Goal: Information Seeking & Learning: Check status

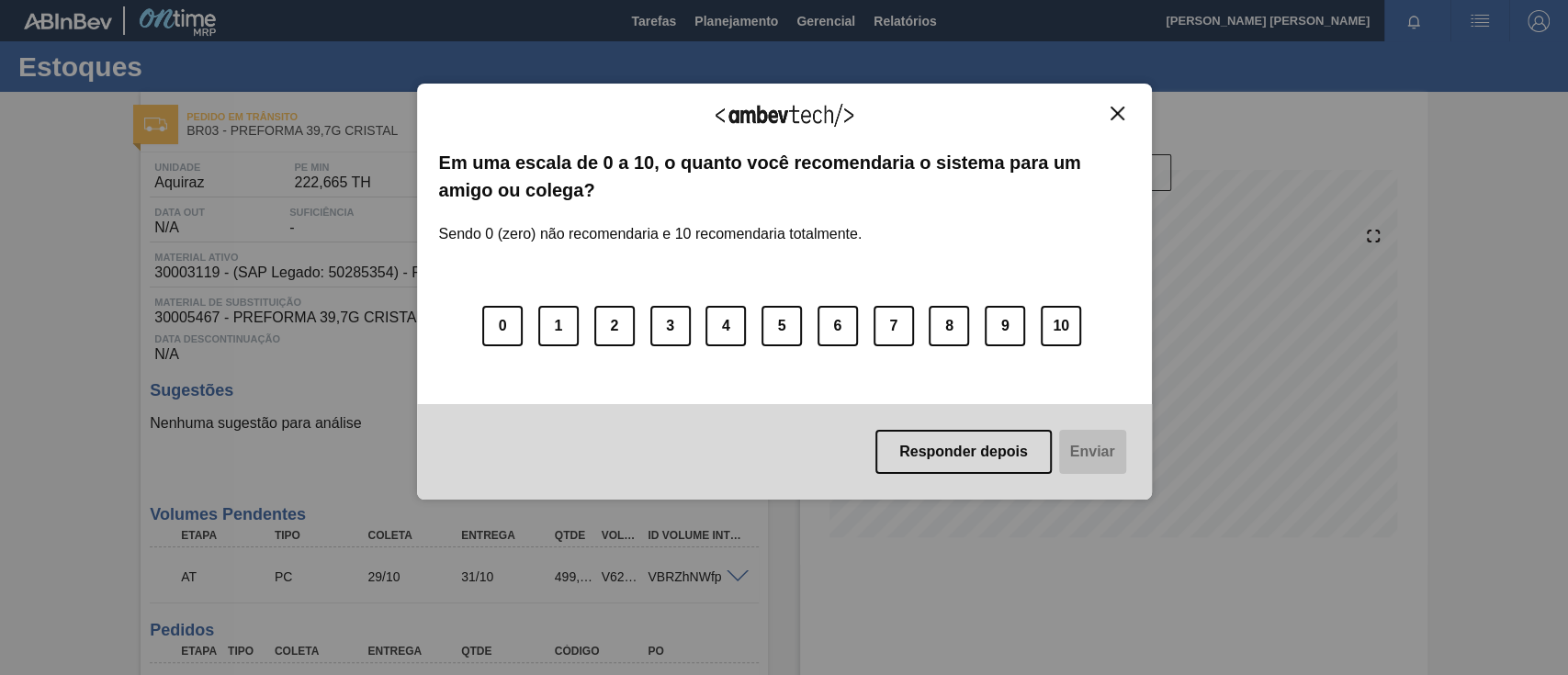
click at [1112, 116] on img "Close" at bounding box center [1117, 113] width 14 height 14
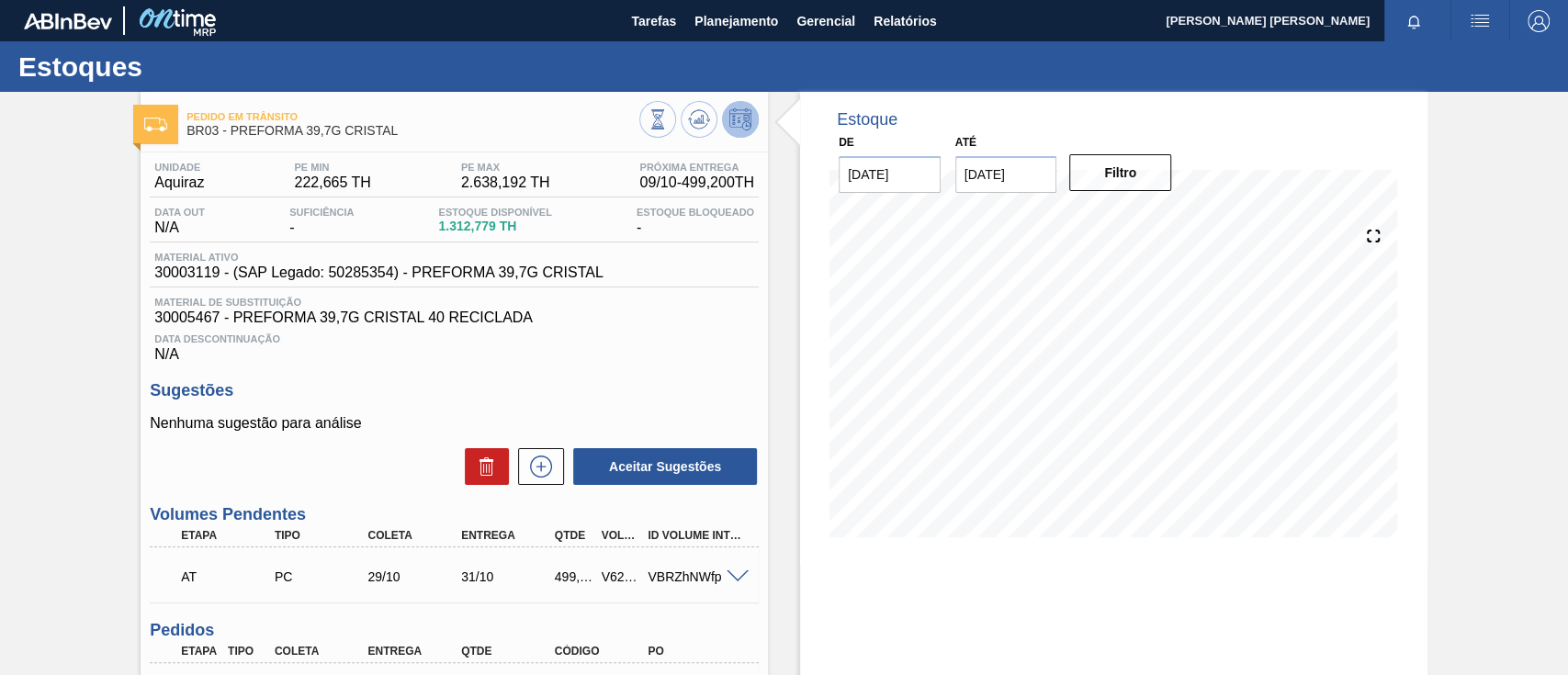
drag, startPoint x: 1499, startPoint y: 203, endPoint x: 962, endPoint y: 144, distance: 540.2
click at [1493, 197] on div "Pedido [PERSON_NAME] BR03 - PREFORMA 39,7G CRISTAL Unidade Aquiraz PE MIN 222,6…" at bounding box center [784, 480] width 1568 height 777
click at [758, 31] on span "Planejamento" at bounding box center [736, 21] width 83 height 22
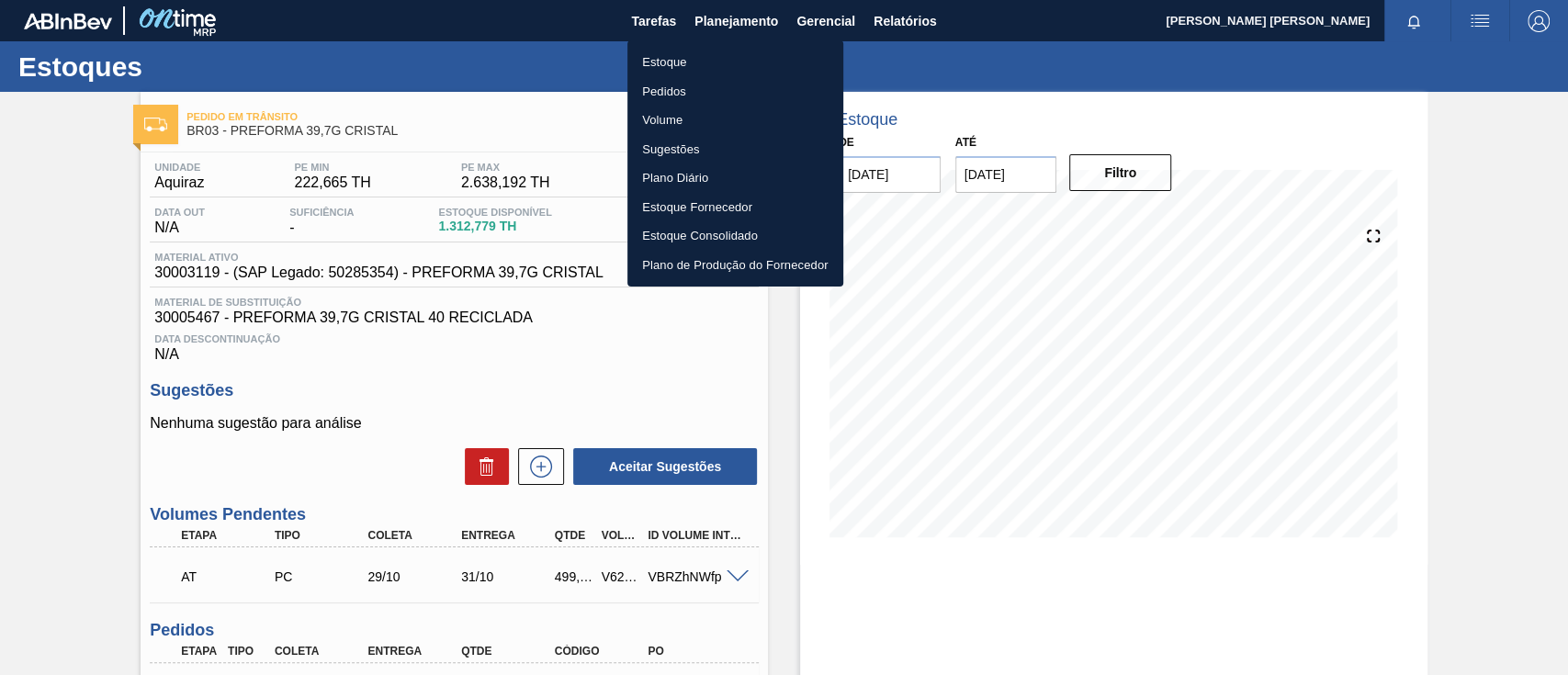
click at [674, 63] on li "Estoque" at bounding box center [734, 63] width 215 height 30
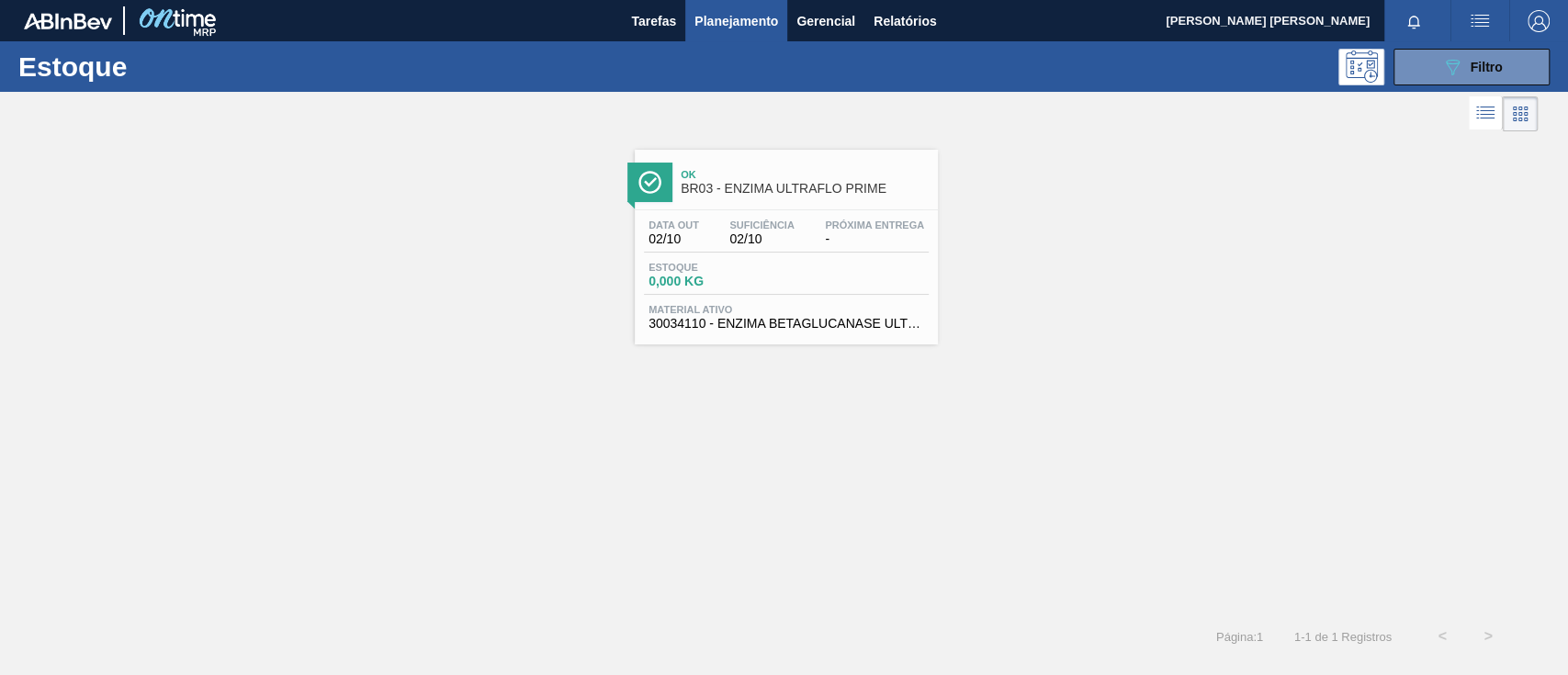
click at [1280, 253] on div "Ok BR03 - ENZIMA ULTRAFLO PRIME Data out 02/10 Suficiência 02/10 Próxima Entreg…" at bounding box center [784, 239] width 1568 height 208
click at [1477, 63] on span "Filtro" at bounding box center [1486, 68] width 32 height 15
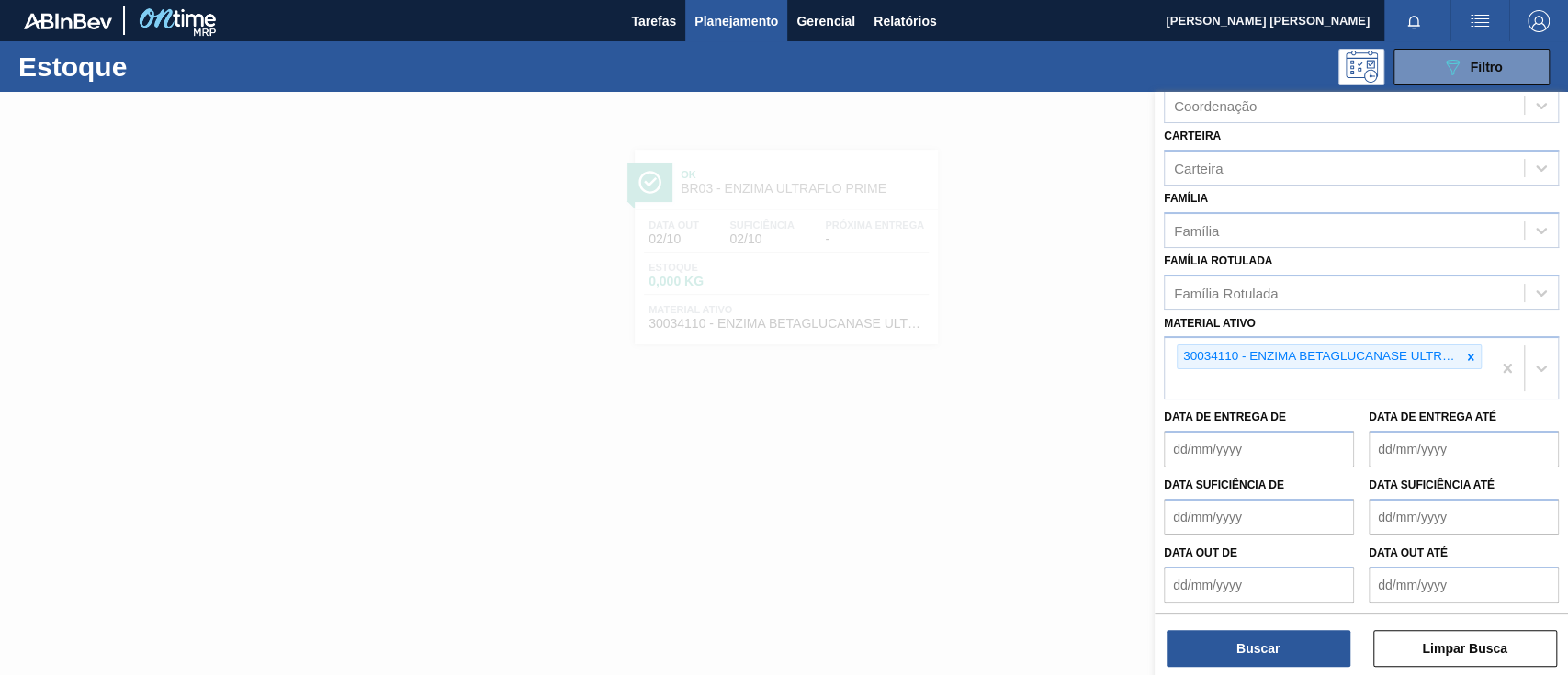
click at [1473, 356] on icon at bounding box center [1470, 357] width 13 height 13
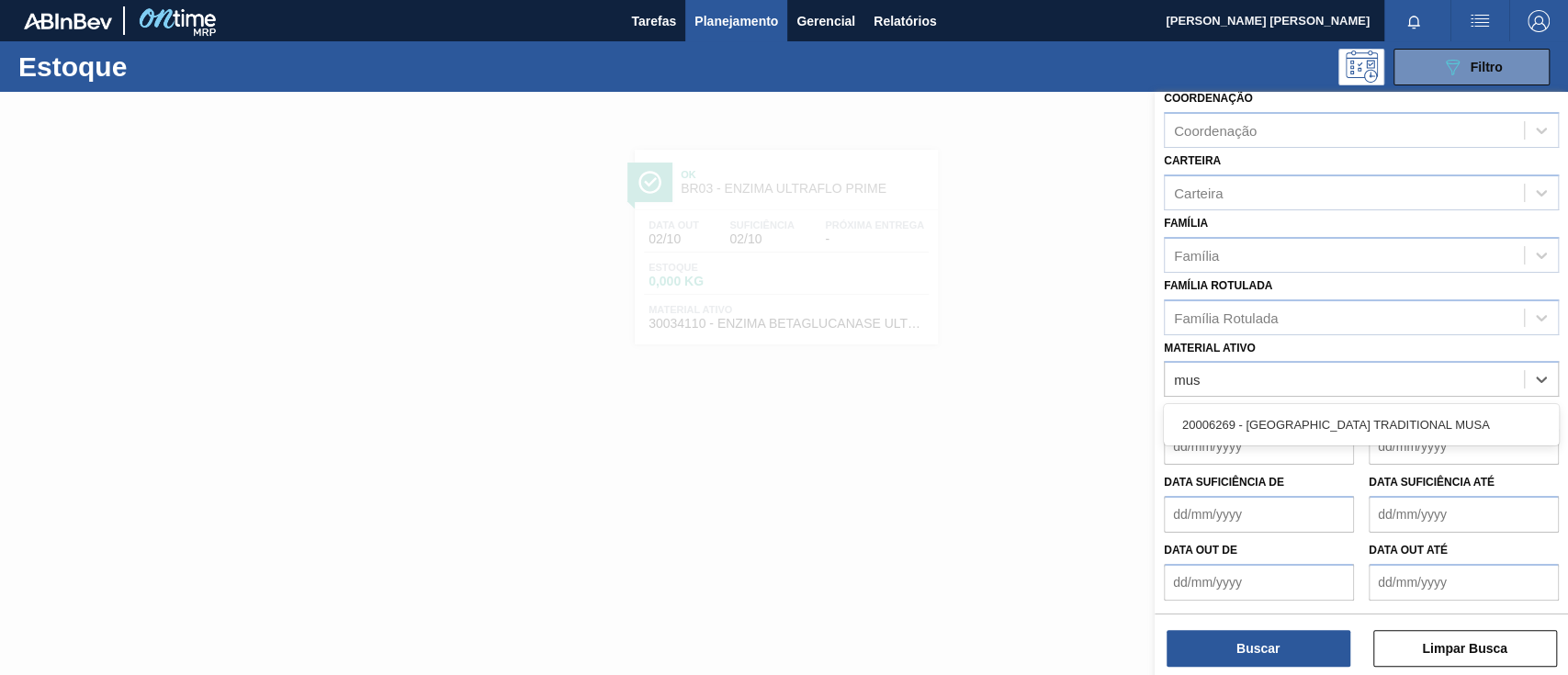
type ativo "musa"
click at [1306, 435] on div "20006269 - [GEOGRAPHIC_DATA] TRADITIONAL MUSA" at bounding box center [1361, 428] width 395 height 34
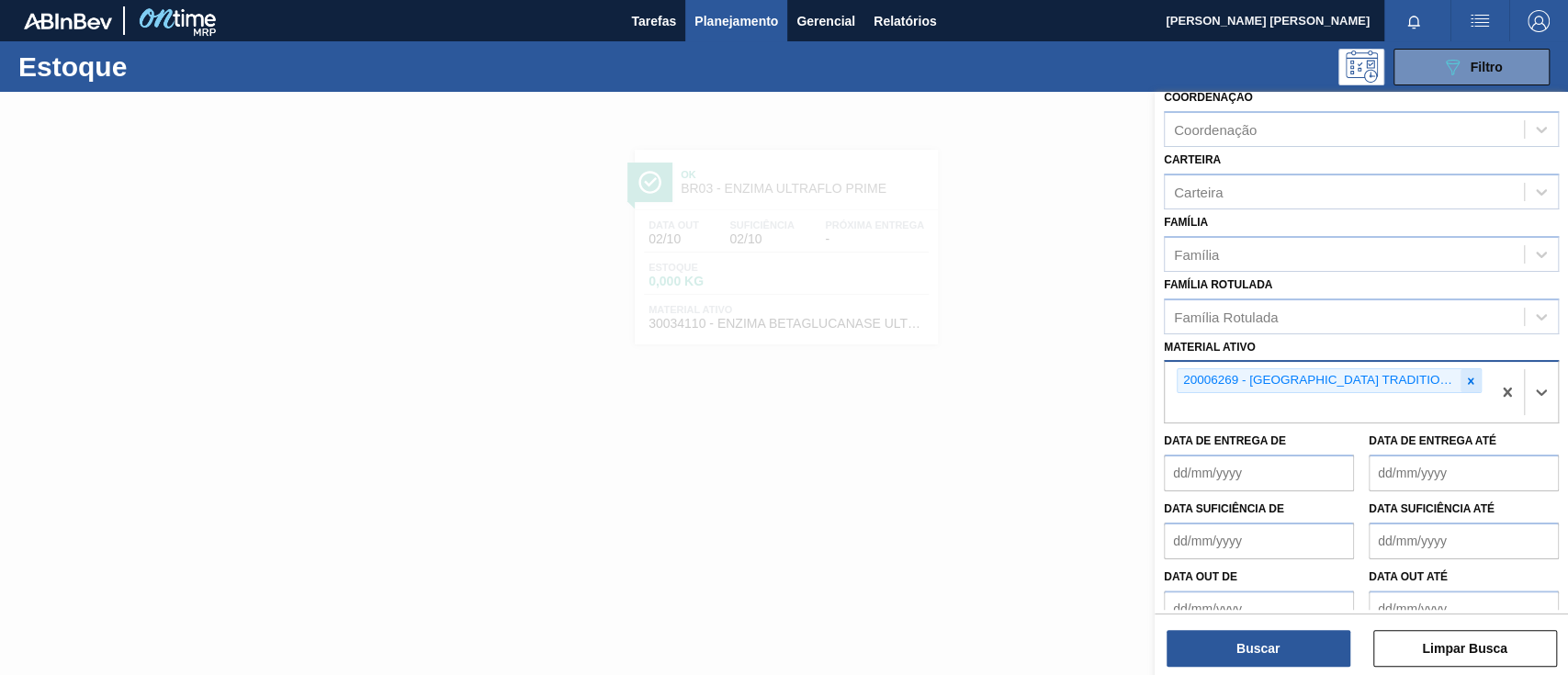
click at [1467, 377] on icon at bounding box center [1470, 380] width 6 height 6
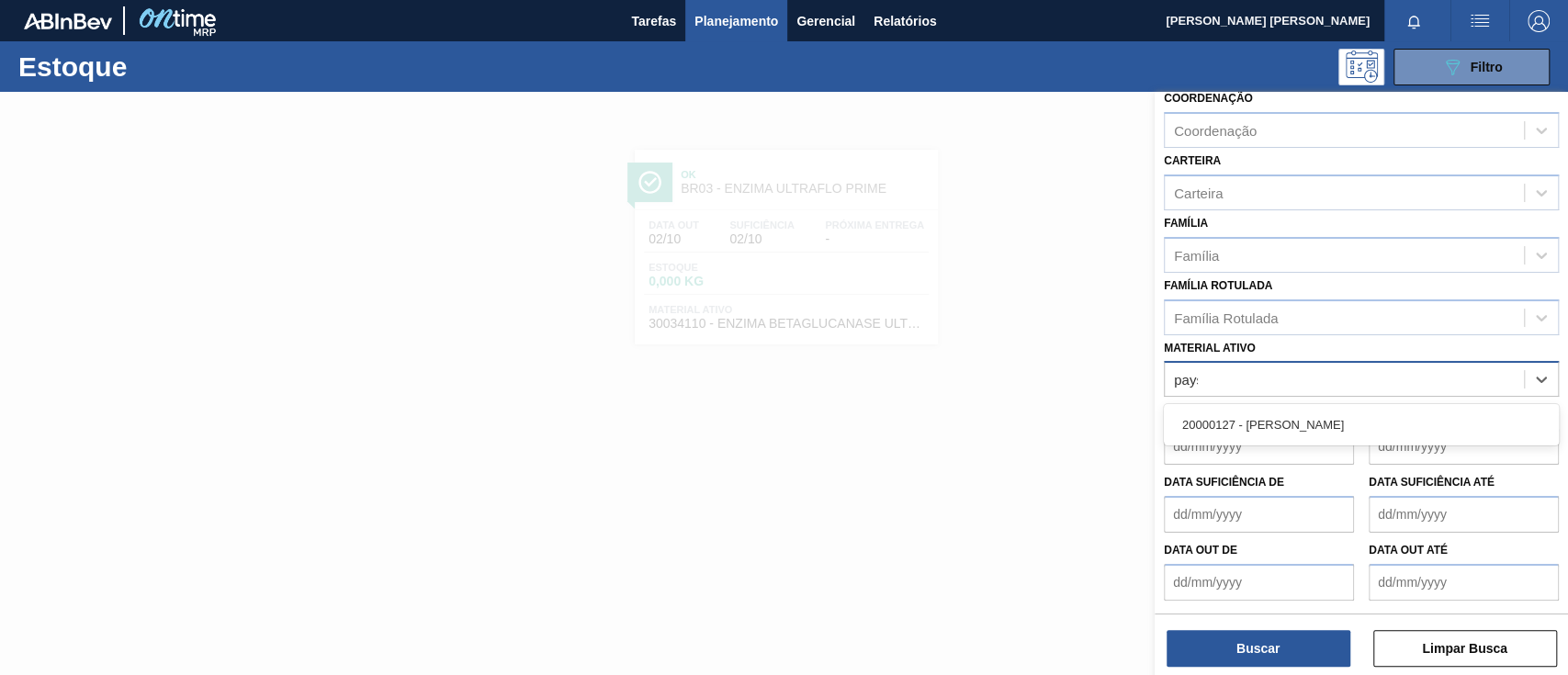
scroll to position [199, 0]
type ativo "paysa"
click at [1368, 450] on div at bounding box center [1464, 450] width 190 height 37
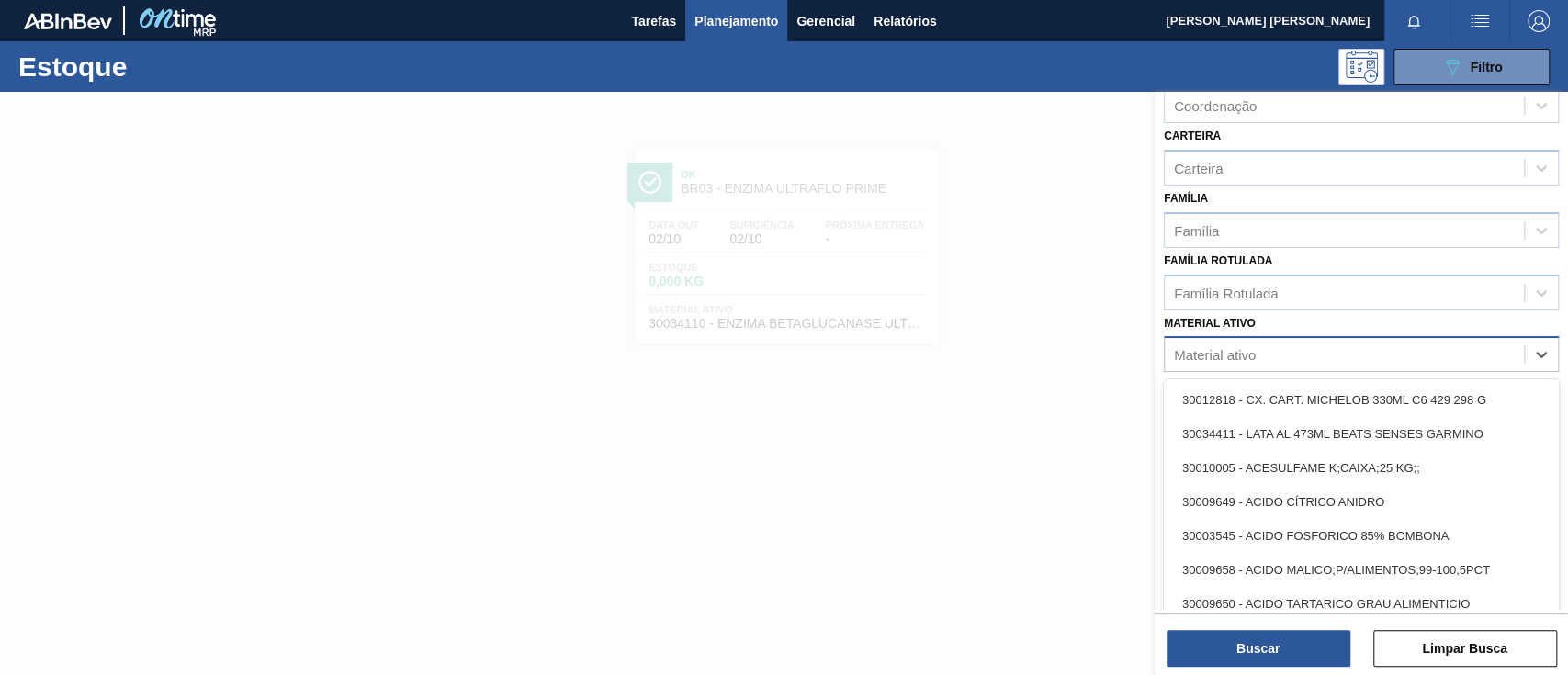
click at [1309, 356] on div "Material ativo" at bounding box center [1344, 355] width 359 height 27
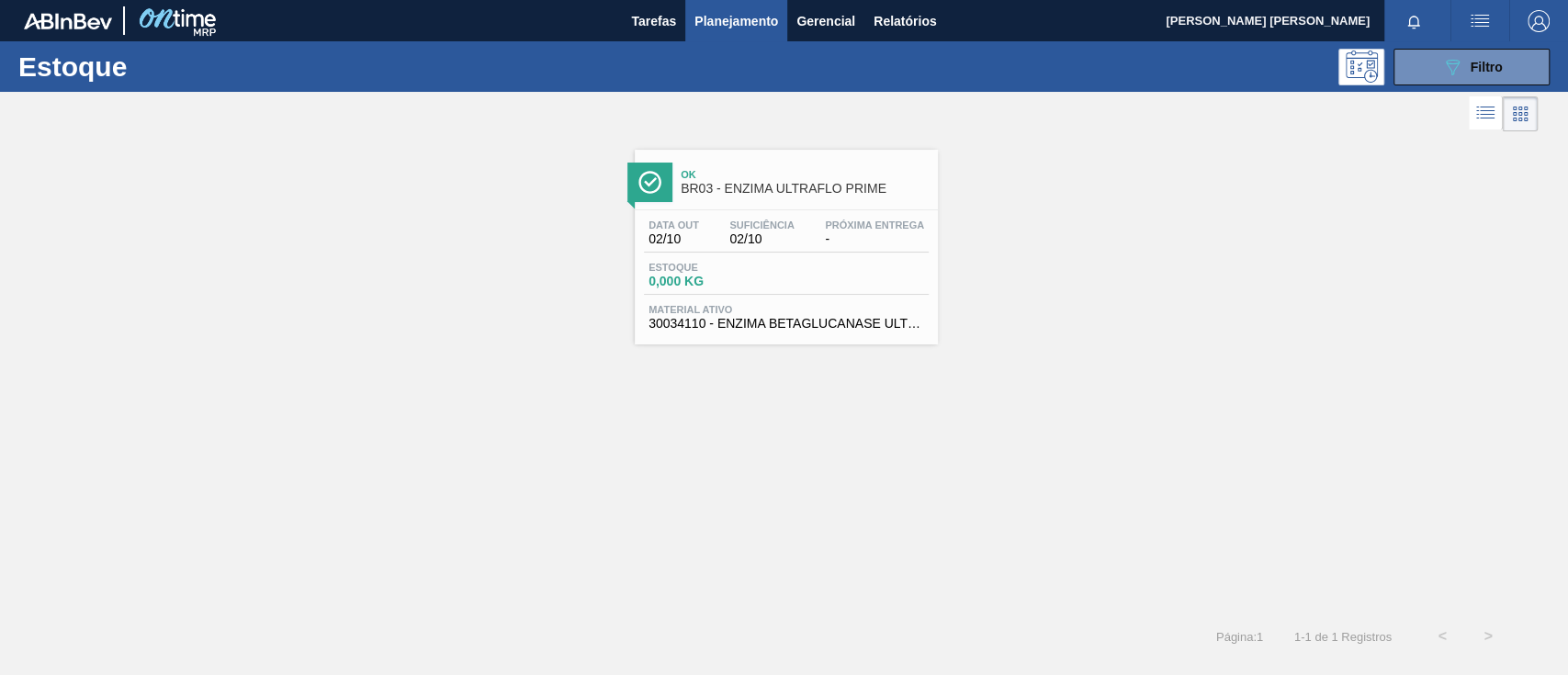
drag, startPoint x: 1075, startPoint y: 389, endPoint x: 1280, endPoint y: 108, distance: 347.8
click at [1075, 383] on div "Ok BR03 - ENZIMA ULTRAFLO PRIME Data out 02/10 Suficiência 02/10 Próxima Entreg…" at bounding box center [784, 374] width 1568 height 478
click at [1438, 60] on button "089F7B8B-B2A5-4AFE-B5C0-19BA573D28AC Filtro" at bounding box center [1471, 68] width 156 height 37
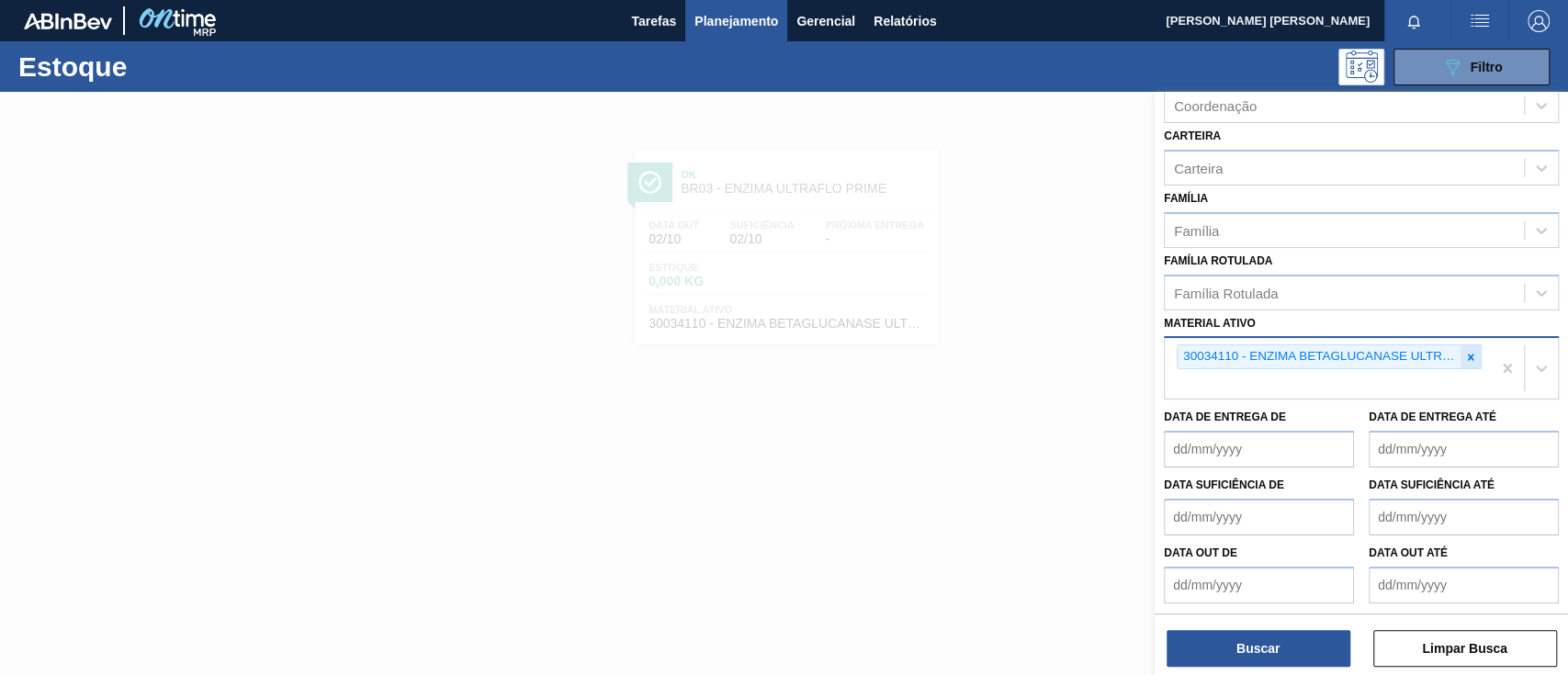
click at [1471, 351] on icon at bounding box center [1470, 357] width 13 height 13
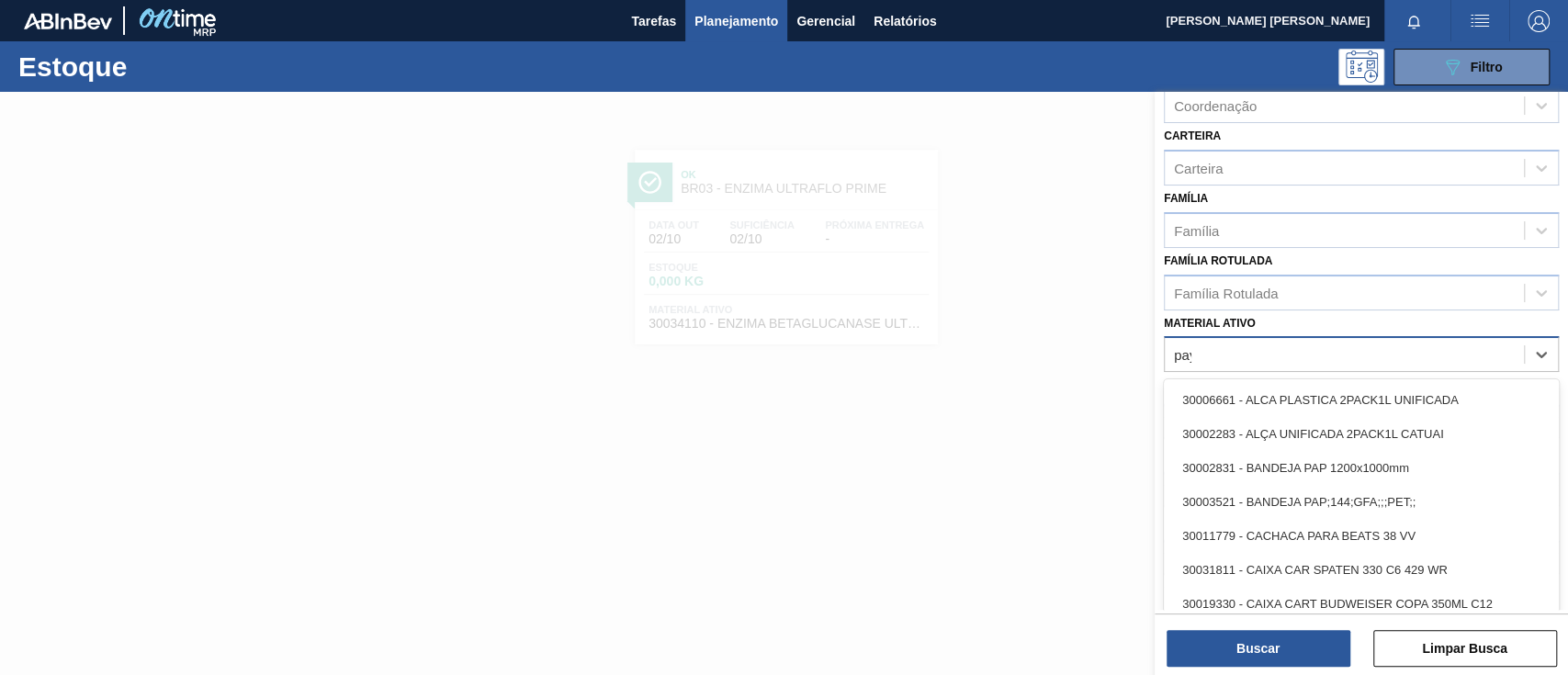
scroll to position [199, 0]
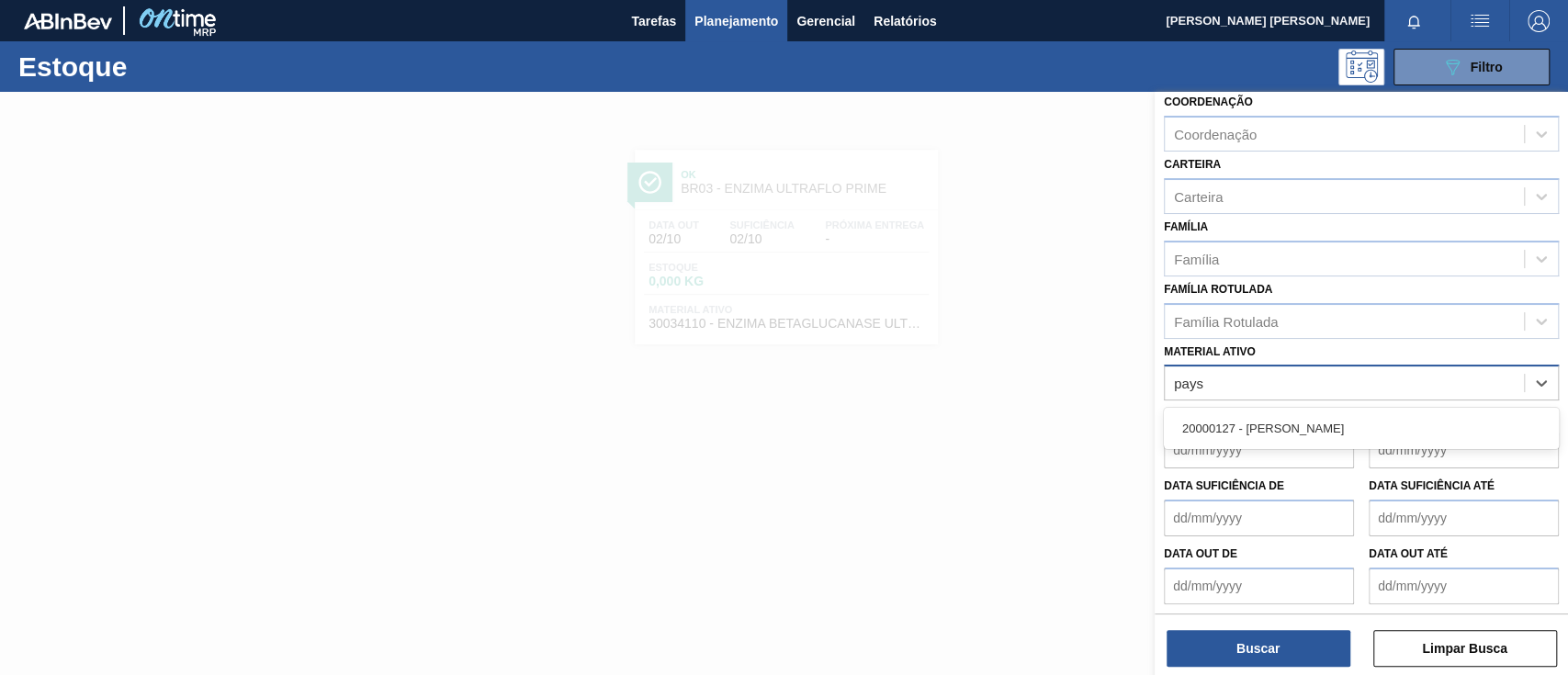
type ativo "paysa"
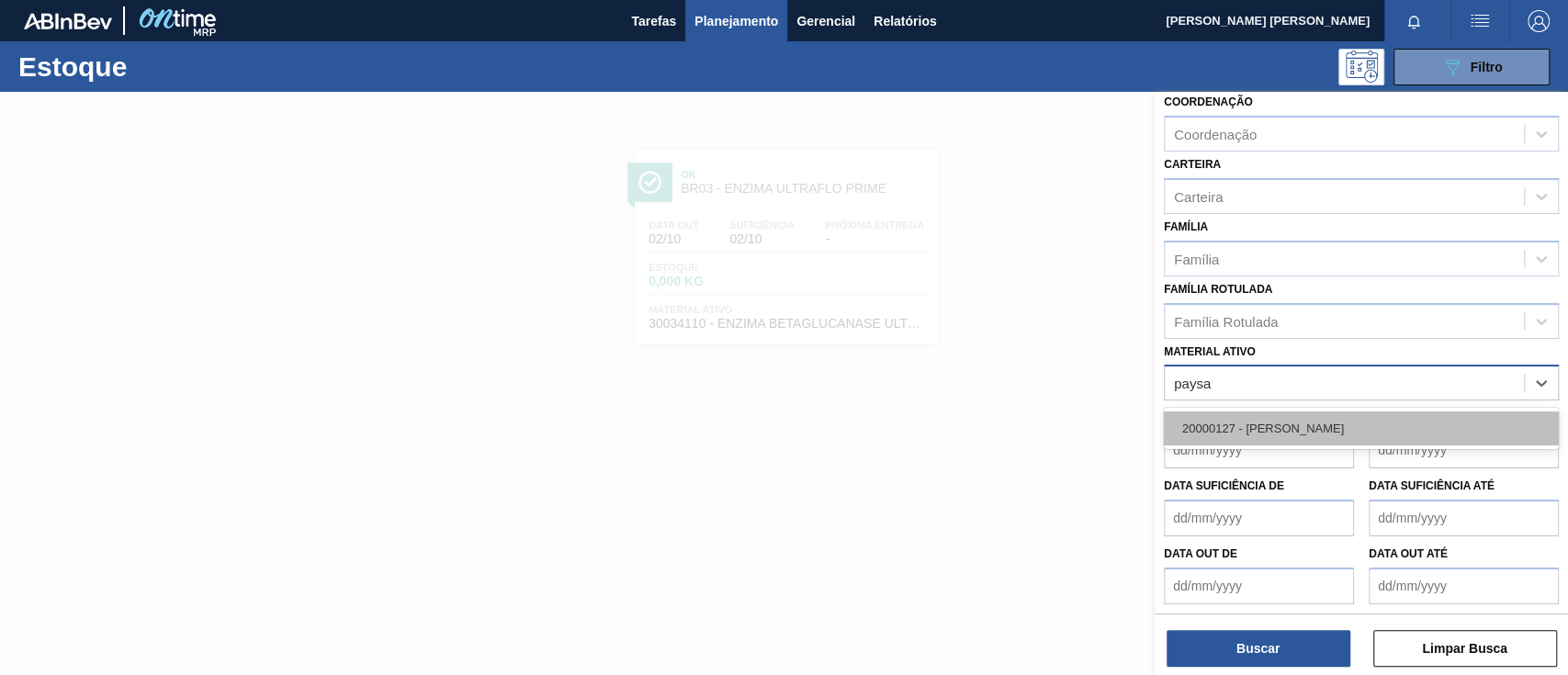
click at [1363, 424] on div "20000127 - [PERSON_NAME]" at bounding box center [1361, 428] width 395 height 34
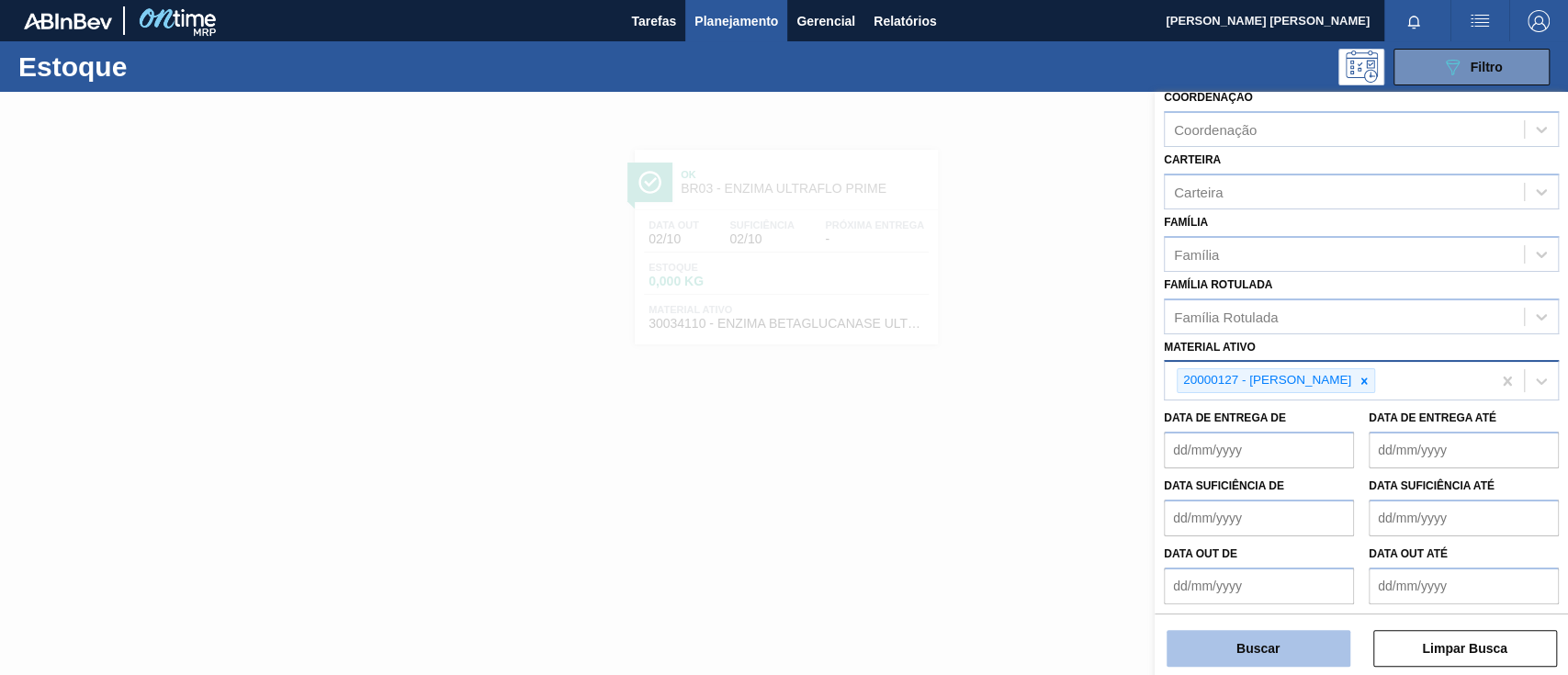
click at [1272, 645] on button "Buscar" at bounding box center [1258, 648] width 184 height 37
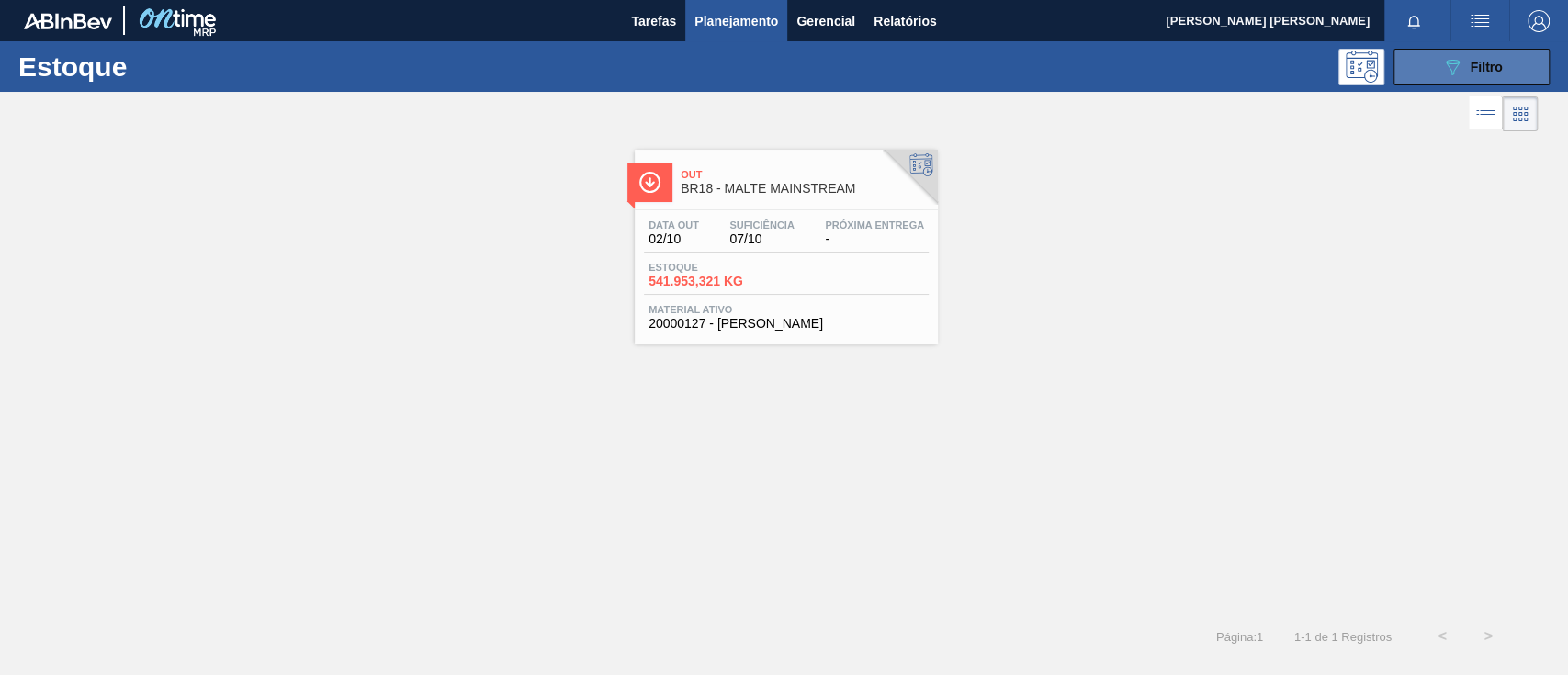
click at [1443, 67] on icon "089F7B8B-B2A5-4AFE-B5C0-19BA573D28AC" at bounding box center [1452, 68] width 22 height 22
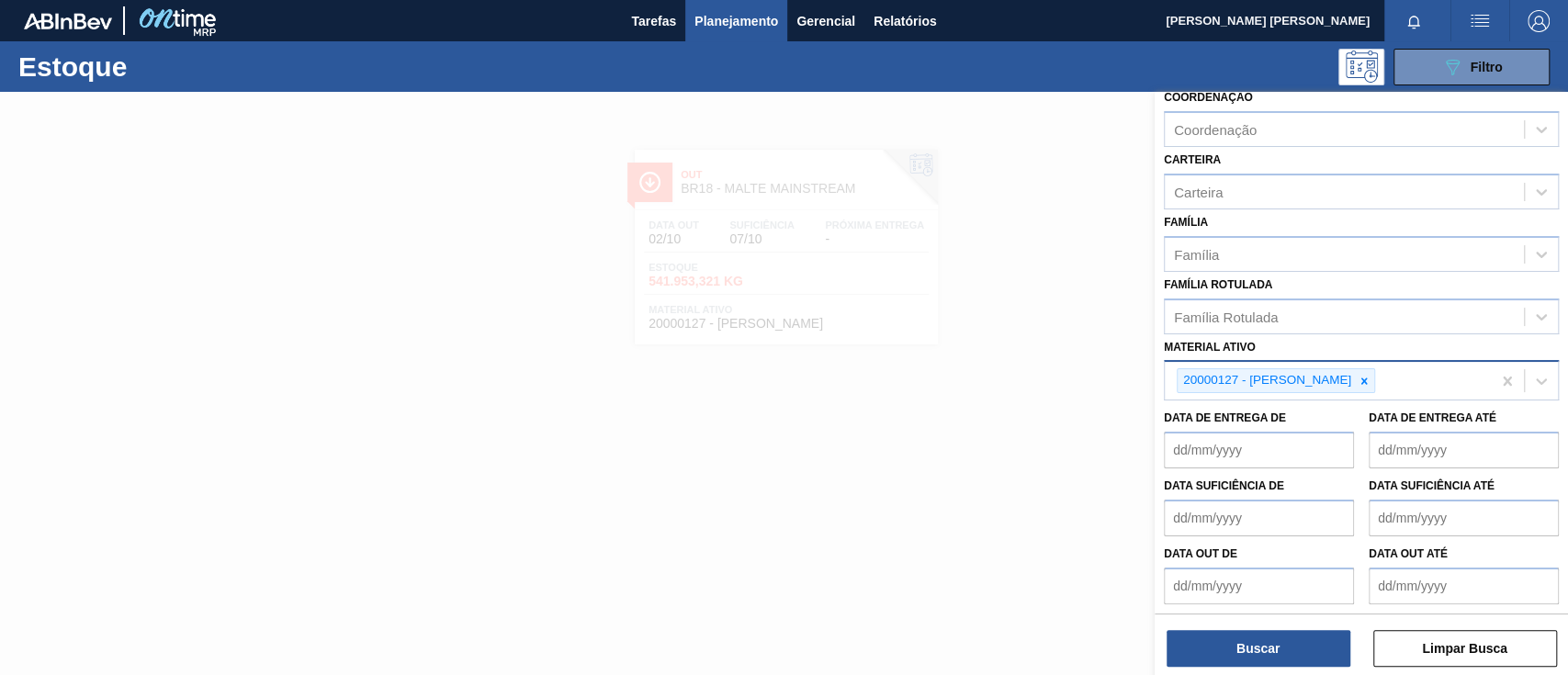
click at [980, 509] on div at bounding box center [784, 429] width 1568 height 675
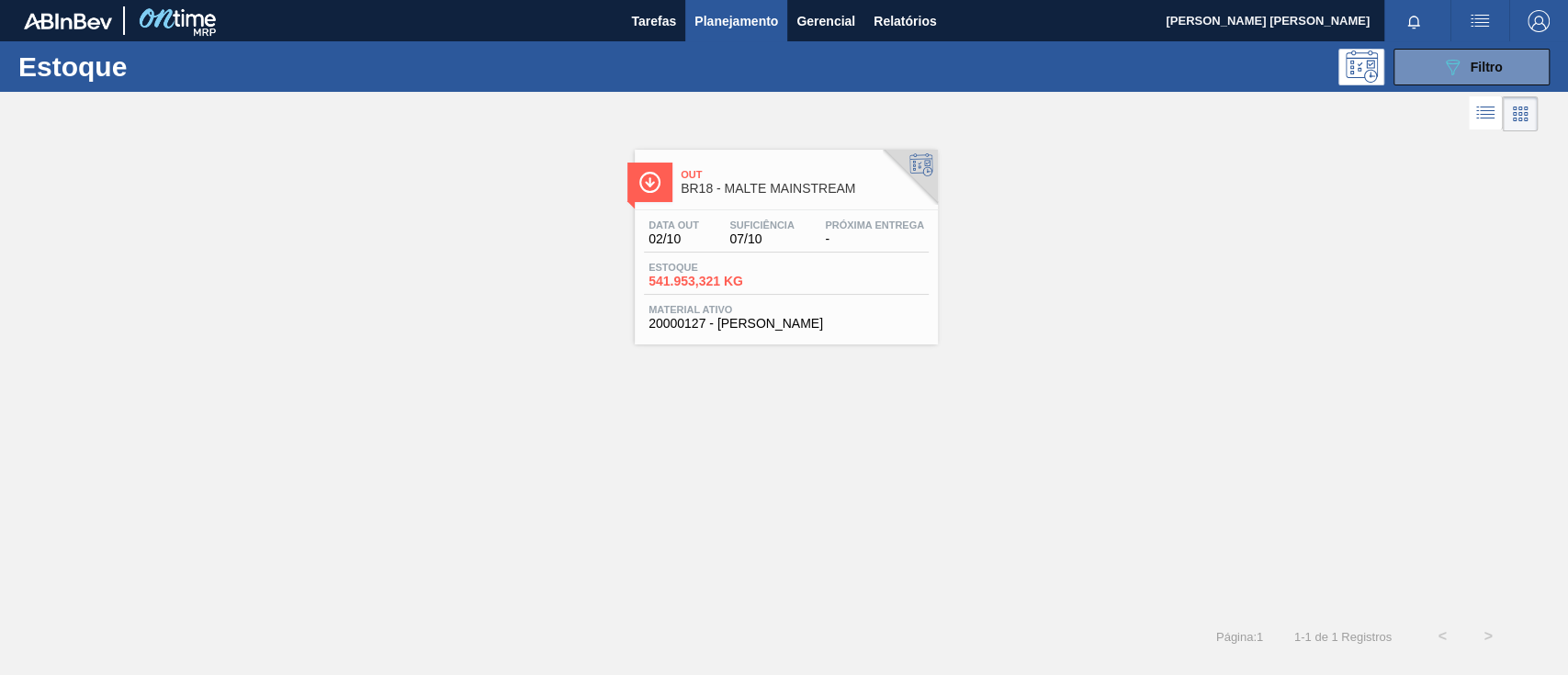
click at [1373, 386] on div "Out BR18 - MALTE MAINSTREAM Data out 02/10 Suficiência 07/10 Próxima Entrega - …" at bounding box center [784, 374] width 1568 height 478
click at [840, 268] on div "Estoque 541.953,321 KG" at bounding box center [786, 278] width 285 height 33
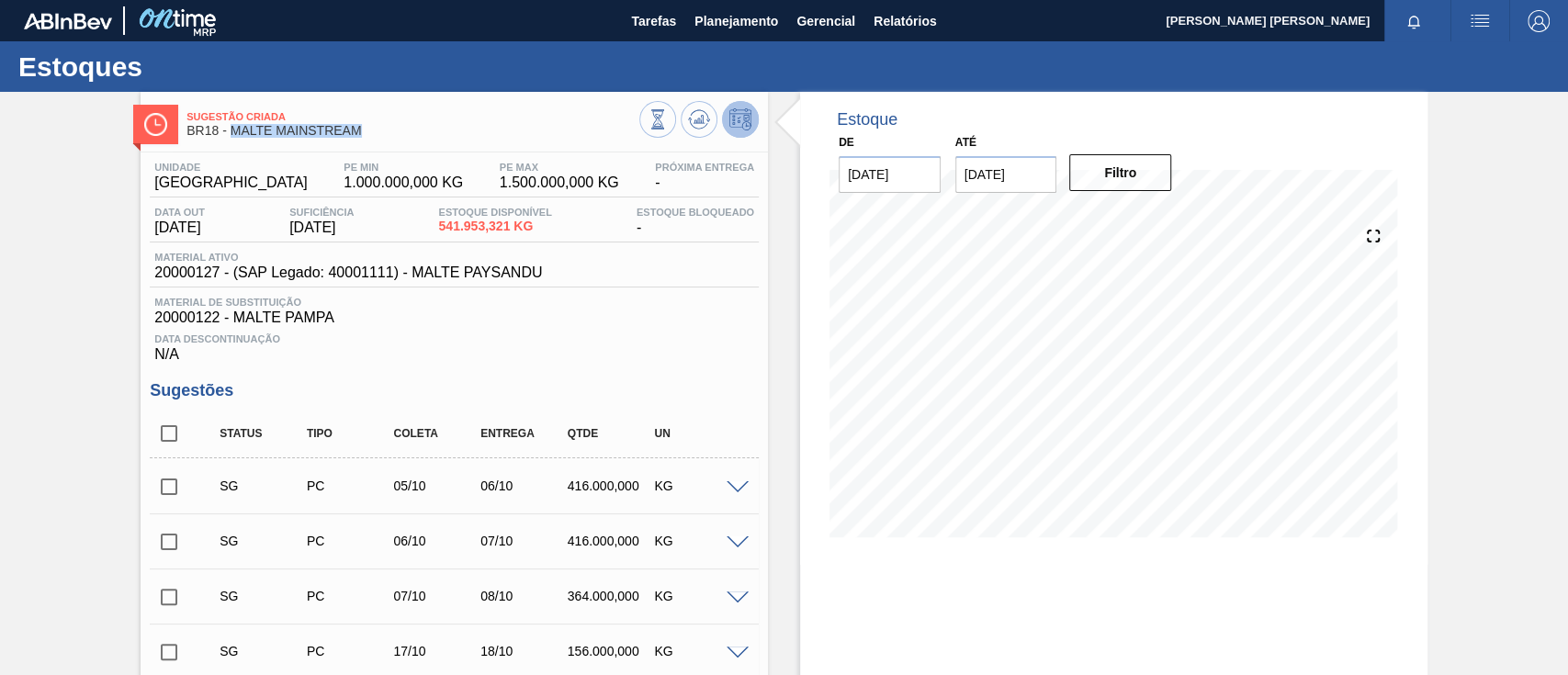
drag, startPoint x: 387, startPoint y: 129, endPoint x: 230, endPoint y: 134, distance: 157.1
click at [231, 135] on span "BR18 - MALTE MAINSTREAM" at bounding box center [413, 130] width 453 height 14
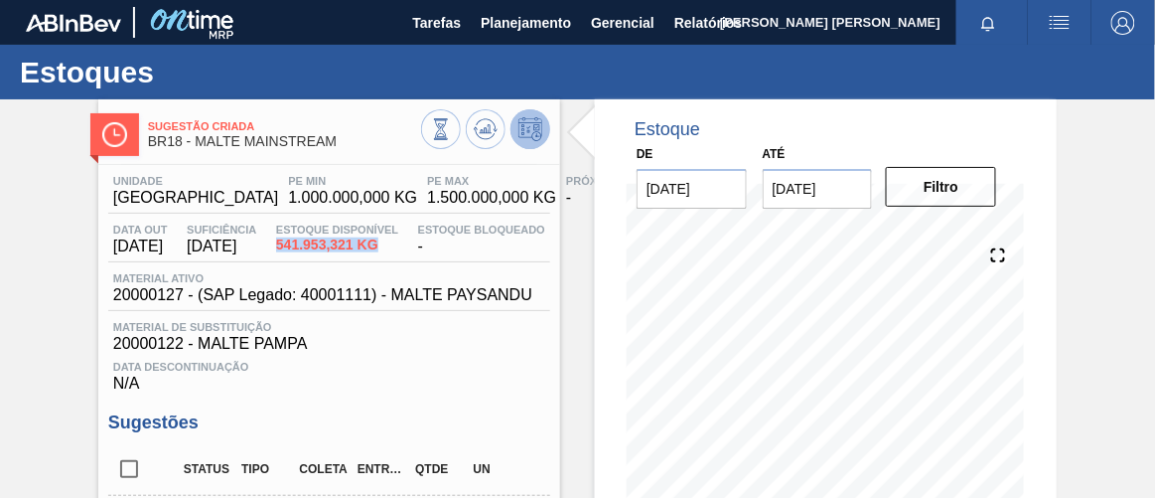
drag, startPoint x: 293, startPoint y: 245, endPoint x: 370, endPoint y: 255, distance: 77.1
click at [394, 242] on span "541.953,321 KG" at bounding box center [337, 244] width 122 height 15
drag, startPoint x: 203, startPoint y: 249, endPoint x: 282, endPoint y: 252, distance: 79.5
click at [261, 252] on div "Suficiência [DATE]" at bounding box center [221, 240] width 79 height 32
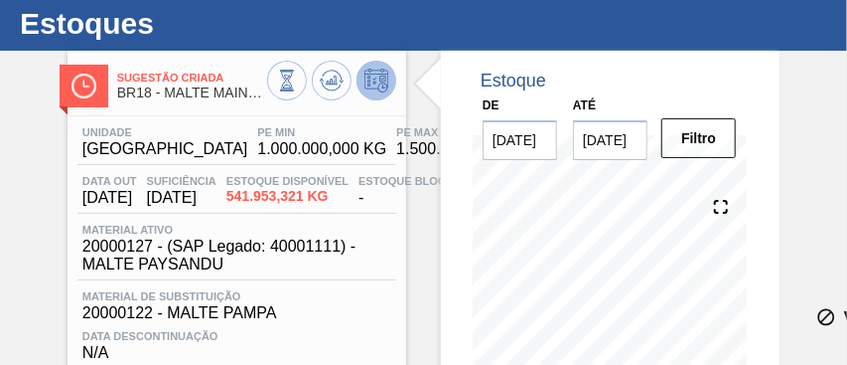
scroll to position [48, 0]
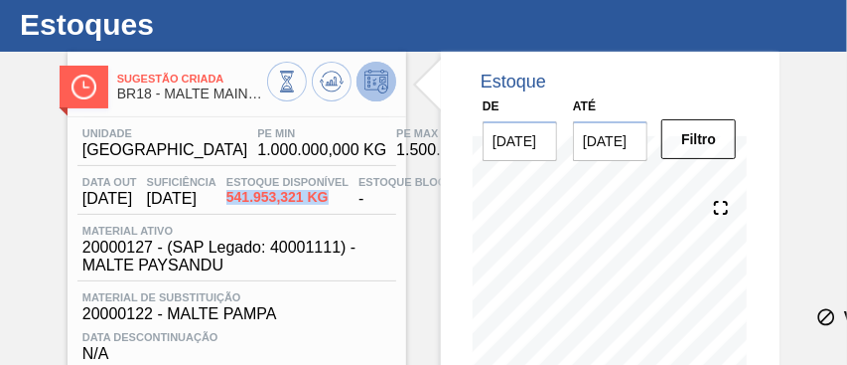
drag, startPoint x: 292, startPoint y: 199, endPoint x: 374, endPoint y: 195, distance: 81.6
click at [349, 195] on span "541.953,321 KG" at bounding box center [287, 197] width 122 height 15
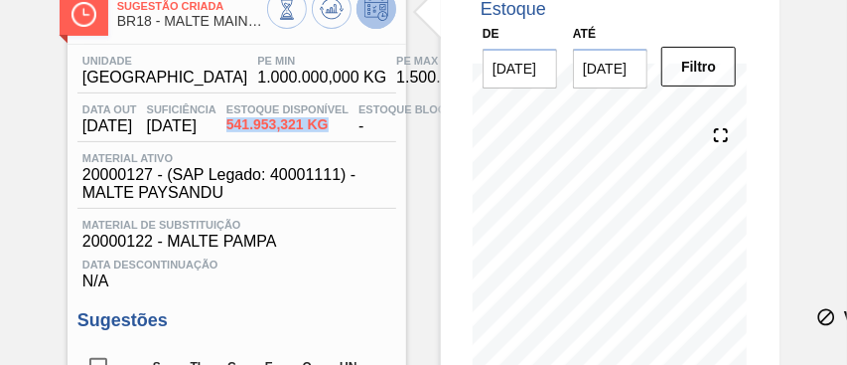
scroll to position [180, 0]
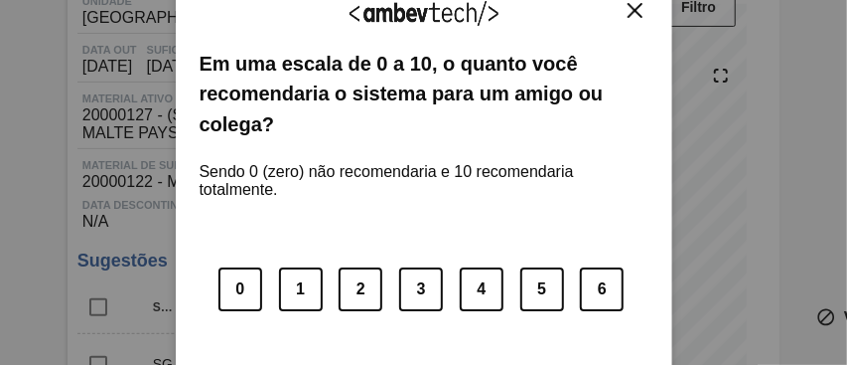
click at [632, 18] on button "Close" at bounding box center [635, 10] width 27 height 17
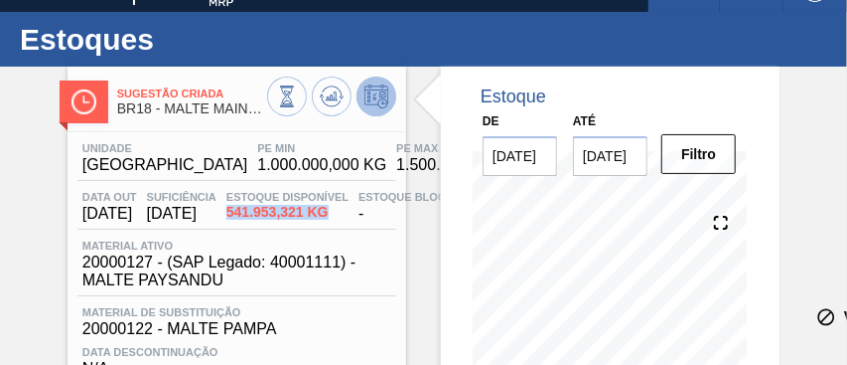
scroll to position [0, 0]
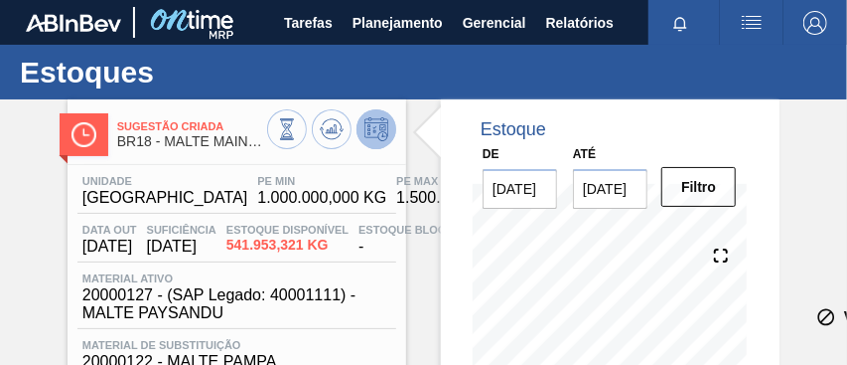
click at [238, 270] on div "Unidade Pernambuco PE MIN 1.000.000,000 KG PE MAX 1.500.000,000 KG Próxima Entr…" at bounding box center [236, 292] width 319 height 235
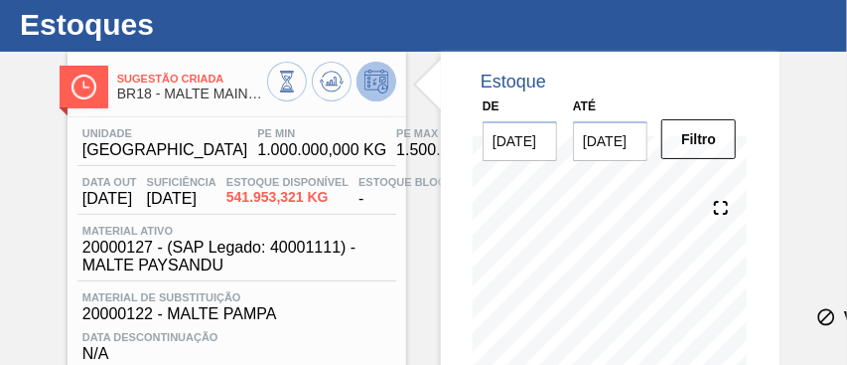
scroll to position [66, 0]
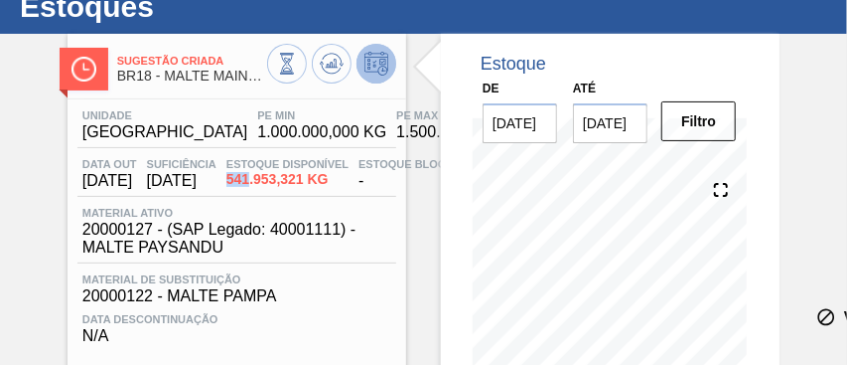
drag, startPoint x: 262, startPoint y: 182, endPoint x: 286, endPoint y: 184, distance: 23.9
click at [286, 184] on span "541.953,321 KG" at bounding box center [287, 179] width 122 height 15
click at [372, 224] on span "20000127 - (SAP Legado: 40001111) - MALTE PAYSANDU" at bounding box center [241, 239] width 319 height 36
drag, startPoint x: 354, startPoint y: 185, endPoint x: 260, endPoint y: 186, distance: 93.4
click at [260, 186] on span "541.953,321 KG" at bounding box center [287, 179] width 122 height 15
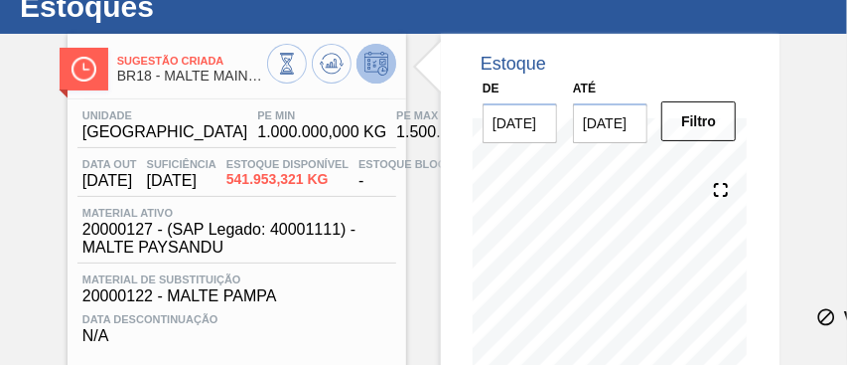
click at [272, 201] on div "Unidade Pernambuco PE MIN 1.000.000,000 KG PE MAX 1.500.000,000 KG Próxima Entr…" at bounding box center [236, 226] width 319 height 235
drag, startPoint x: 256, startPoint y: 181, endPoint x: 364, endPoint y: 183, distance: 107.3
click at [354, 183] on div "Estoque Disponível 541.953,321 KG" at bounding box center [288, 174] width 132 height 32
click at [349, 185] on span "541.953,321 KG" at bounding box center [287, 179] width 122 height 15
click at [374, 194] on div "Data out [DATE] Suficiência [DATE] Estoque Disponível 541.953,321 KG Estoque Bl…" at bounding box center [236, 177] width 319 height 39
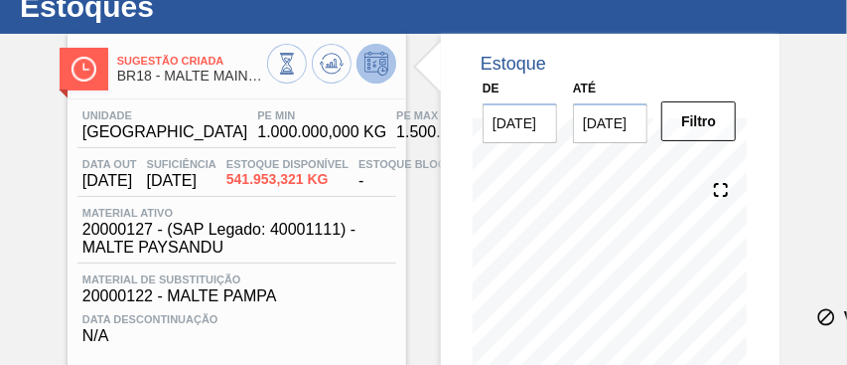
click at [377, 226] on span "20000127 - (SAP Legado: 40001111) - MALTE PAYSANDU" at bounding box center [241, 239] width 319 height 36
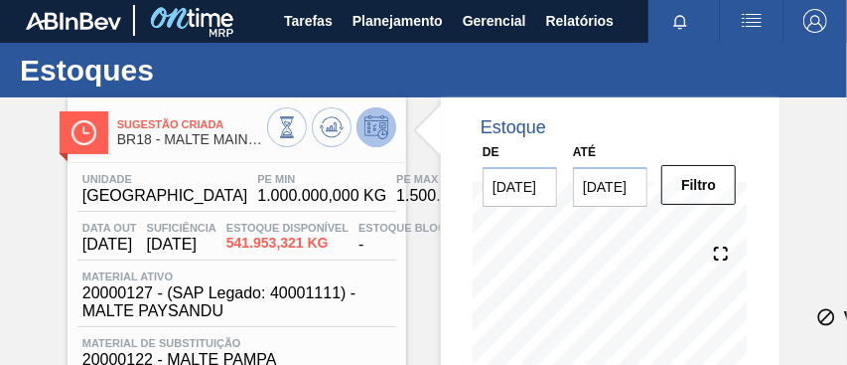
scroll to position [0, 0]
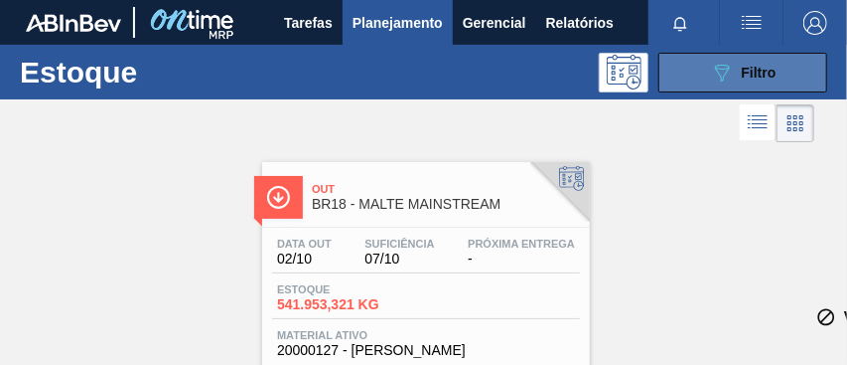
click at [712, 81] on icon "089F7B8B-B2A5-4AFE-B5C0-19BA573D28AC" at bounding box center [722, 73] width 24 height 24
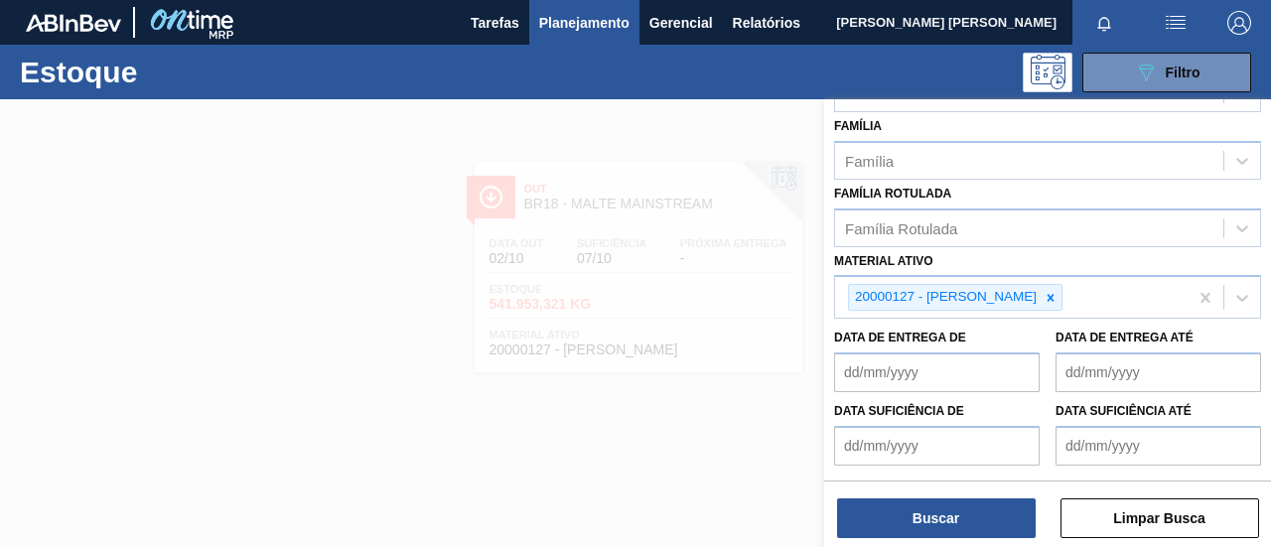
scroll to position [401, 0]
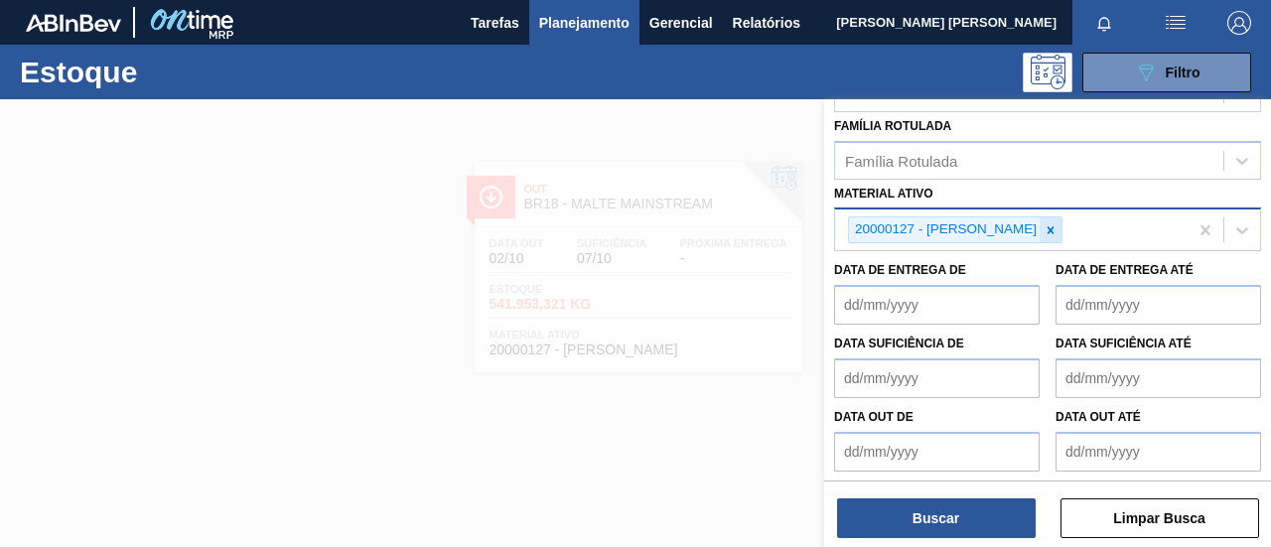
click at [1058, 224] on icon at bounding box center [1051, 231] width 14 height 14
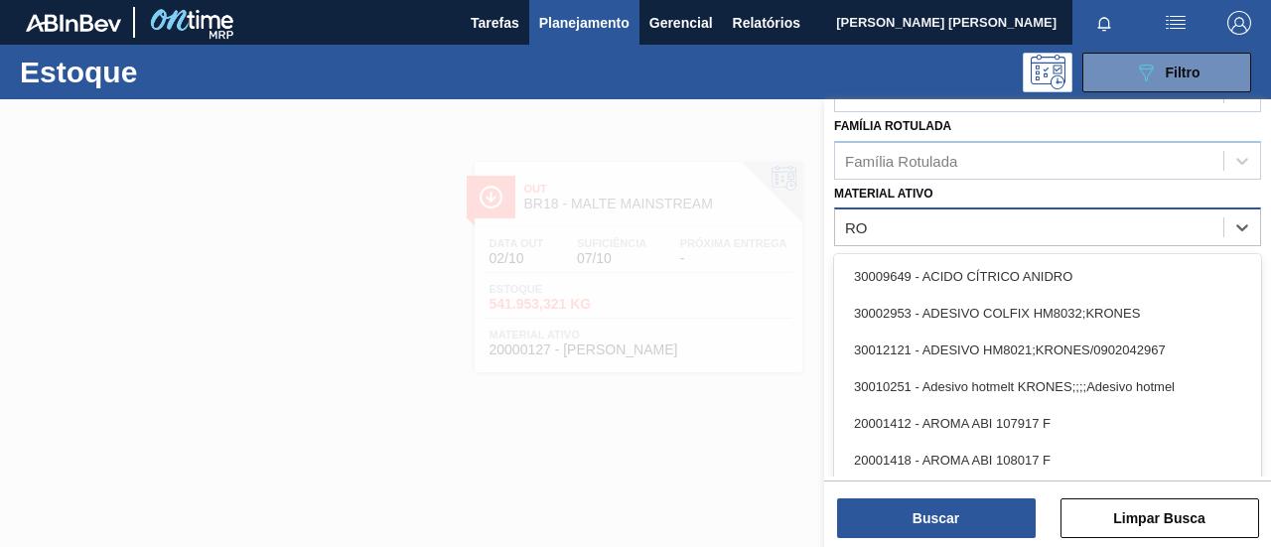
type ativo "R"
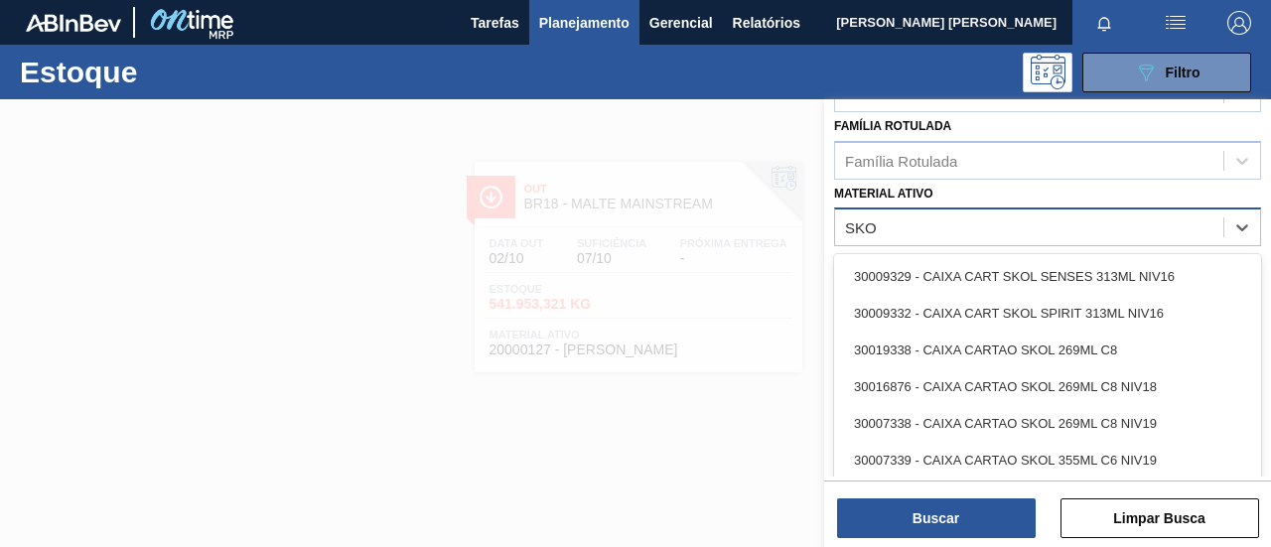
type ativo "SKOL"
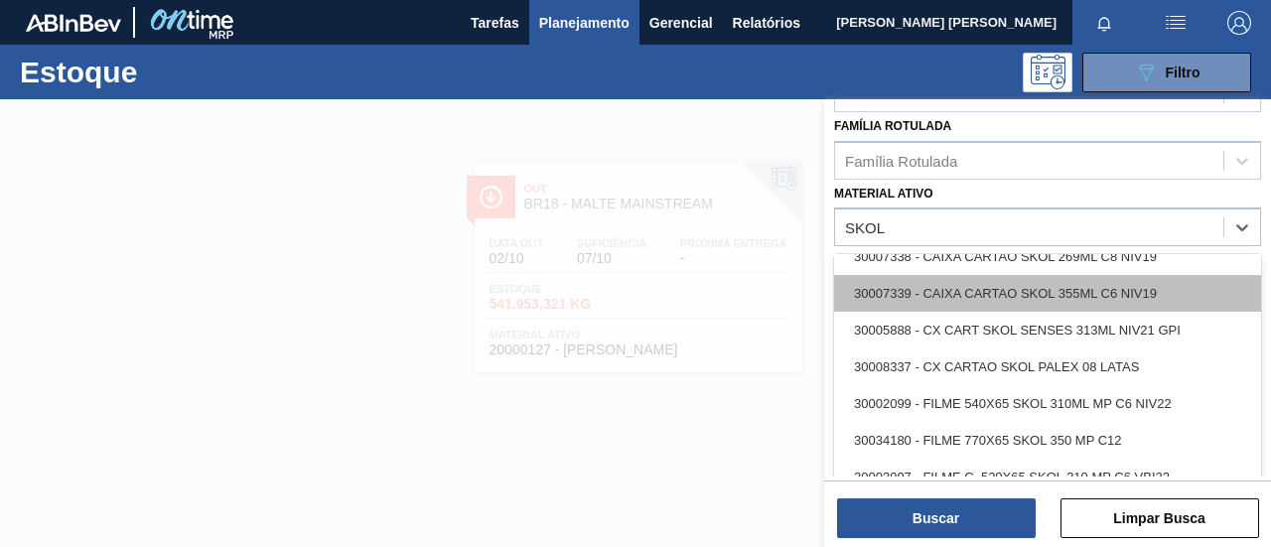
scroll to position [199, 0]
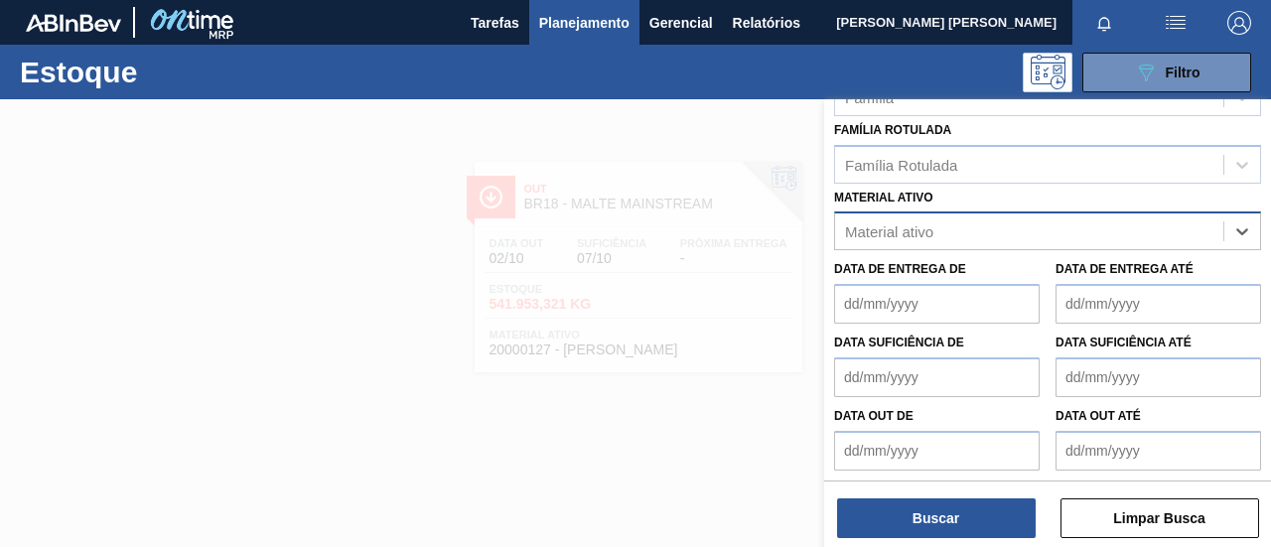
drag, startPoint x: 898, startPoint y: 224, endPoint x: 838, endPoint y: 224, distance: 59.6
click at [838, 224] on div "Material ativo" at bounding box center [1029, 232] width 388 height 29
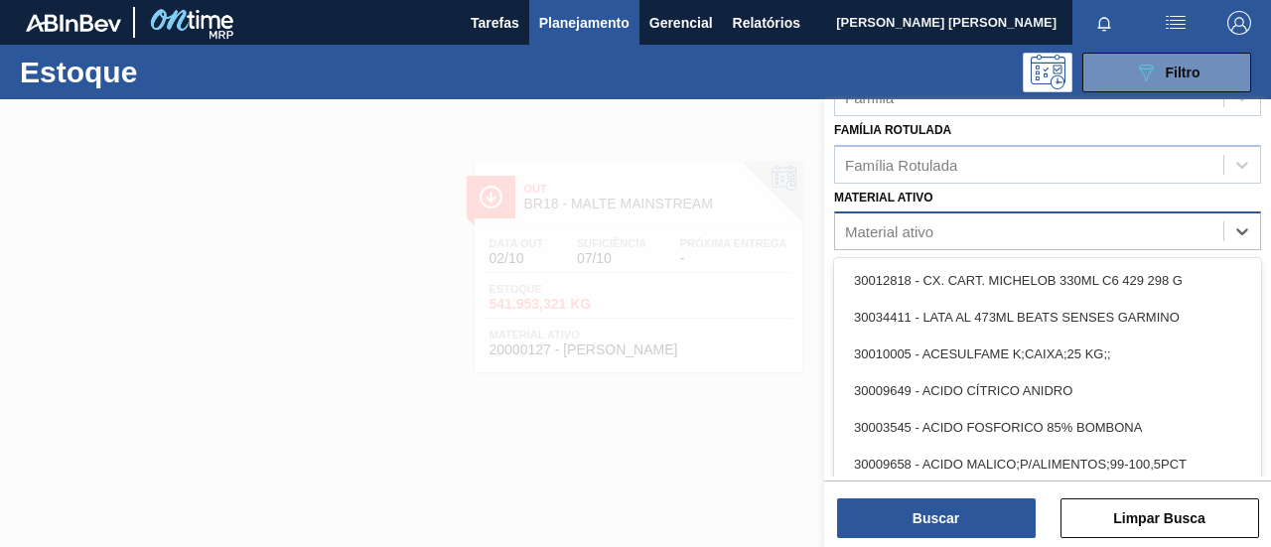
scroll to position [401, 0]
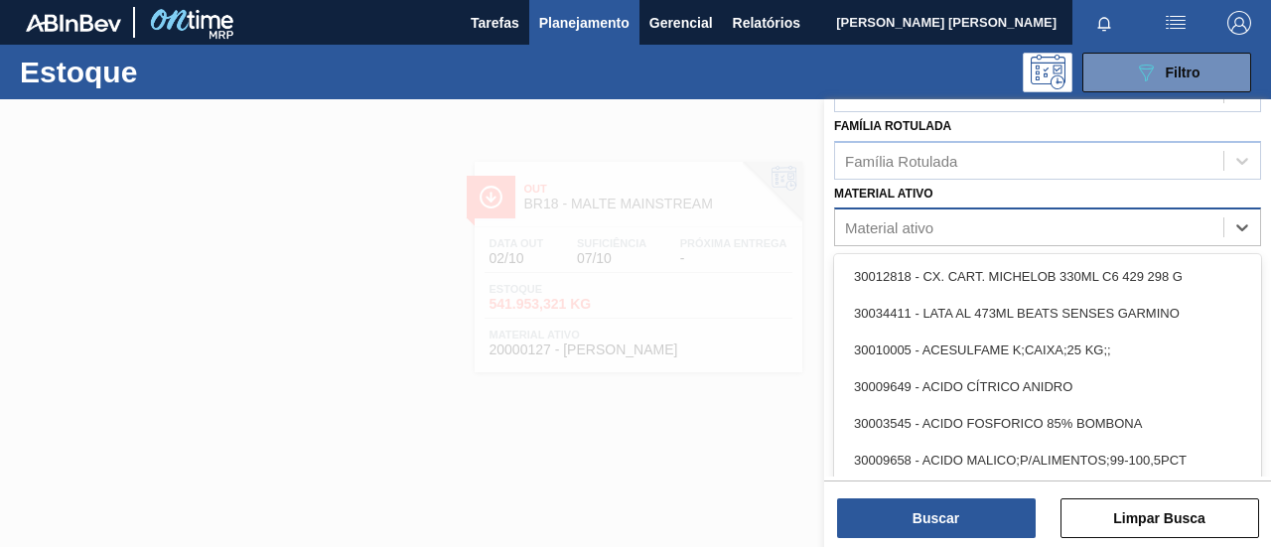
click at [873, 225] on div "Material ativo" at bounding box center [889, 228] width 88 height 17
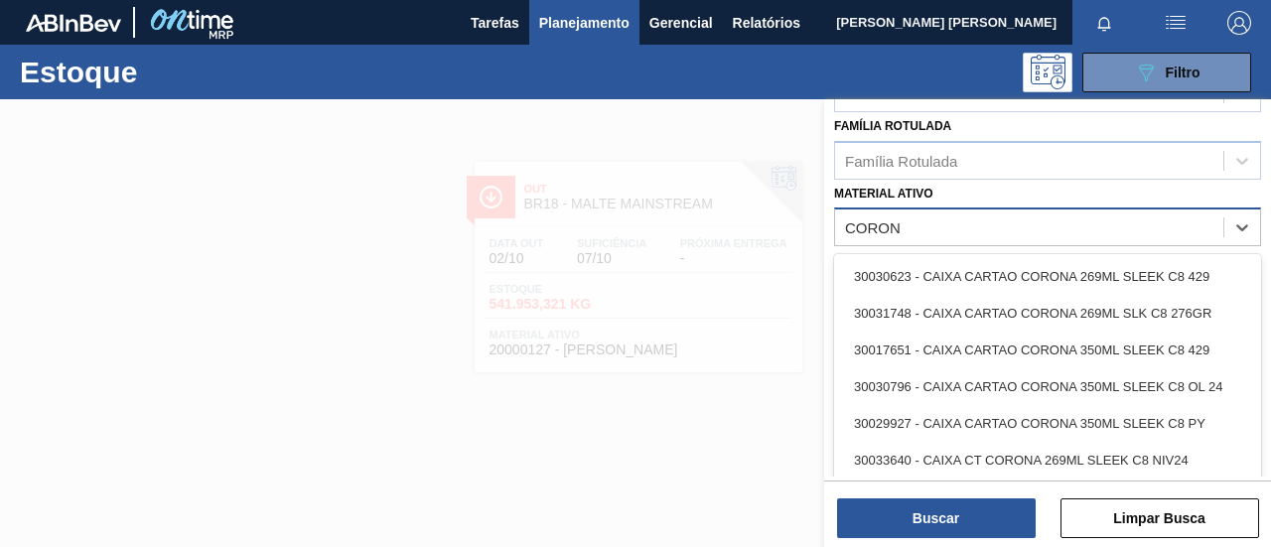
type ativo "CORONA"
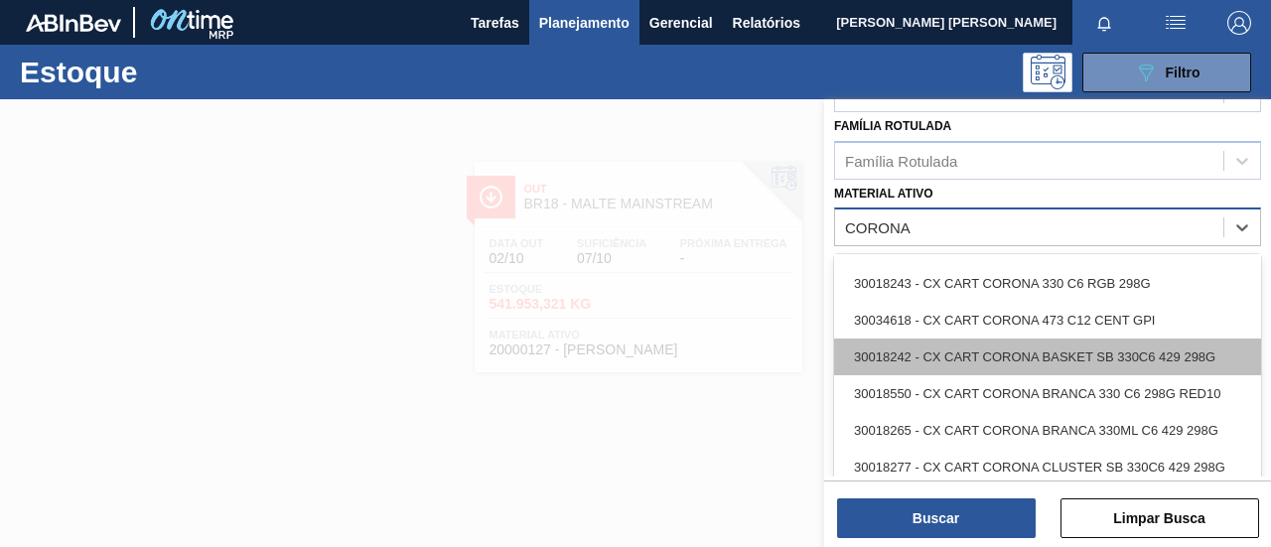
scroll to position [497, 0]
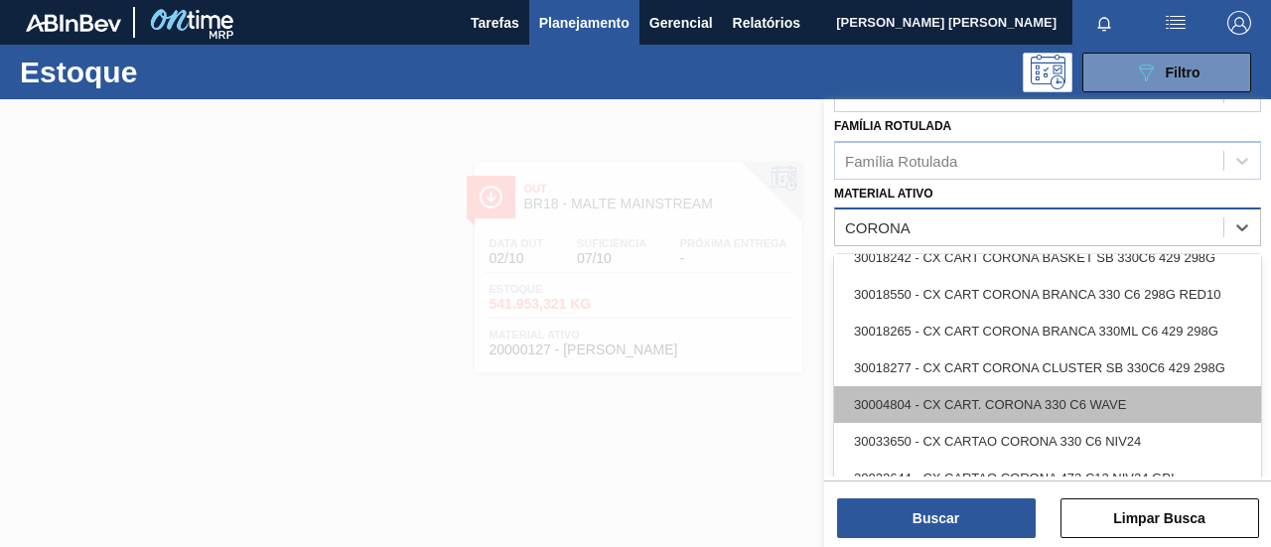
click at [1098, 405] on div "30004804 - CX CART. CORONA 330 C6 WAVE" at bounding box center [1047, 404] width 427 height 37
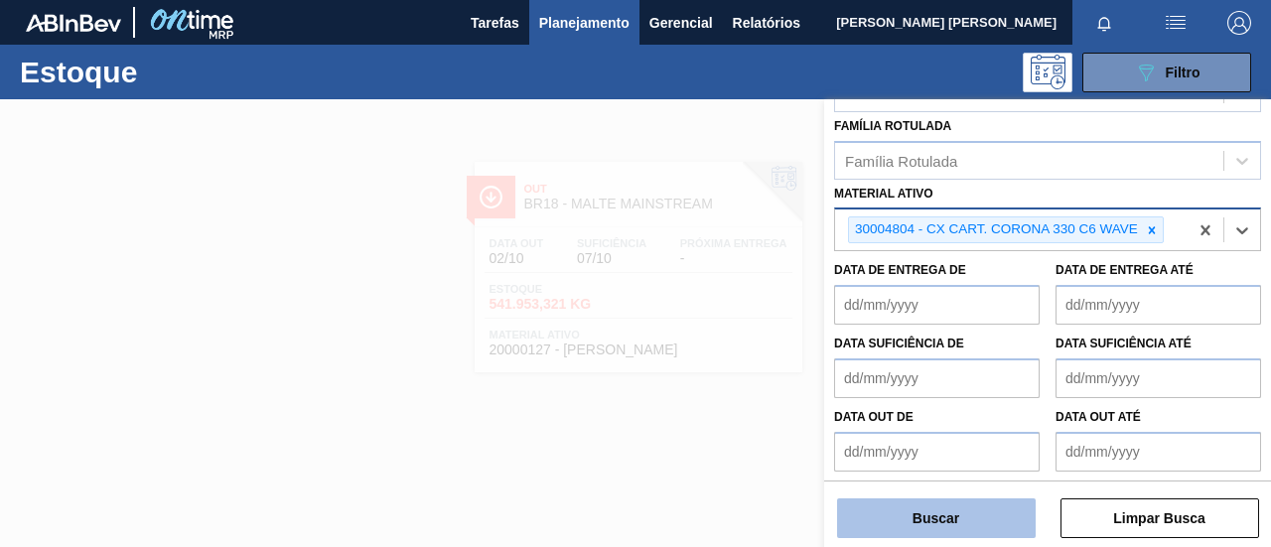
click at [942, 514] on button "Buscar" at bounding box center [936, 519] width 199 height 40
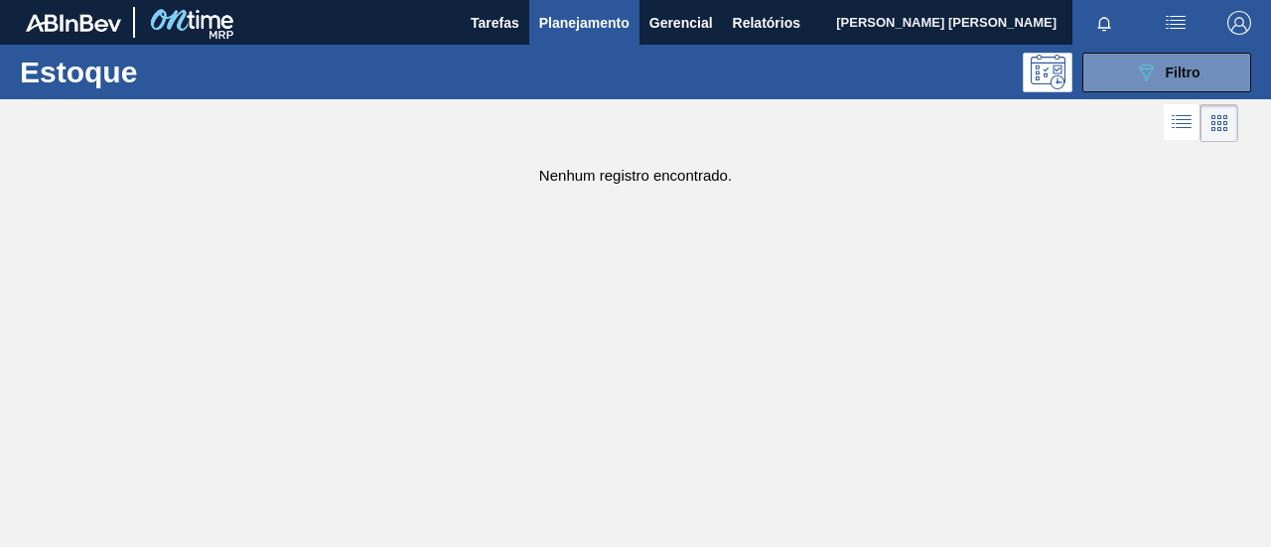
drag, startPoint x: 1119, startPoint y: 96, endPoint x: 1139, endPoint y: 75, distance: 30.2
click at [1119, 96] on div "Estoque 089F7B8B-B2A5-4AFE-B5C0-19BA573D28AC Filtro" at bounding box center [635, 72] width 1271 height 55
click at [1142, 68] on icon at bounding box center [1146, 73] width 15 height 17
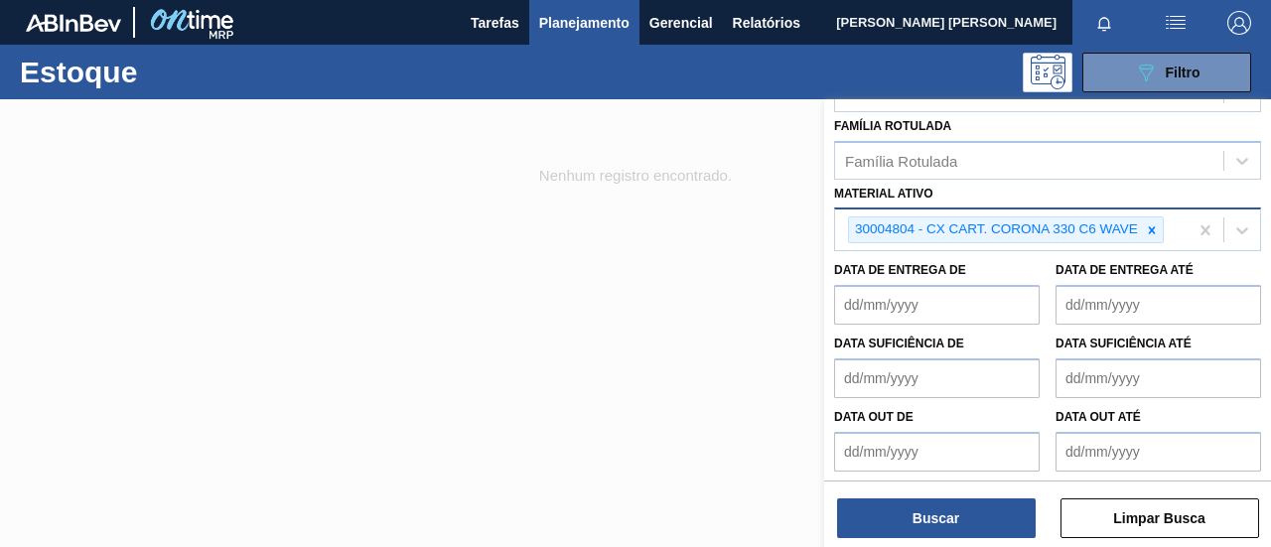
click at [1153, 224] on icon at bounding box center [1152, 231] width 14 height 14
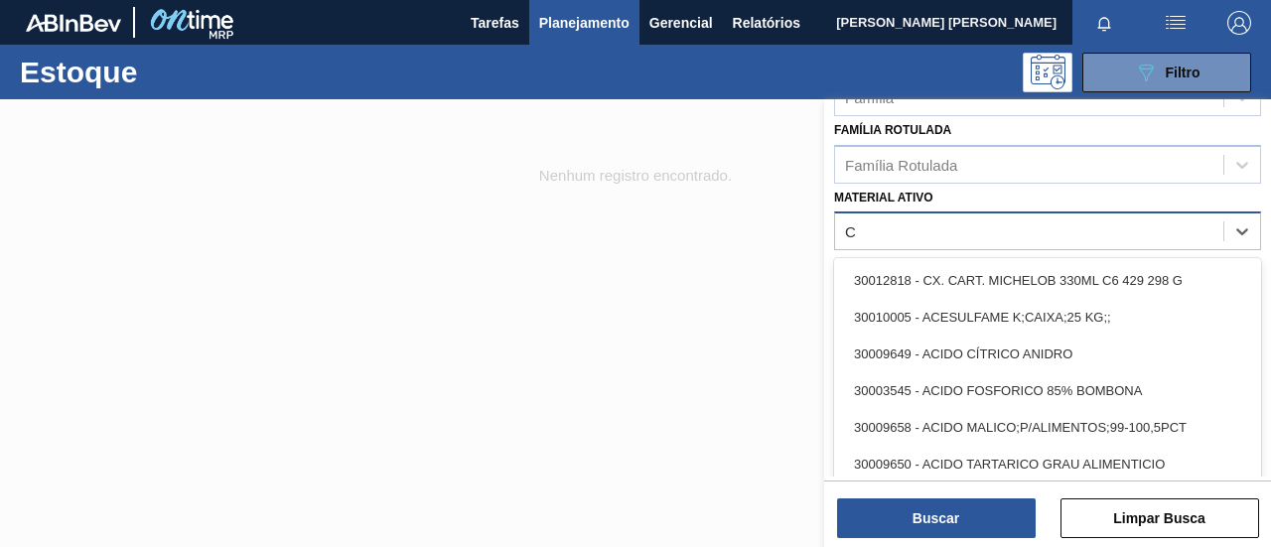
scroll to position [401, 0]
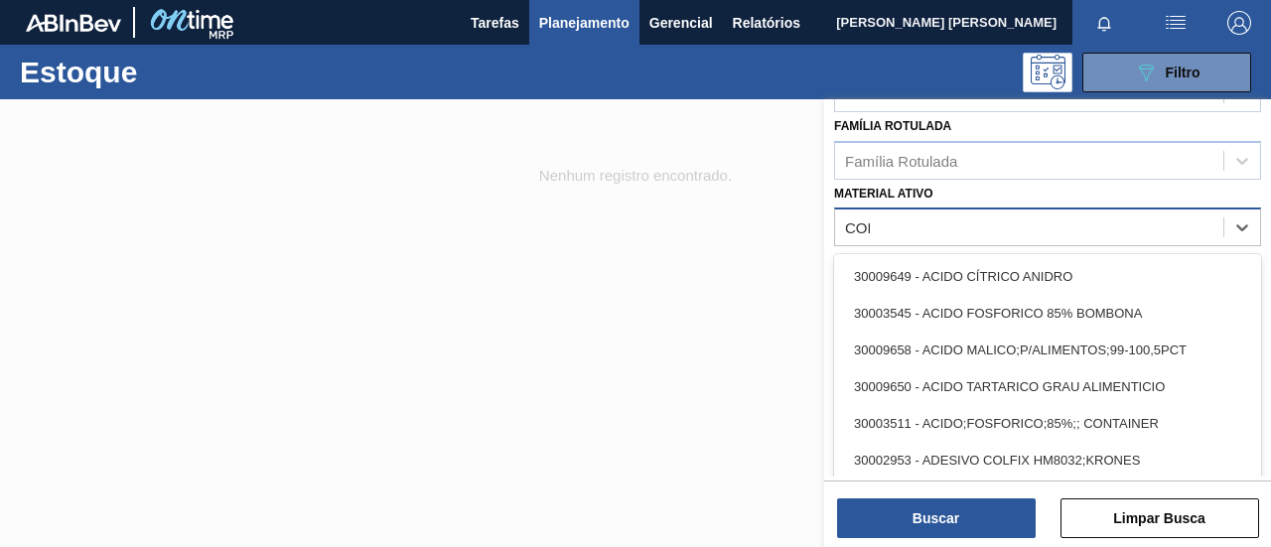
type ativo "CORONA"
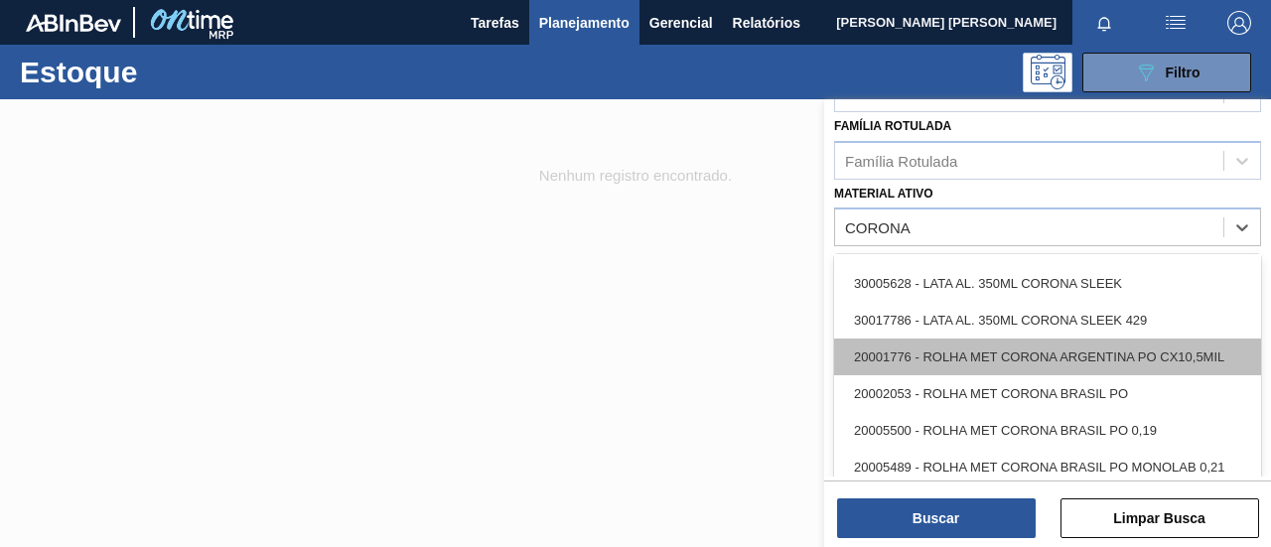
scroll to position [1631, 0]
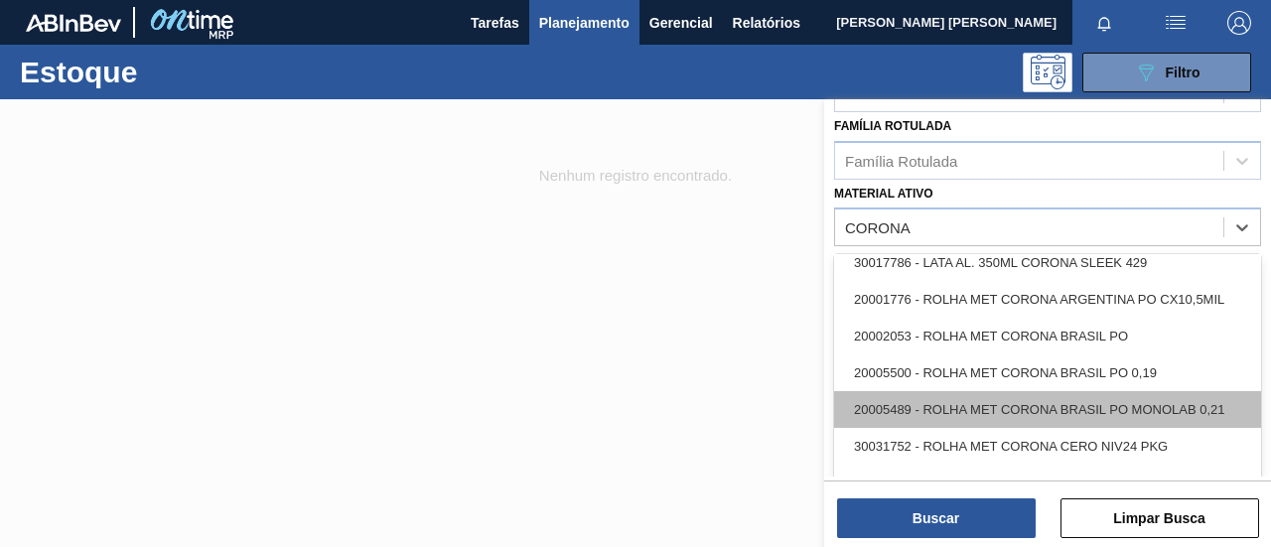
drag, startPoint x: 1161, startPoint y: 406, endPoint x: 1127, endPoint y: 423, distance: 37.8
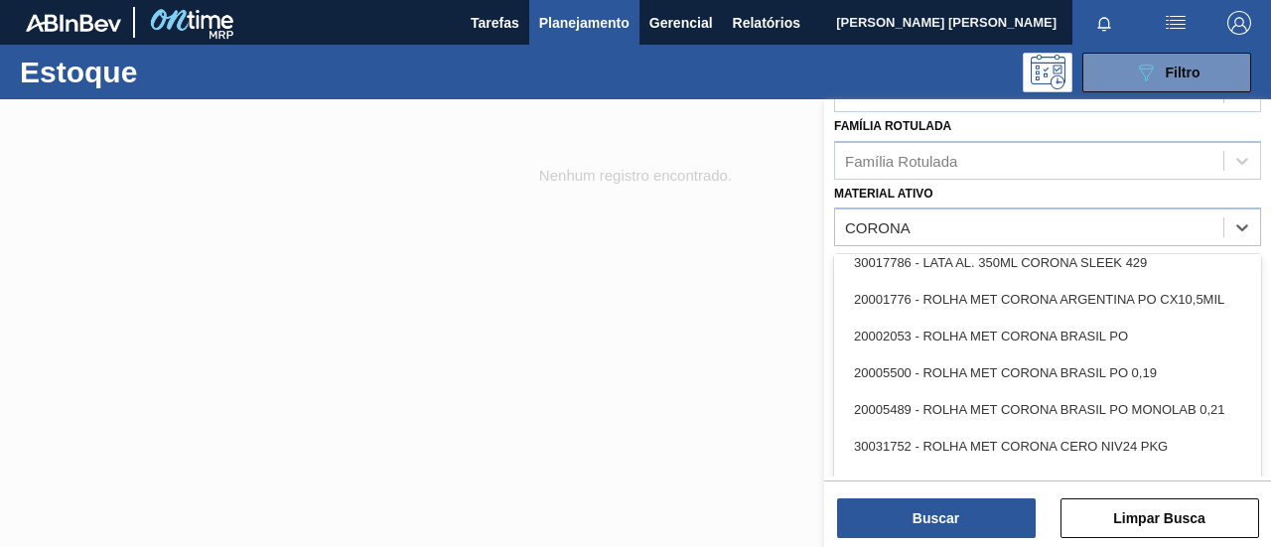
click at [1161, 405] on div "20005489 - ROLHA MET CORONA BRASIL PO MONOLAB 0,21" at bounding box center [1047, 409] width 427 height 37
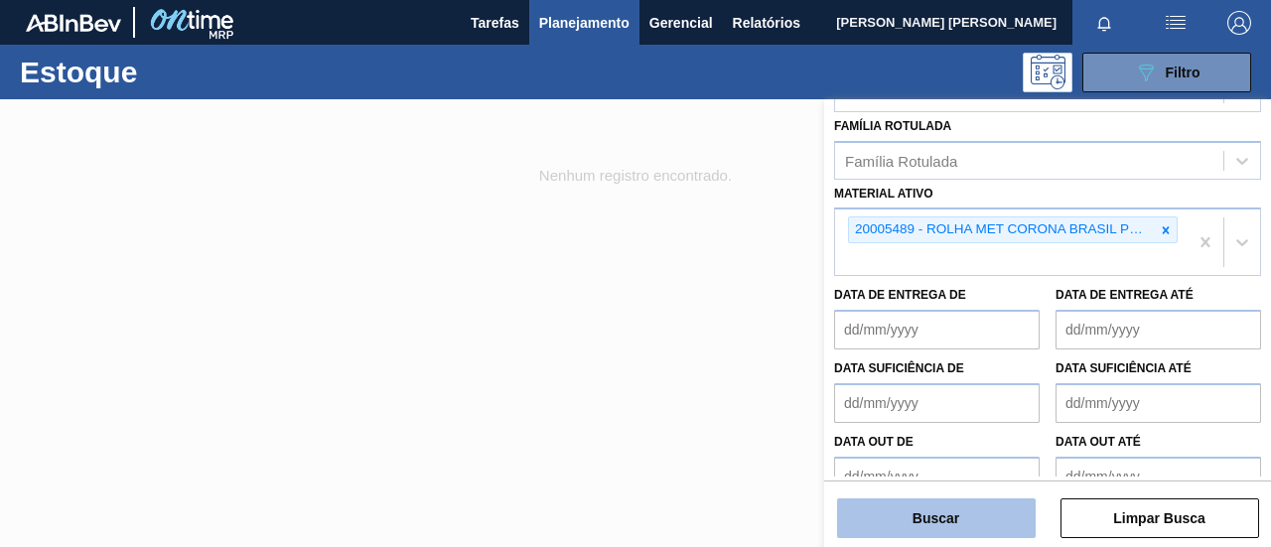
click at [950, 510] on button "Buscar" at bounding box center [936, 519] width 199 height 40
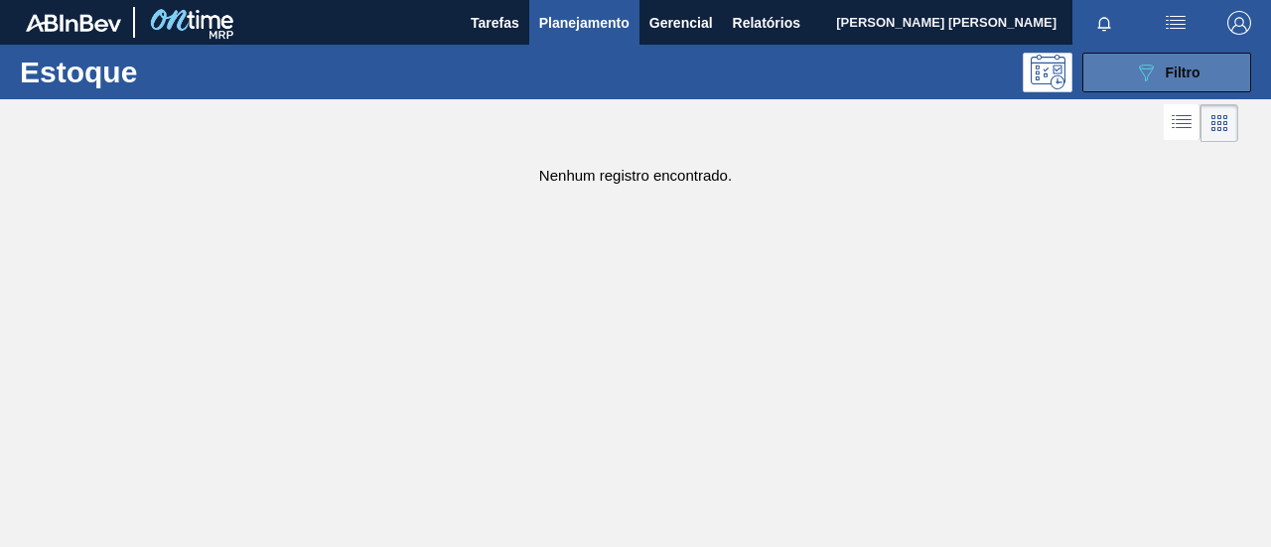
click at [1119, 83] on button "089F7B8B-B2A5-4AFE-B5C0-19BA573D28AC Filtro" at bounding box center [1167, 73] width 169 height 40
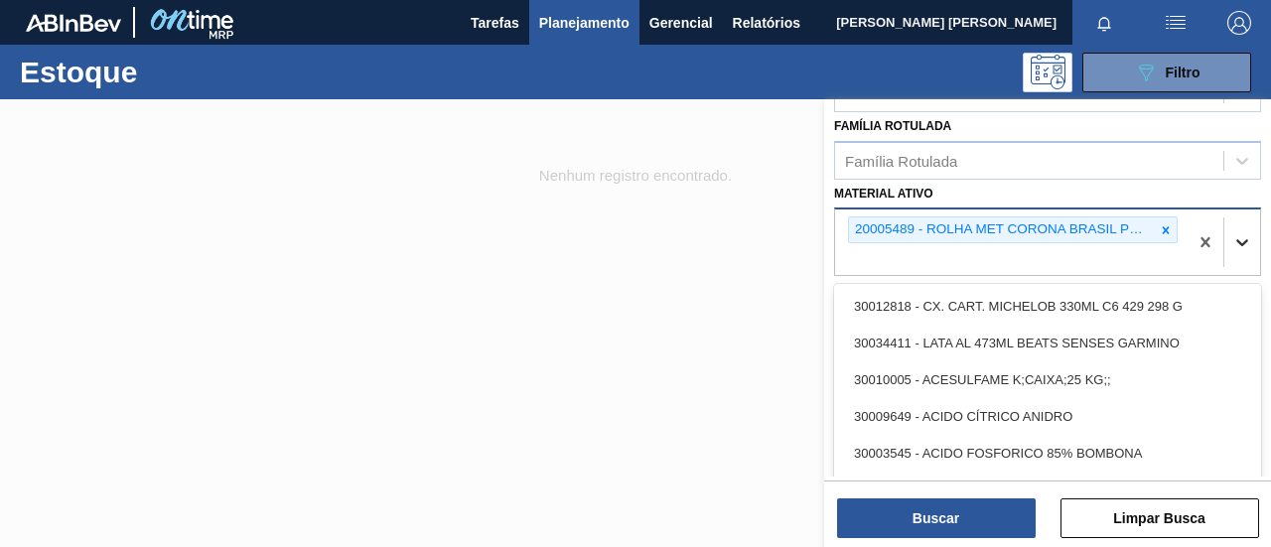
click at [1241, 251] on div at bounding box center [1243, 242] width 36 height 36
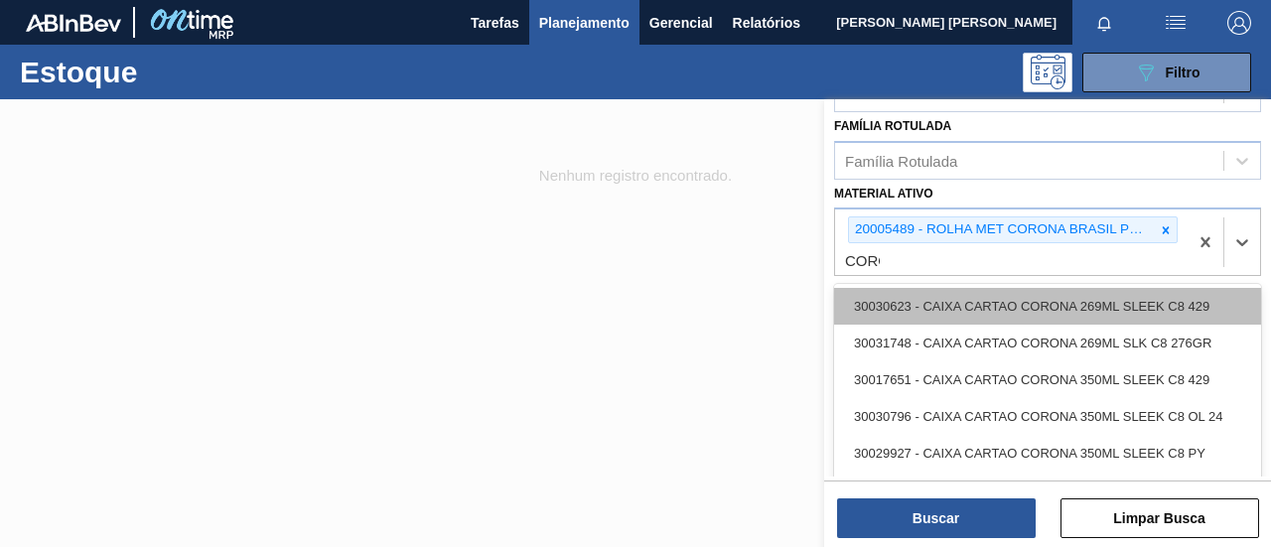
type ativo "CORONA"
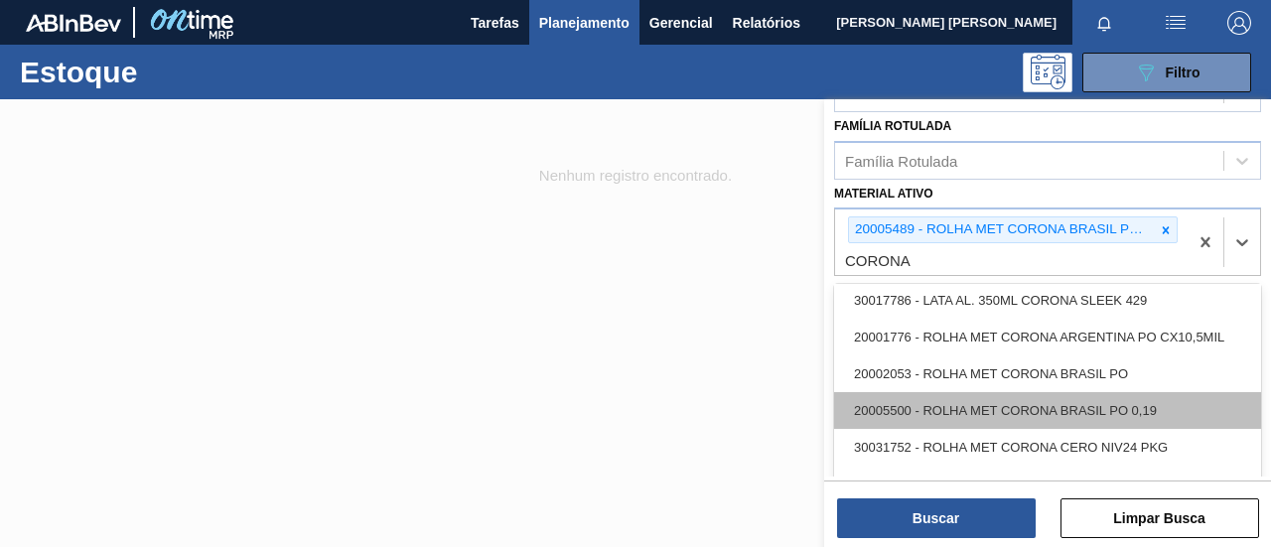
scroll to position [1623, 0]
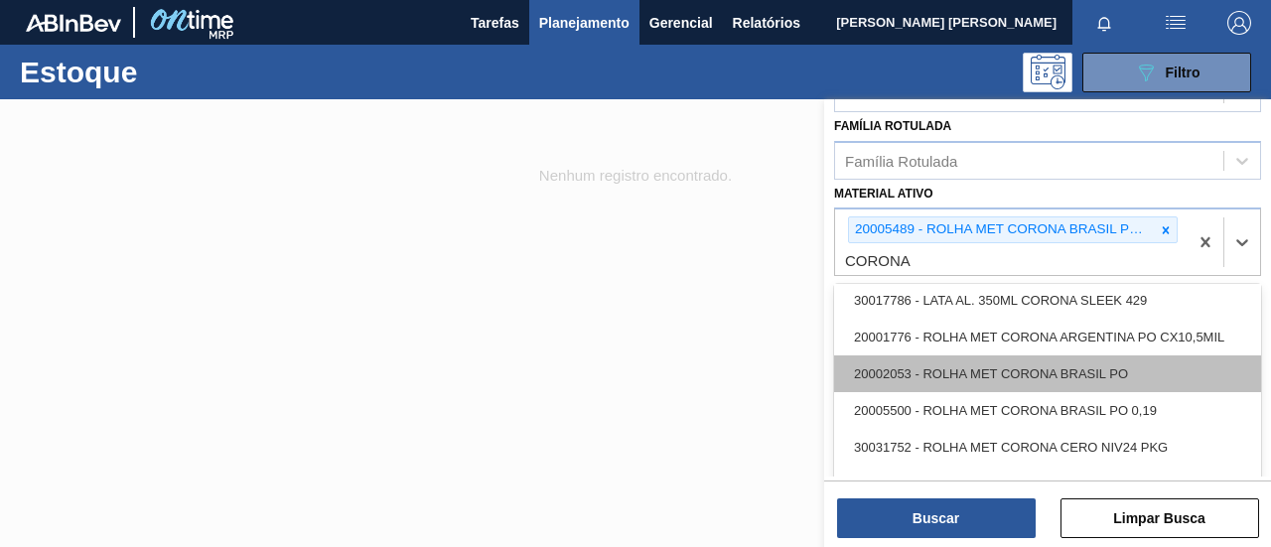
click at [1075, 368] on div "20002053 - ROLHA MET CORONA BRASIL PO" at bounding box center [1047, 374] width 427 height 37
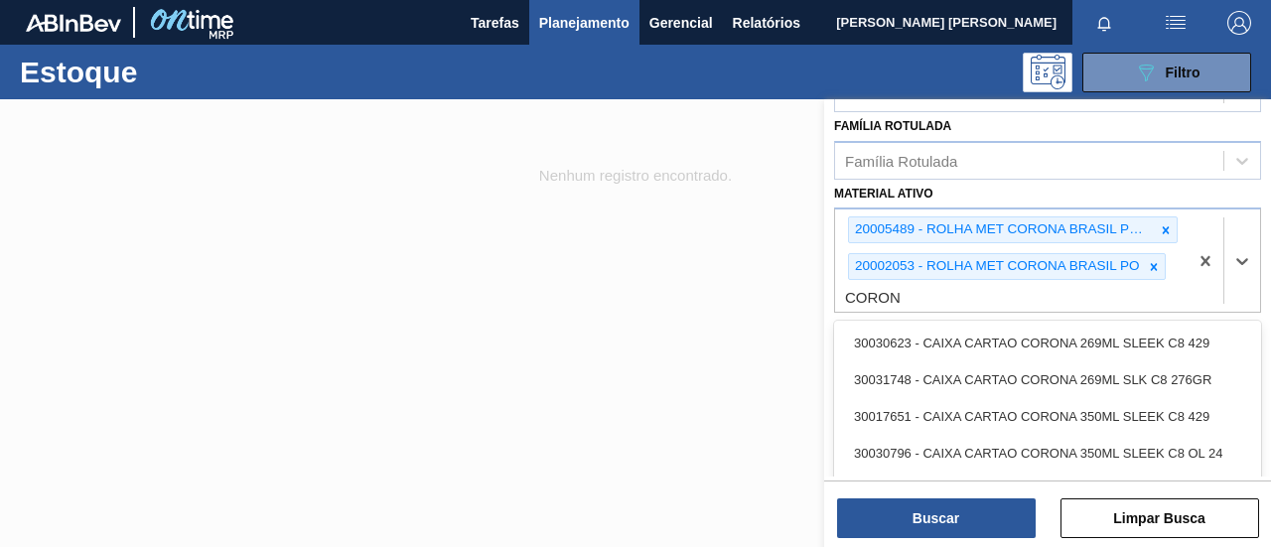
type ativo "CORONA"
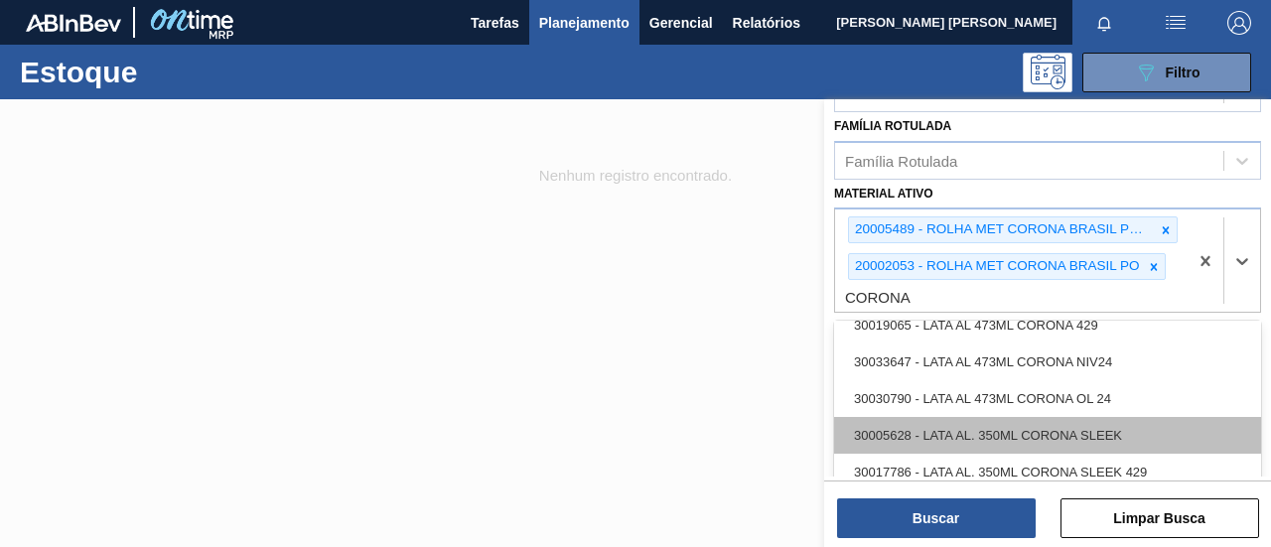
scroll to position [1597, 0]
click at [1077, 434] on div "20005500 - ROLHA MET CORONA BRASIL PO 0,19" at bounding box center [1047, 436] width 427 height 37
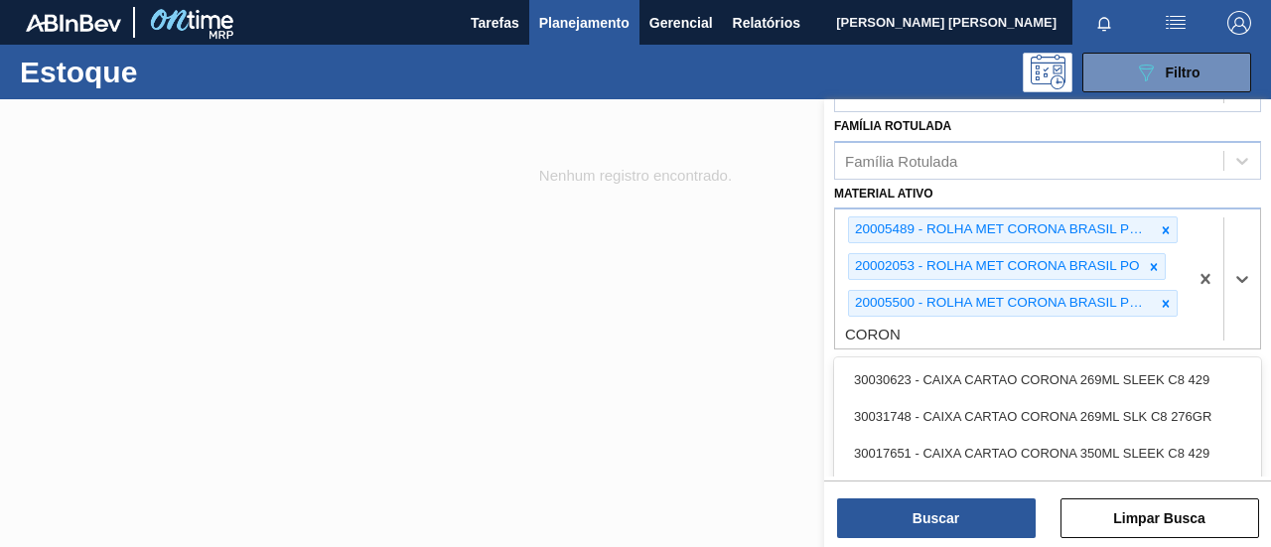
type ativo "CORONA"
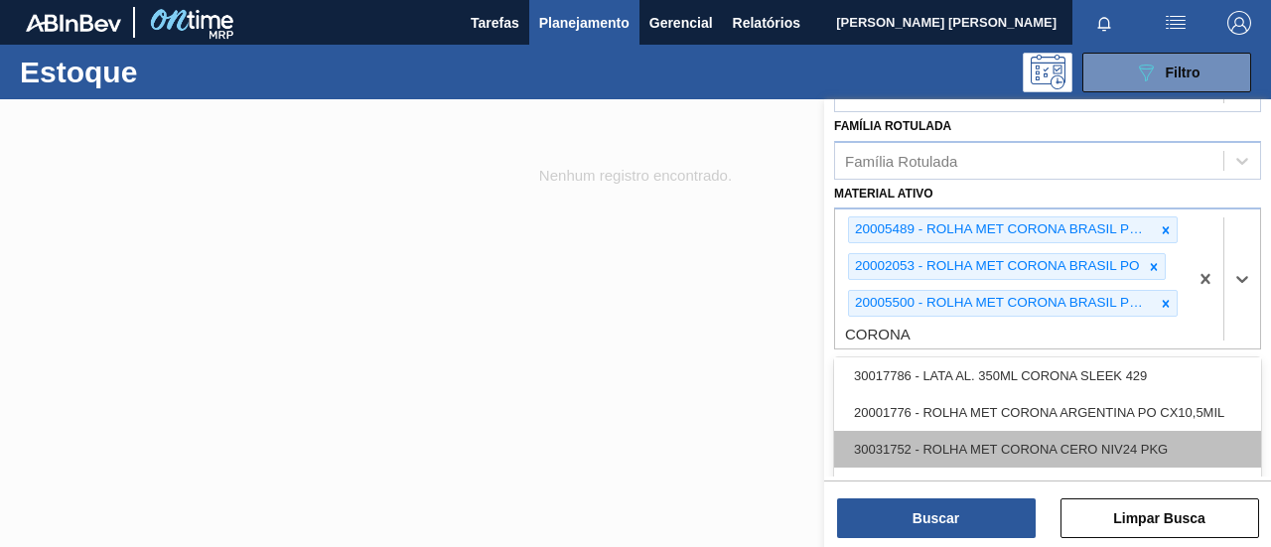
scroll to position [1622, 0]
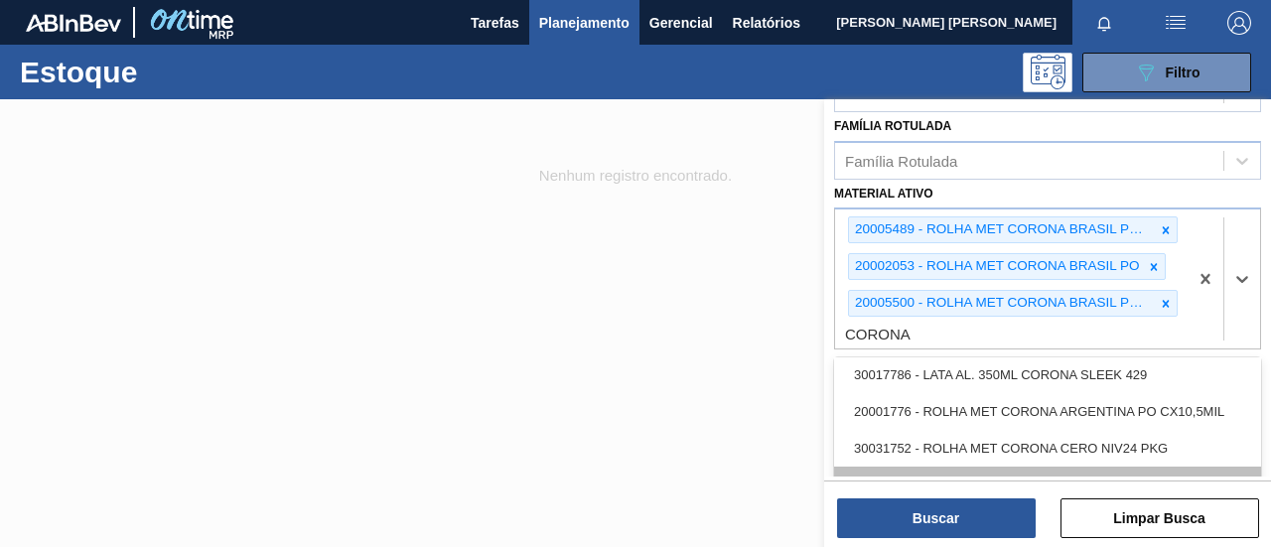
click at [1172, 472] on div "20001712 - ROLHA MET CORONA EXTRA PO 0,21 CX10,5MIL" at bounding box center [1047, 485] width 427 height 37
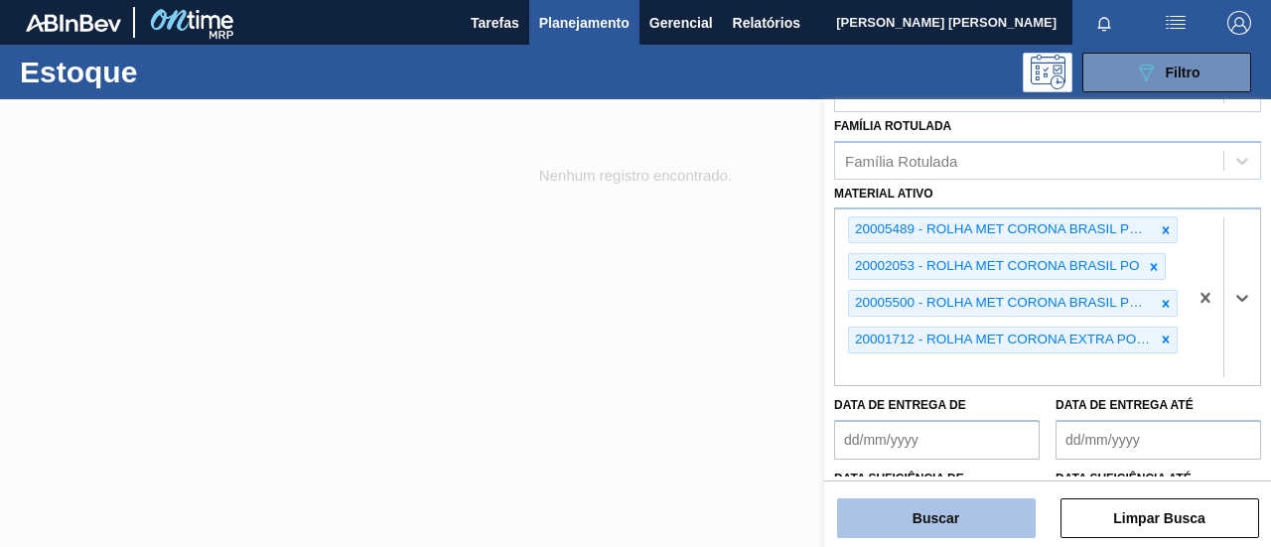
click at [985, 511] on button "Buscar" at bounding box center [936, 519] width 199 height 40
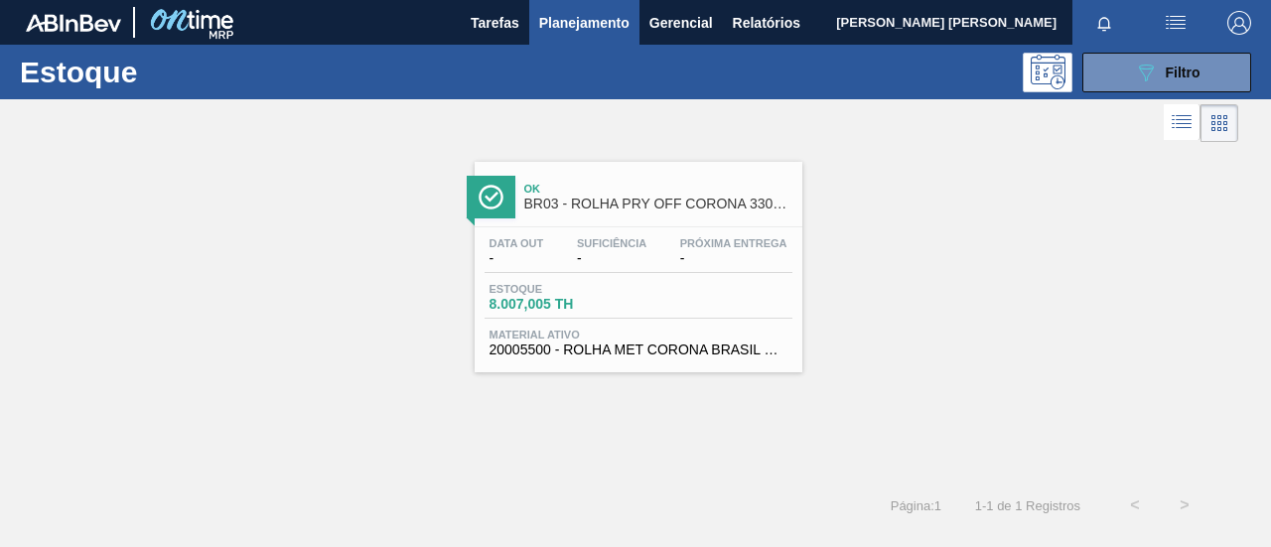
click at [896, 343] on div "Ok BR03 - ROLHA PRY OFF CORONA 330ML Data out - Suficiência - Próxima Entrega -…" at bounding box center [635, 259] width 1271 height 225
click at [725, 317] on div "Estoque 8.007,005 TH" at bounding box center [639, 301] width 308 height 36
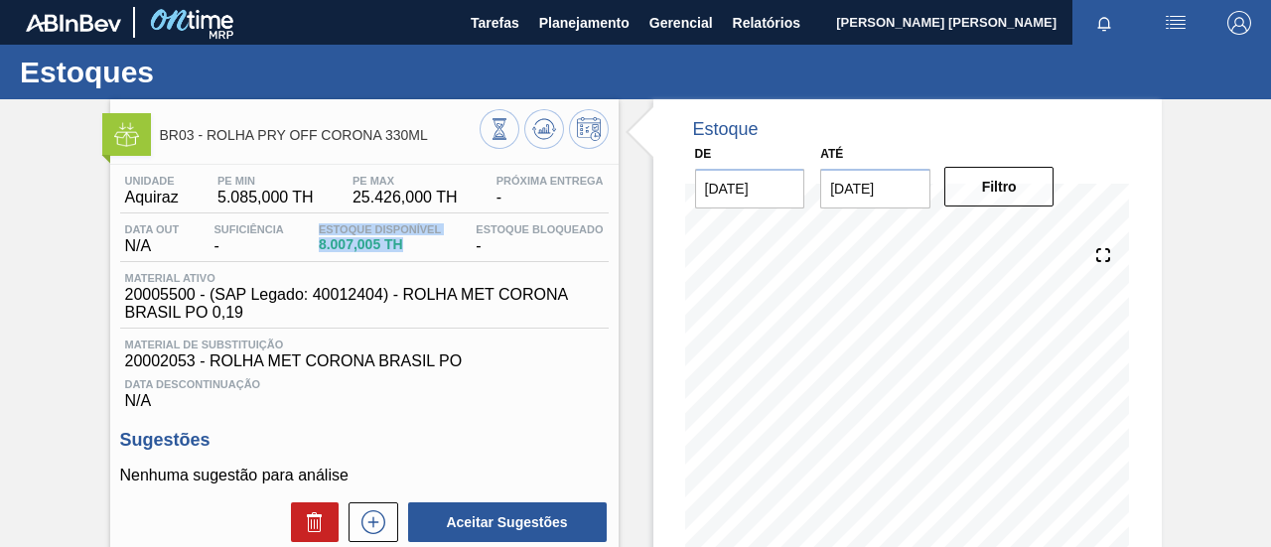
drag, startPoint x: 299, startPoint y: 247, endPoint x: 407, endPoint y: 260, distance: 109.0
click at [407, 260] on div "Data out N/A Suficiência - Estoque Disponível 8.007,005 TH Estoque Bloqueado -" at bounding box center [364, 243] width 489 height 39
click at [430, 267] on div "Unidade Aquiraz PE MIN 5.085,000 TH PE MAX 25.426,000 TH Próxima Entrega - Data…" at bounding box center [364, 292] width 489 height 235
drag, startPoint x: 203, startPoint y: 132, endPoint x: 291, endPoint y: 134, distance: 88.4
click at [291, 134] on span "BR03 - ROLHA PRY OFF CORONA 330ML" at bounding box center [320, 135] width 320 height 15
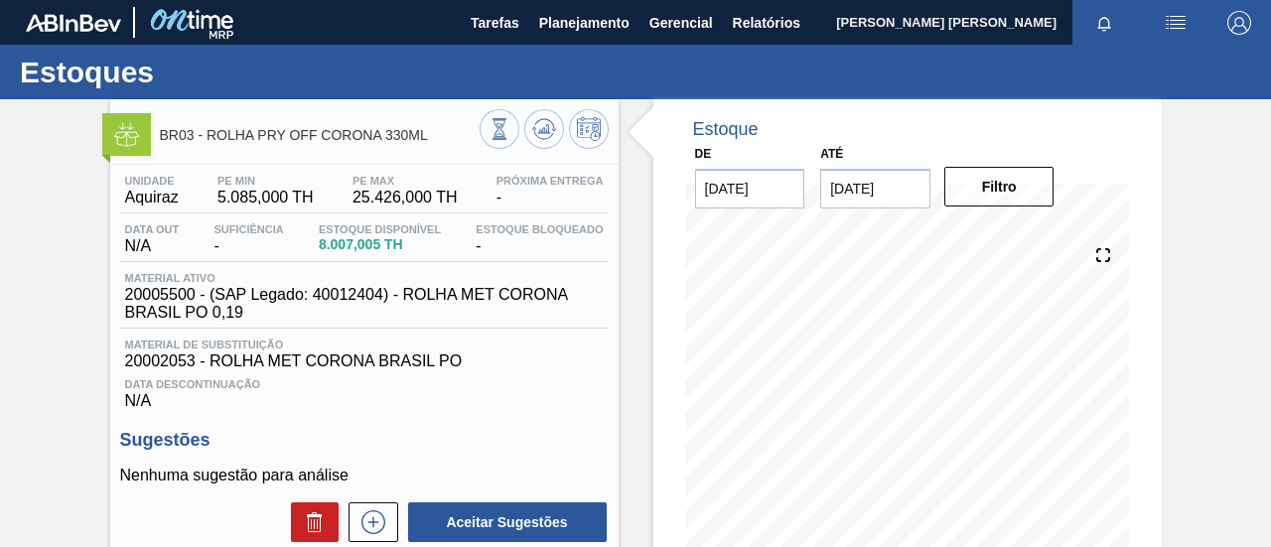
click at [315, 152] on div "BR03 - ROLHA PRY OFF CORONA 330ML" at bounding box center [320, 134] width 320 height 45
drag, startPoint x: 259, startPoint y: 139, endPoint x: 318, endPoint y: 140, distance: 58.6
click at [318, 140] on span "BR03 - ROLHA PRY OFF CORONA 330ML" at bounding box center [320, 135] width 320 height 15
click at [268, 148] on div "BR03 - ROLHA PRY OFF CORONA 330ML" at bounding box center [320, 134] width 320 height 45
drag, startPoint x: 257, startPoint y: 140, endPoint x: 431, endPoint y: 143, distance: 173.9
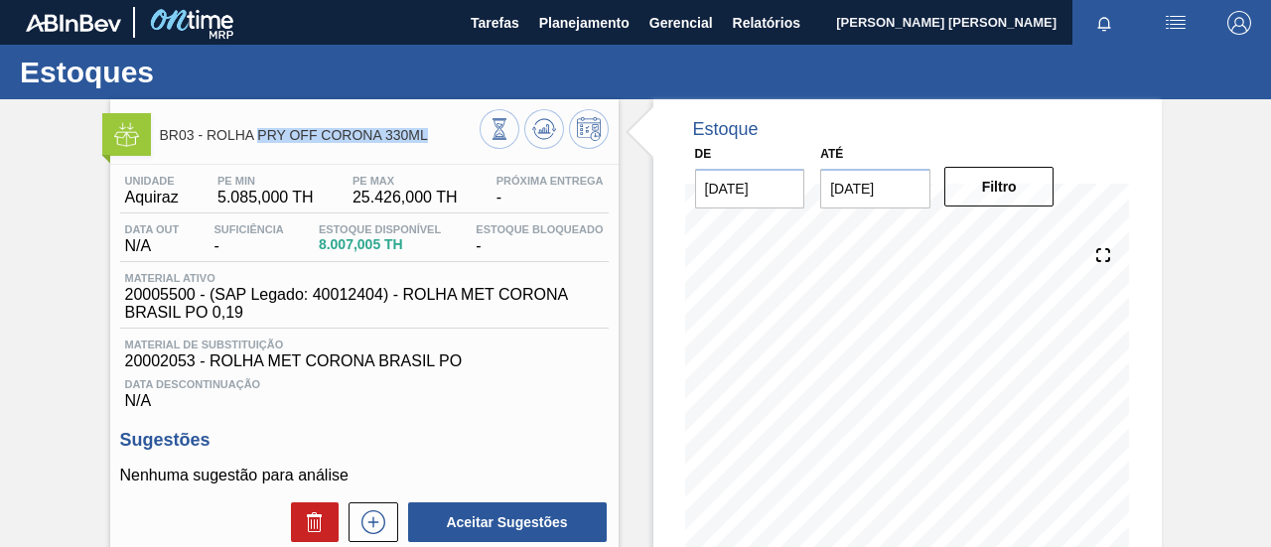
click at [431, 143] on div "BR03 - ROLHA PRY OFF CORONA 330ML" at bounding box center [320, 134] width 320 height 45
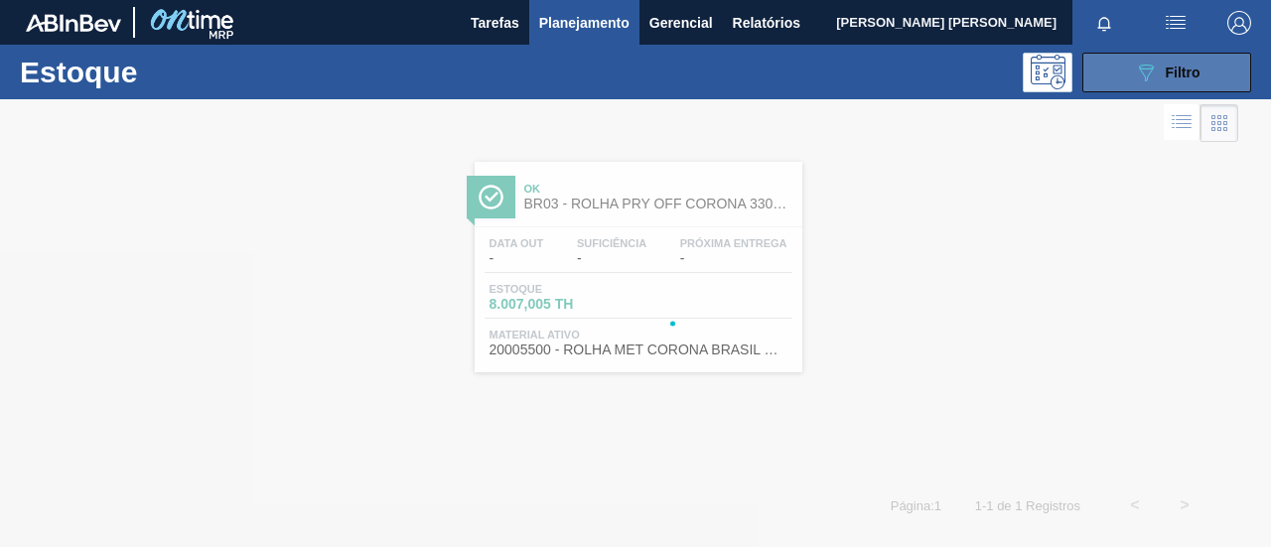
click at [1117, 59] on button "089F7B8B-B2A5-4AFE-B5C0-19BA573D28AC Filtro" at bounding box center [1167, 73] width 169 height 40
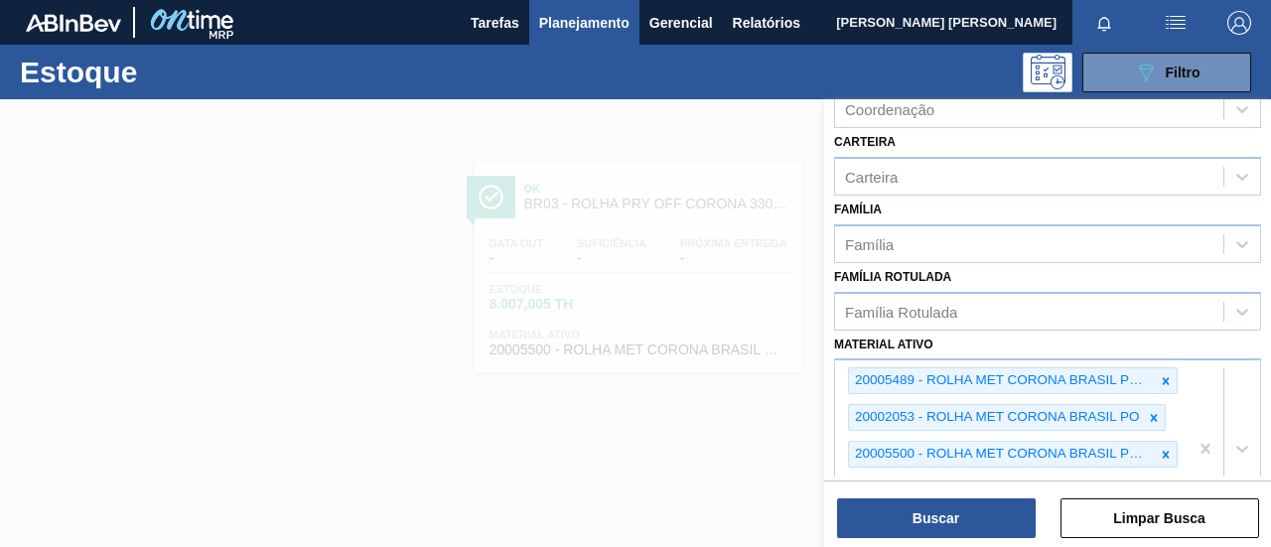
scroll to position [497, 0]
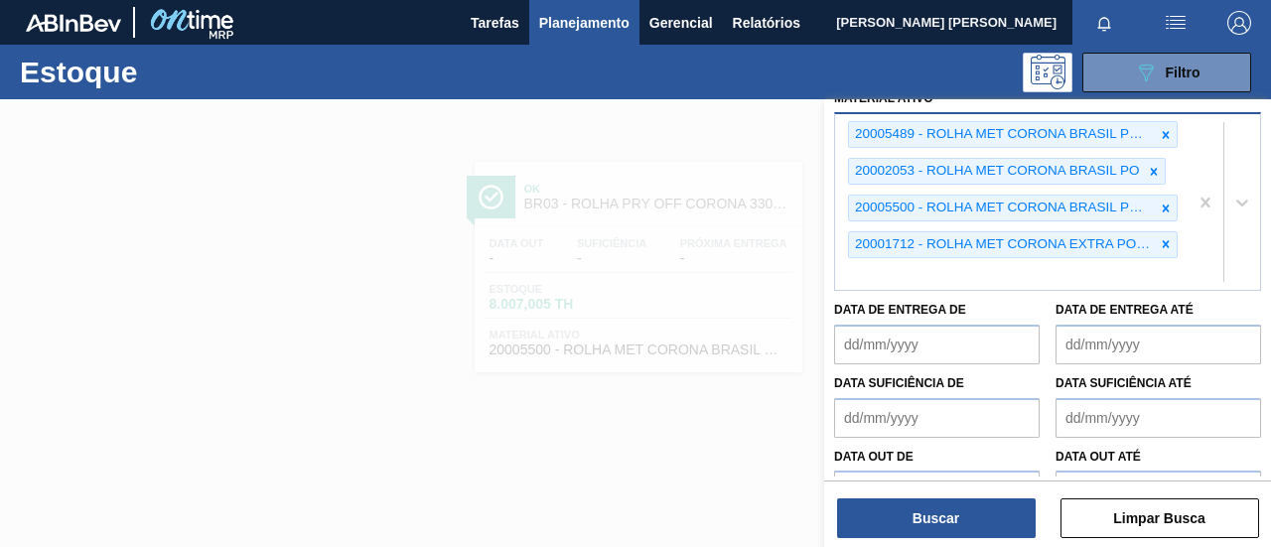
click at [1191, 263] on div at bounding box center [1224, 202] width 73 height 176
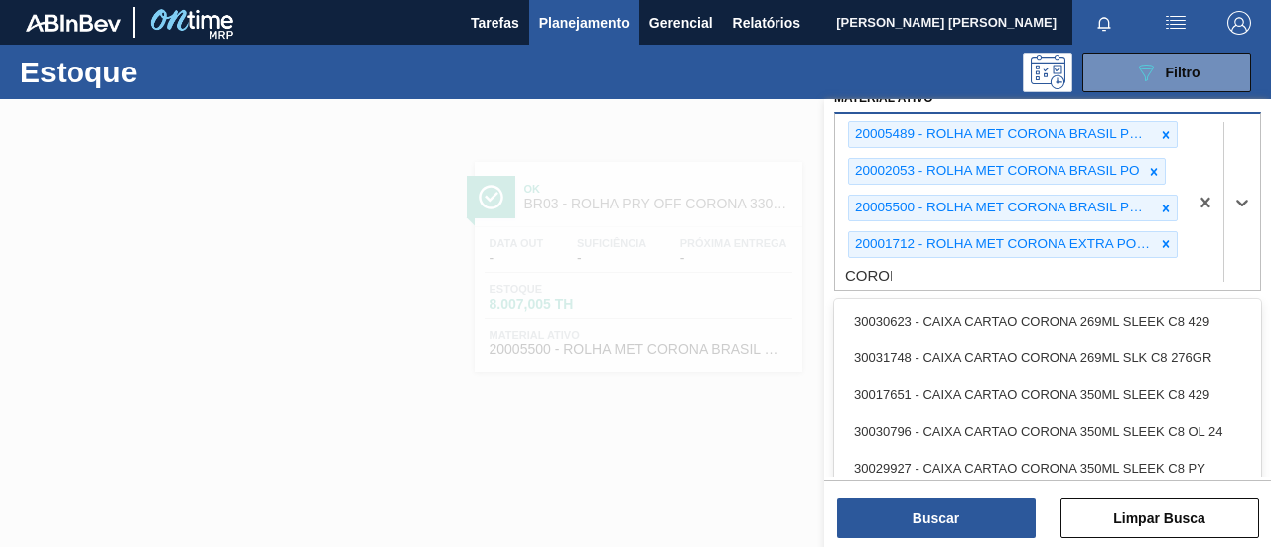
type ativo "CORONA"
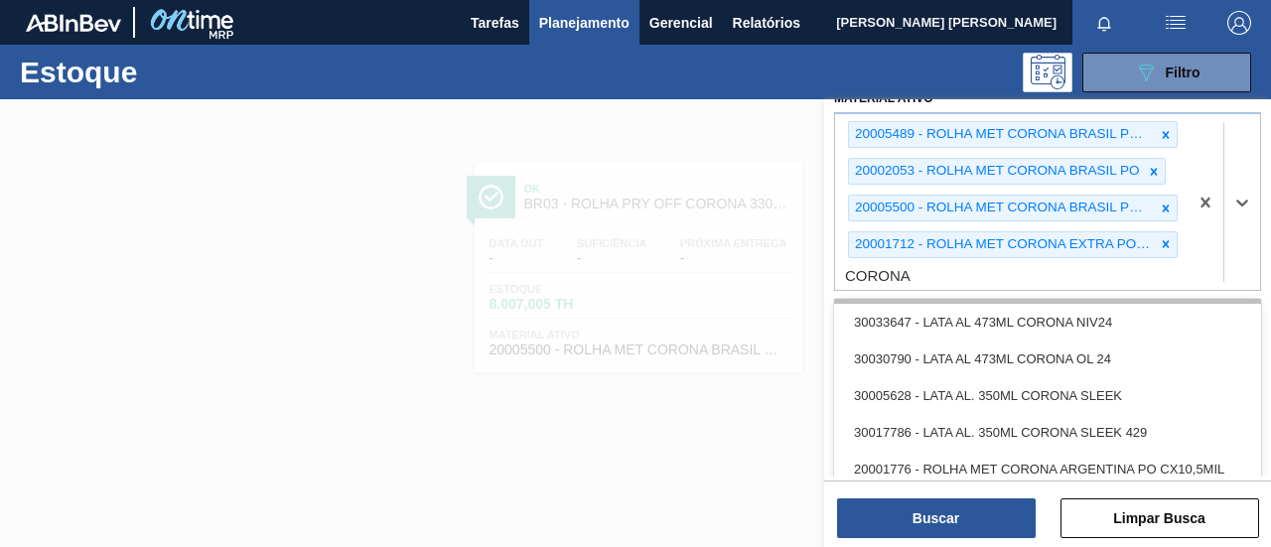
scroll to position [1526, 0]
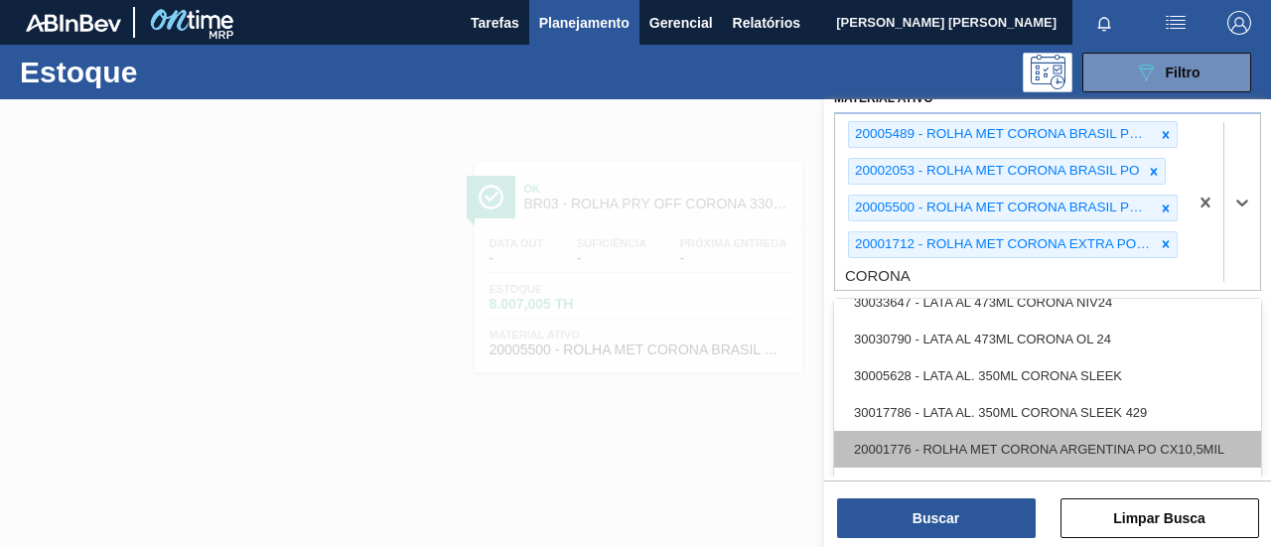
click at [1069, 437] on div "20001776 - ROLHA MET CORONA ARGENTINA PO CX10,5MIL" at bounding box center [1047, 449] width 427 height 37
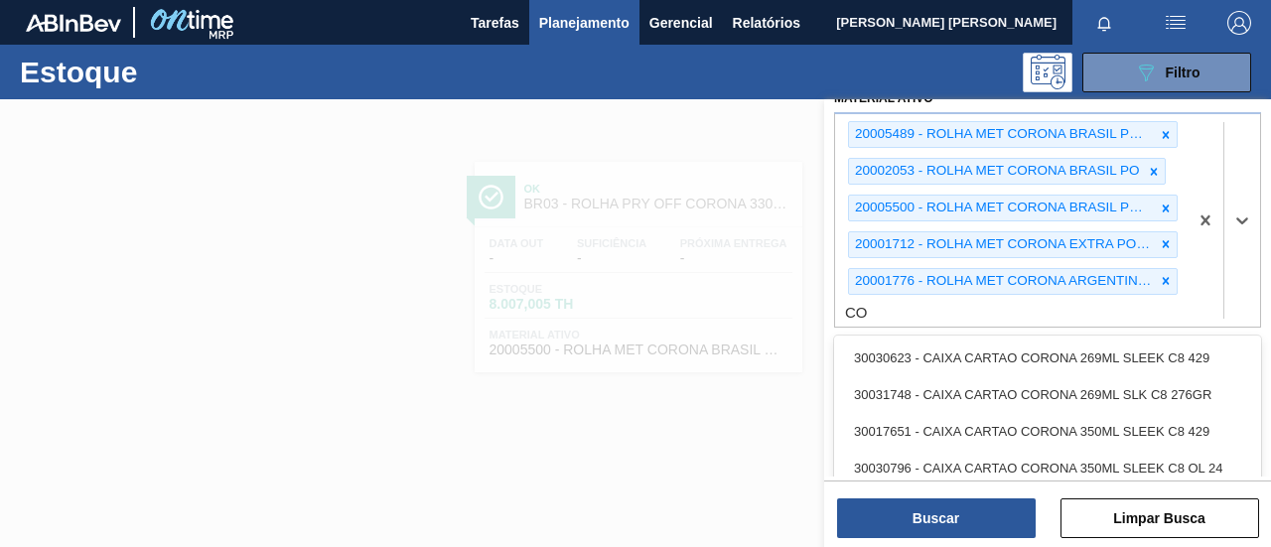
type ativo "C"
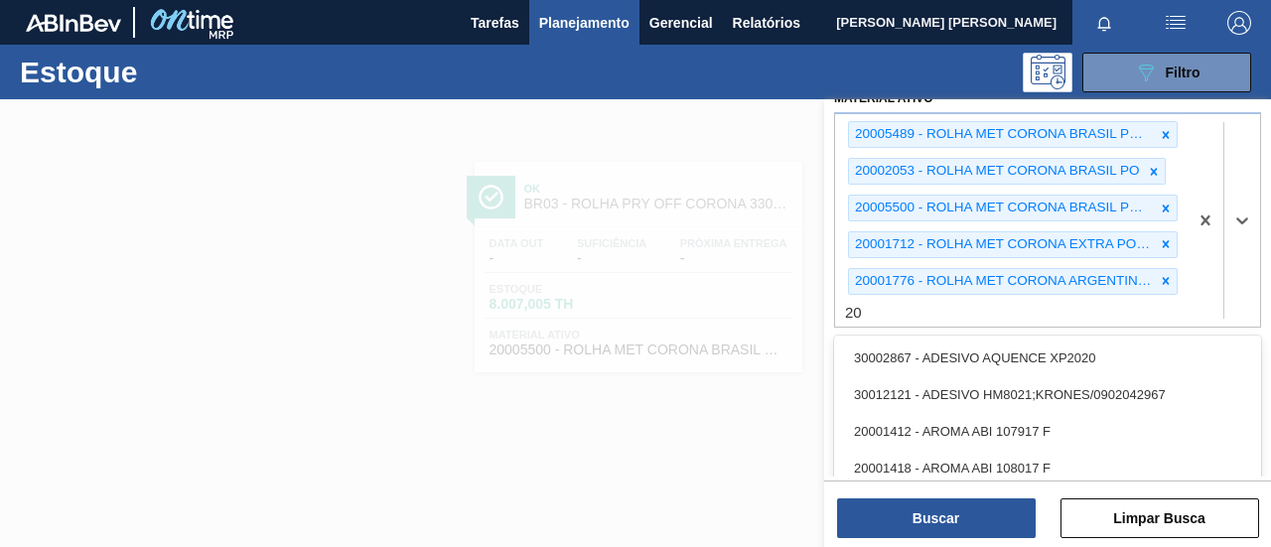
type ativo "2"
type ativo "20002647"
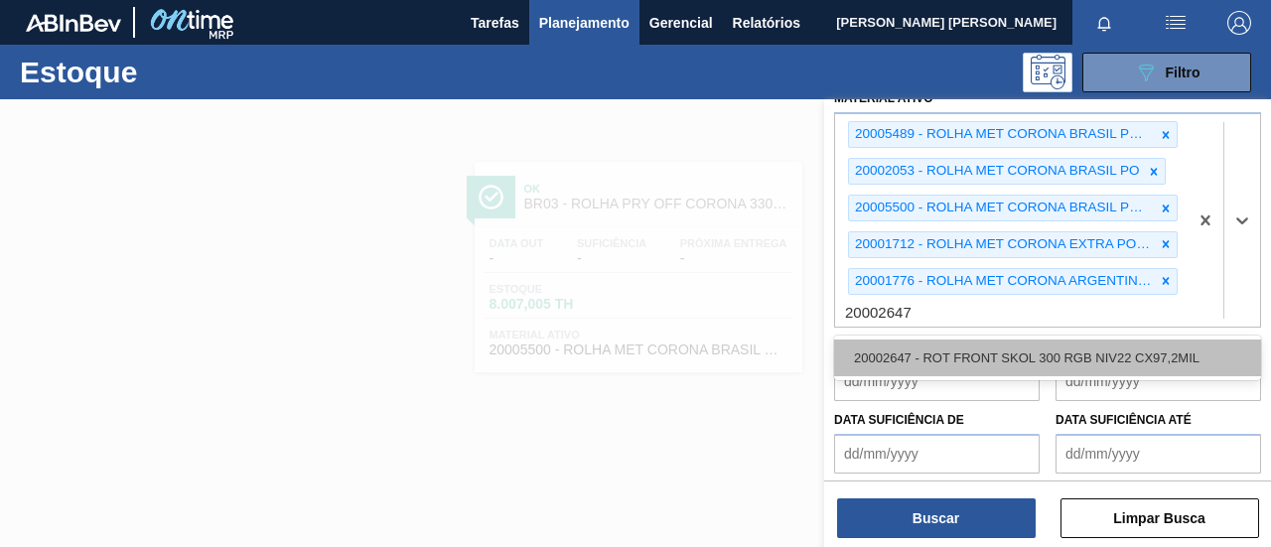
click at [1075, 355] on div "20002647 - ROT FRONT SKOL 300 RGB NIV22 CX97,2MIL" at bounding box center [1047, 358] width 427 height 37
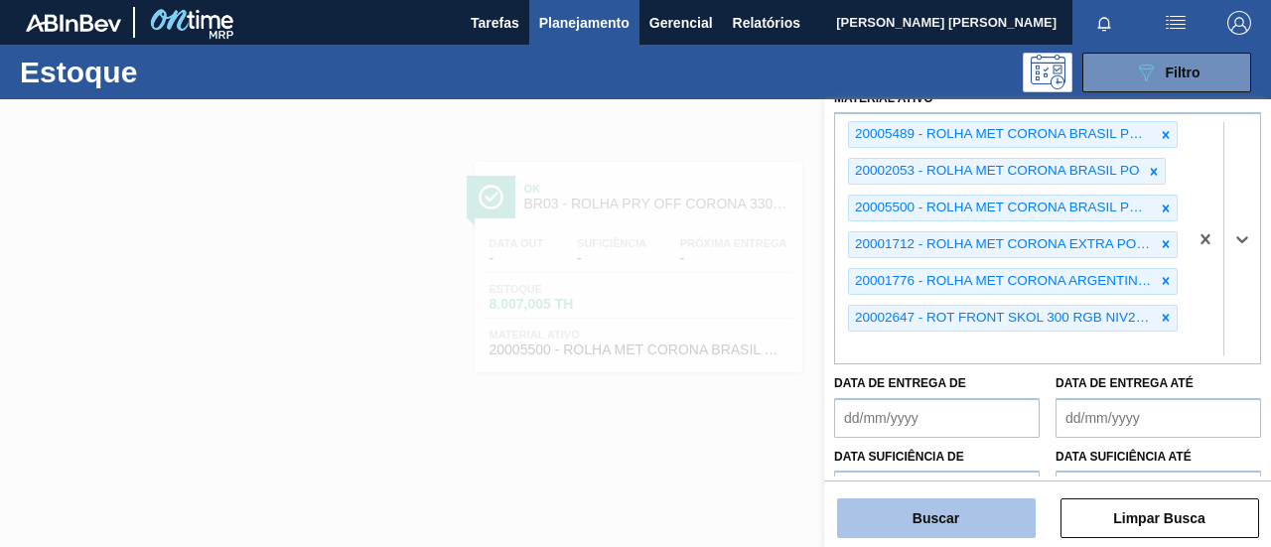
click at [967, 521] on button "Buscar" at bounding box center [936, 519] width 199 height 40
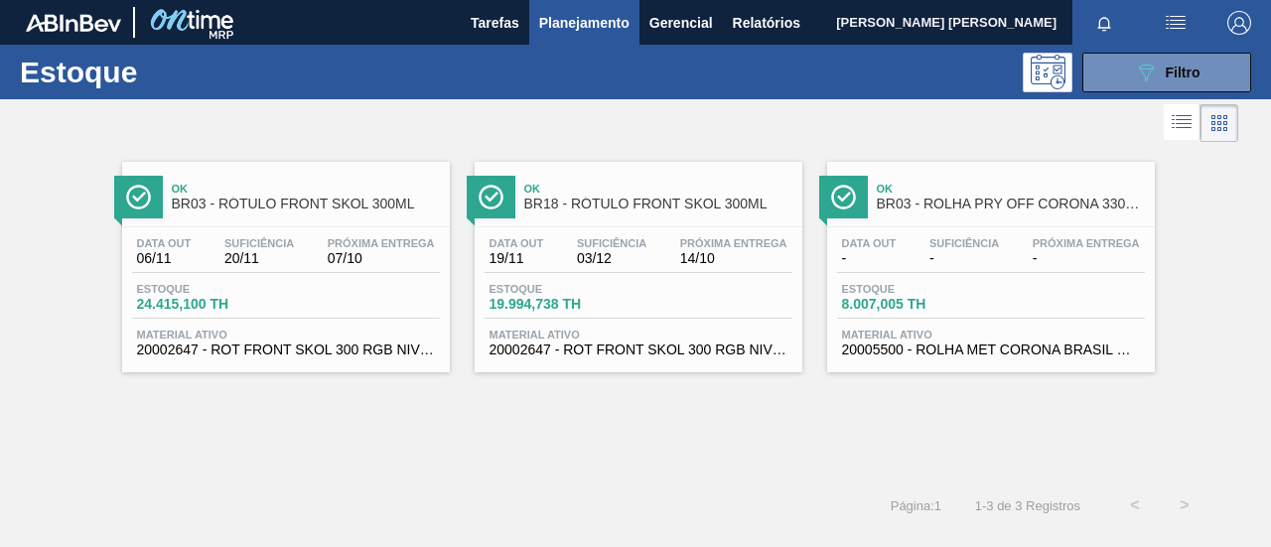
click at [355, 209] on span "BR03 - RÓTULO FRONT SKOL 300ML" at bounding box center [306, 204] width 268 height 15
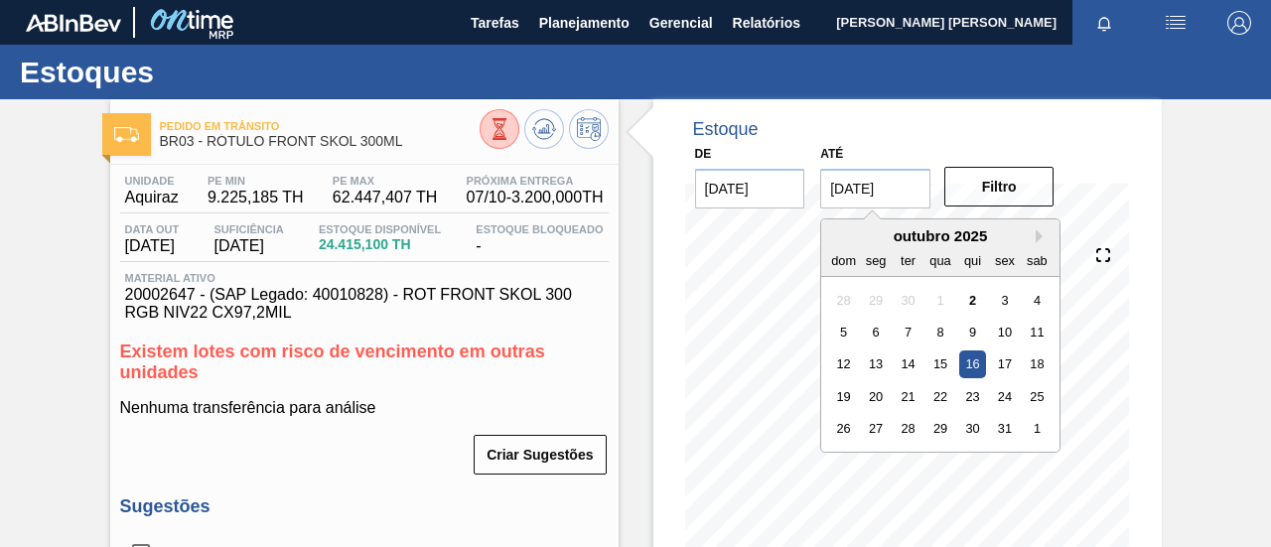
click at [870, 194] on input "[DATE]" at bounding box center [876, 189] width 110 height 40
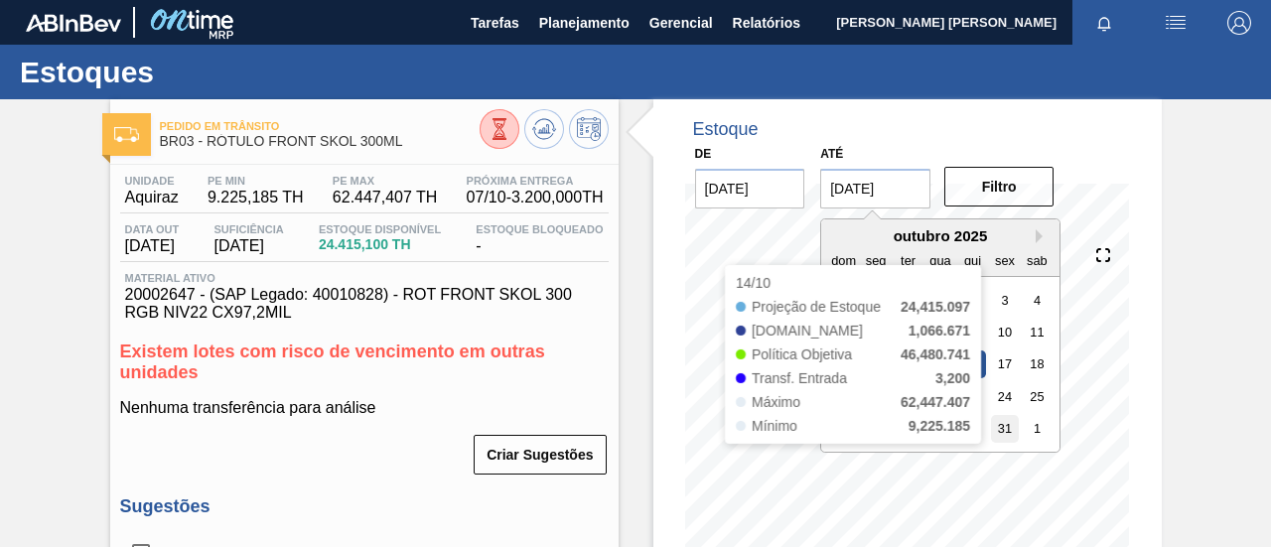
click at [1012, 440] on div "31" at bounding box center [1005, 428] width 27 height 27
type input "[DATE]"
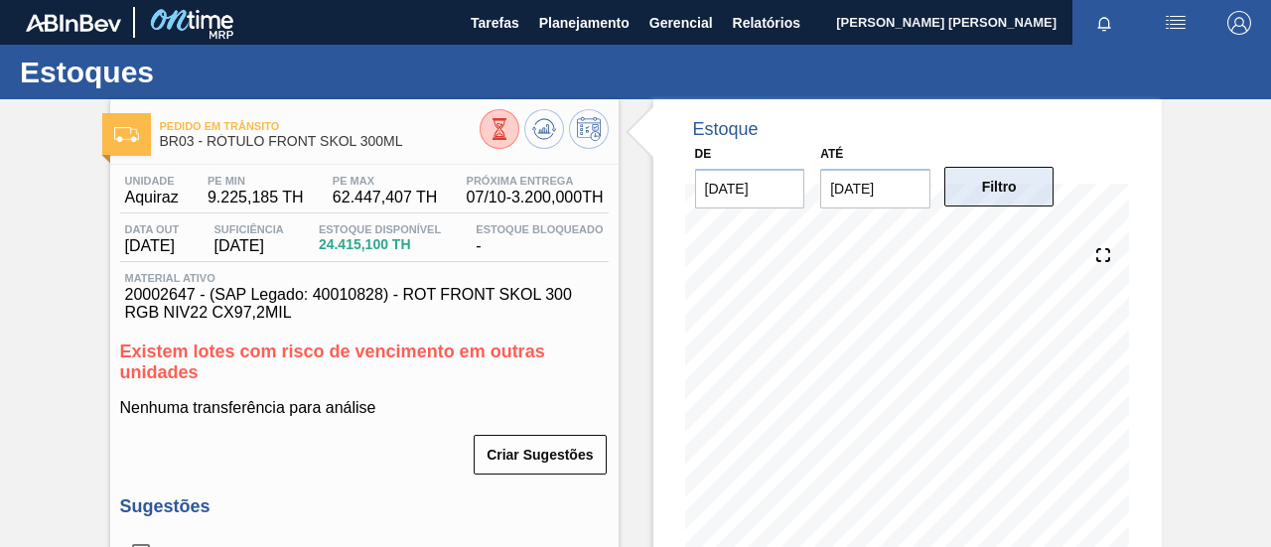
click at [1004, 177] on button "Filtro" at bounding box center [1000, 187] width 110 height 40
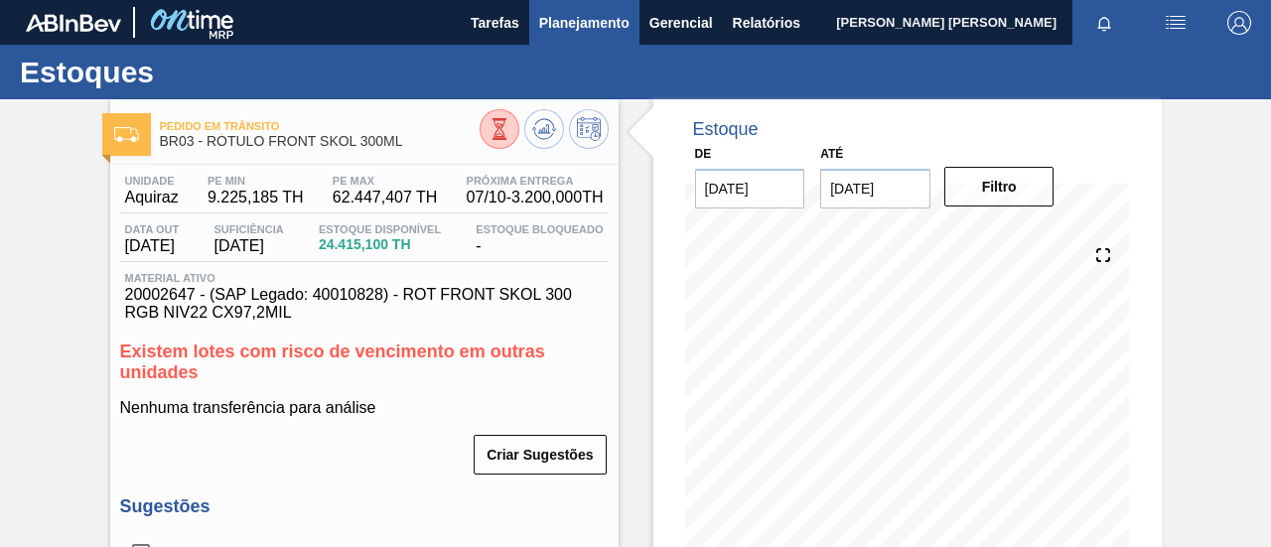
click at [595, 16] on span "Planejamento" at bounding box center [584, 23] width 90 height 24
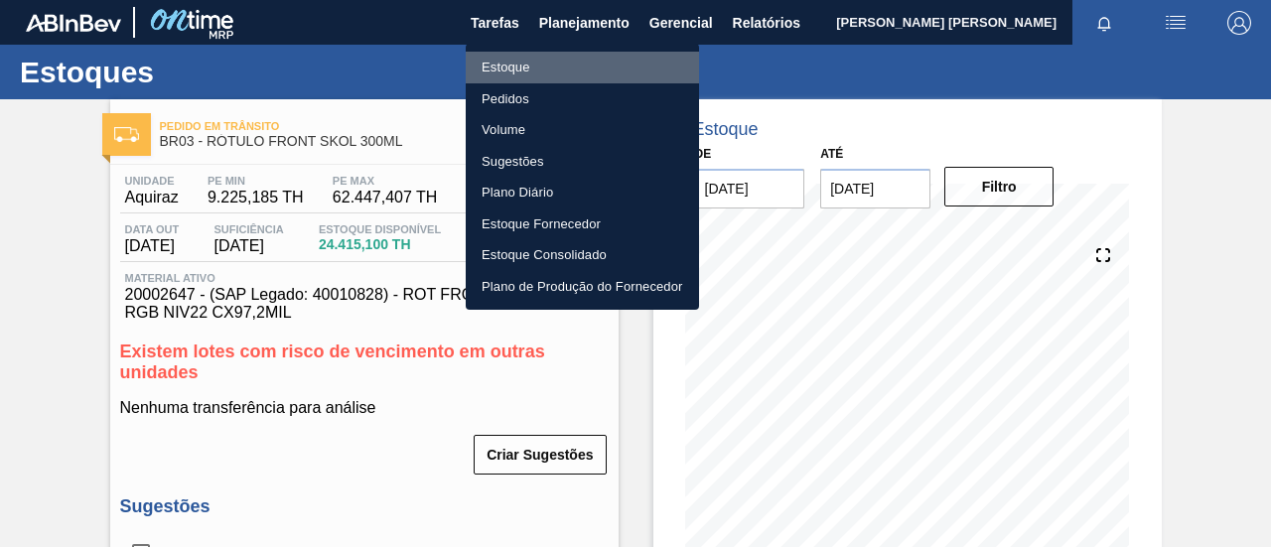
click at [517, 69] on li "Estoque" at bounding box center [582, 68] width 233 height 32
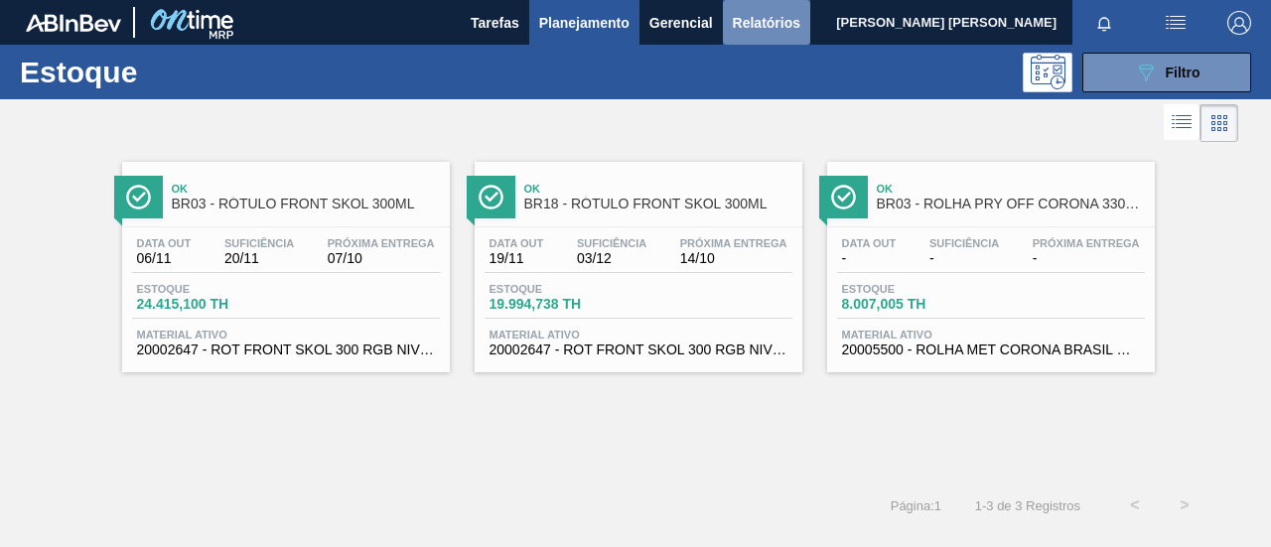
click at [777, 29] on span "Relatórios" at bounding box center [767, 23] width 68 height 24
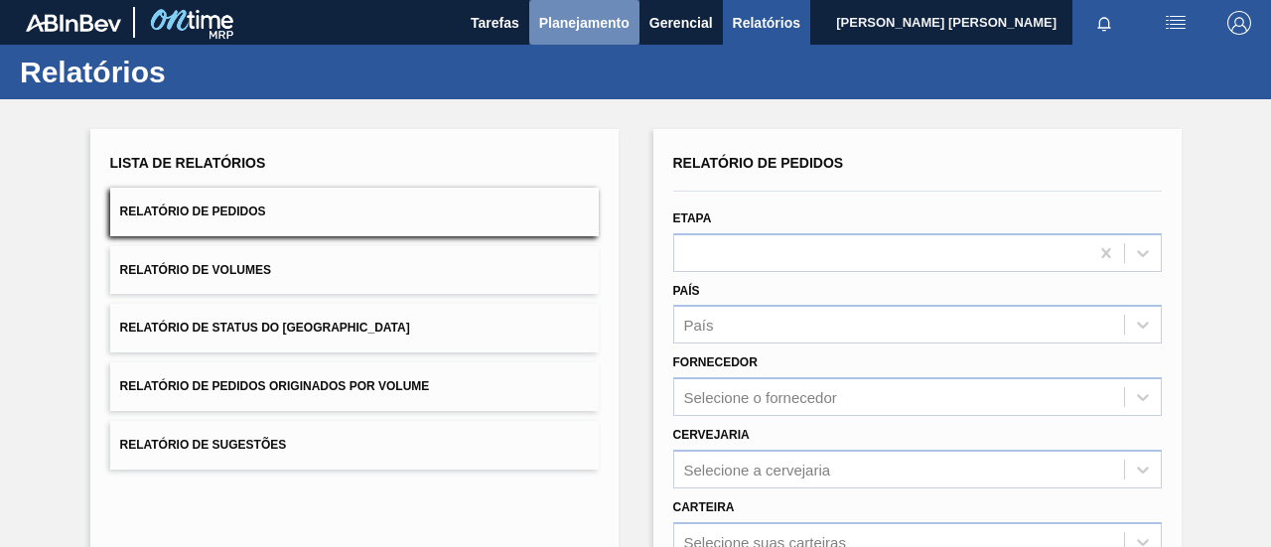
click at [615, 17] on span "Planejamento" at bounding box center [584, 23] width 90 height 24
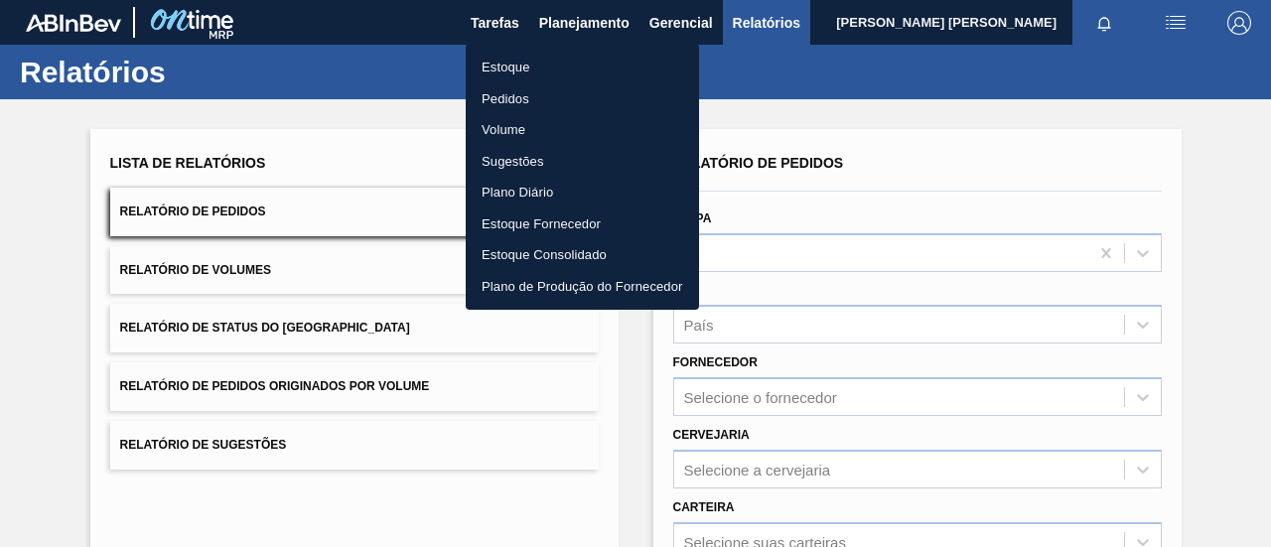
click at [820, 85] on div at bounding box center [635, 273] width 1271 height 547
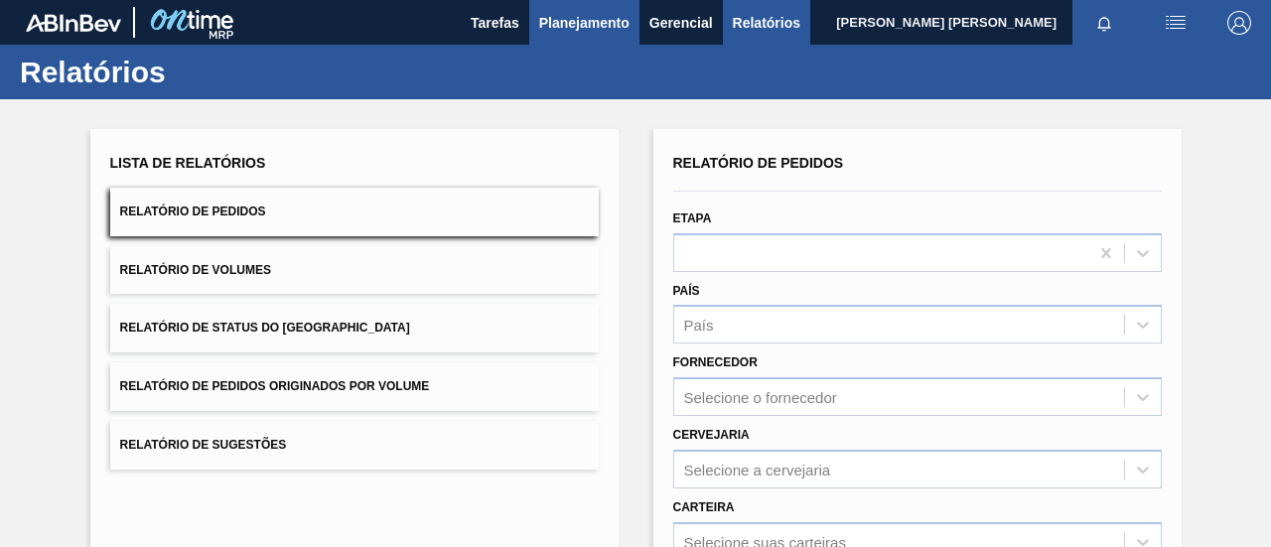
click at [618, 15] on span "Planejamento" at bounding box center [584, 23] width 90 height 24
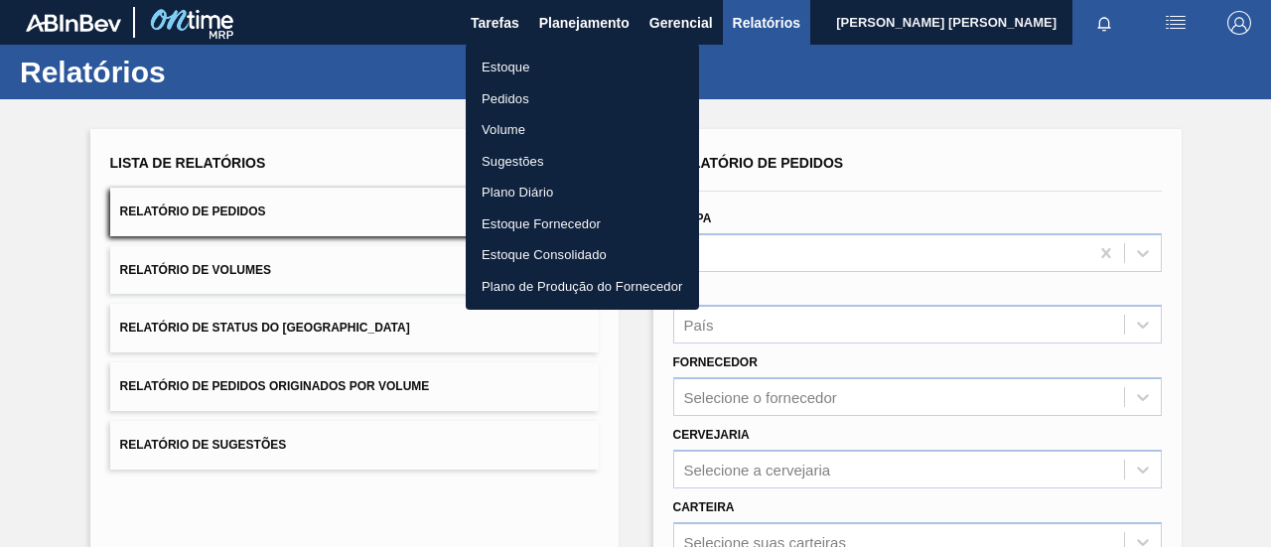
click at [789, 78] on div at bounding box center [635, 273] width 1271 height 547
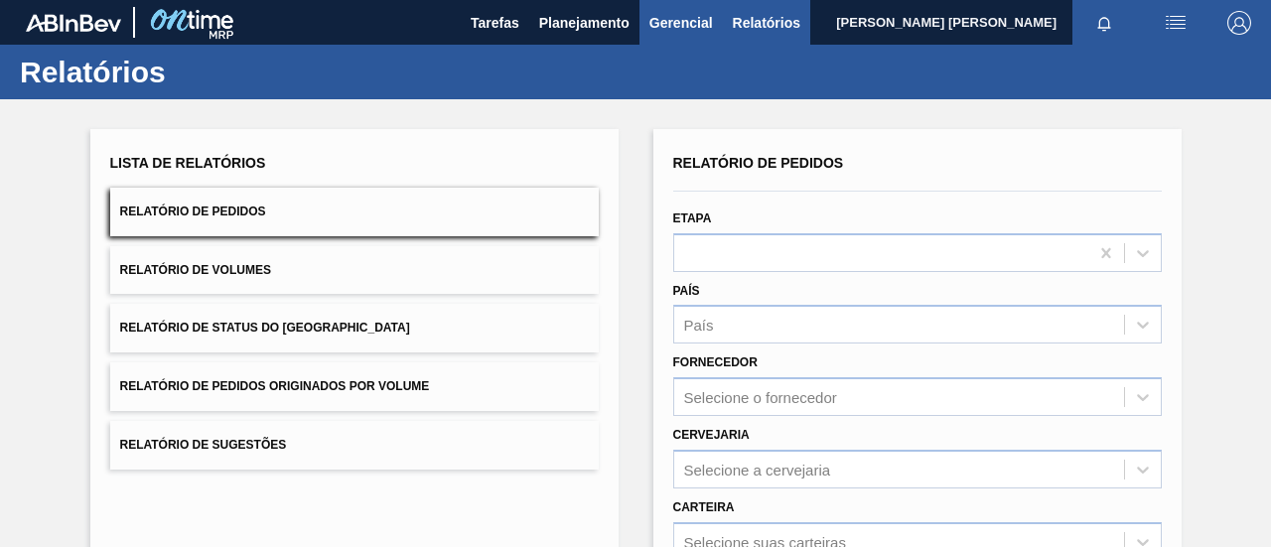
click at [698, 27] on span "Gerencial" at bounding box center [682, 23] width 64 height 24
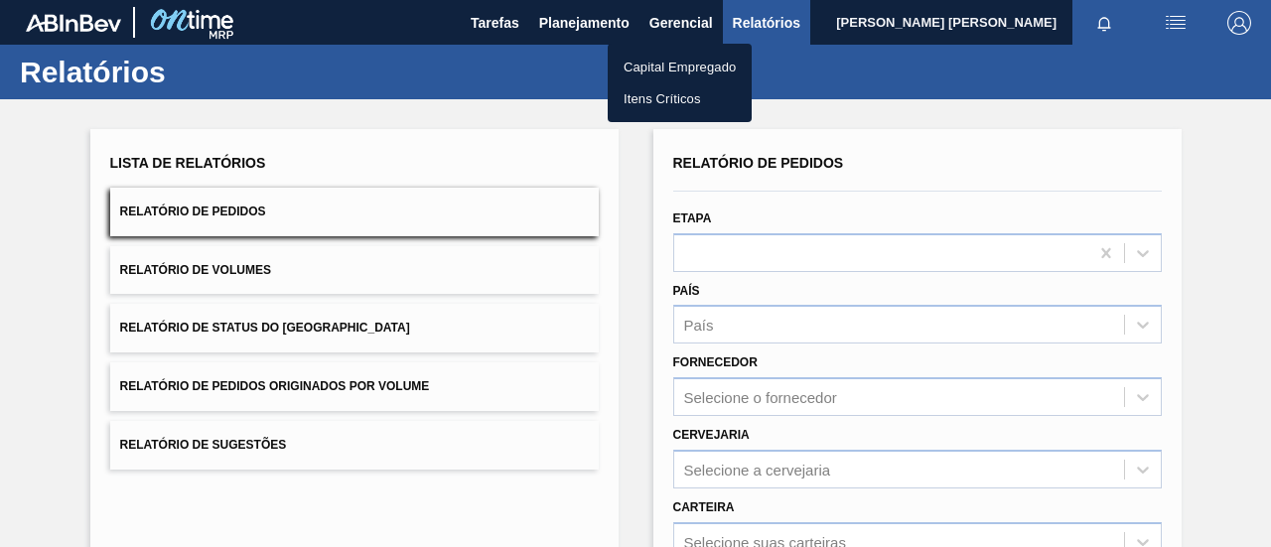
click at [687, 22] on div at bounding box center [635, 273] width 1271 height 547
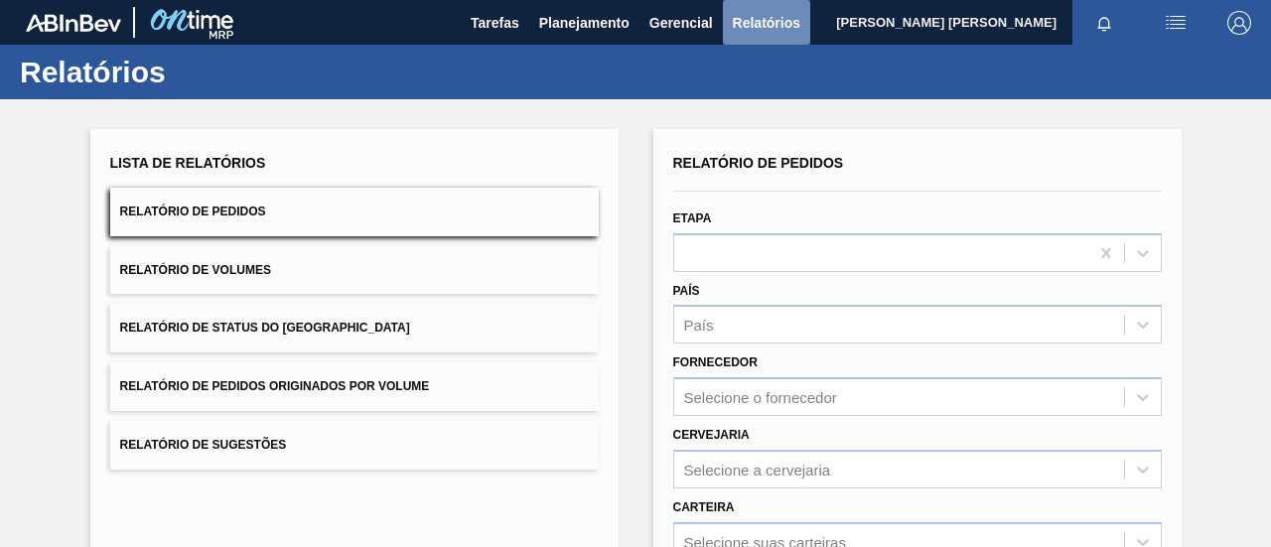
click at [757, 16] on span "Relatórios" at bounding box center [767, 23] width 68 height 24
click at [695, 16] on span "Gerencial" at bounding box center [682, 23] width 64 height 24
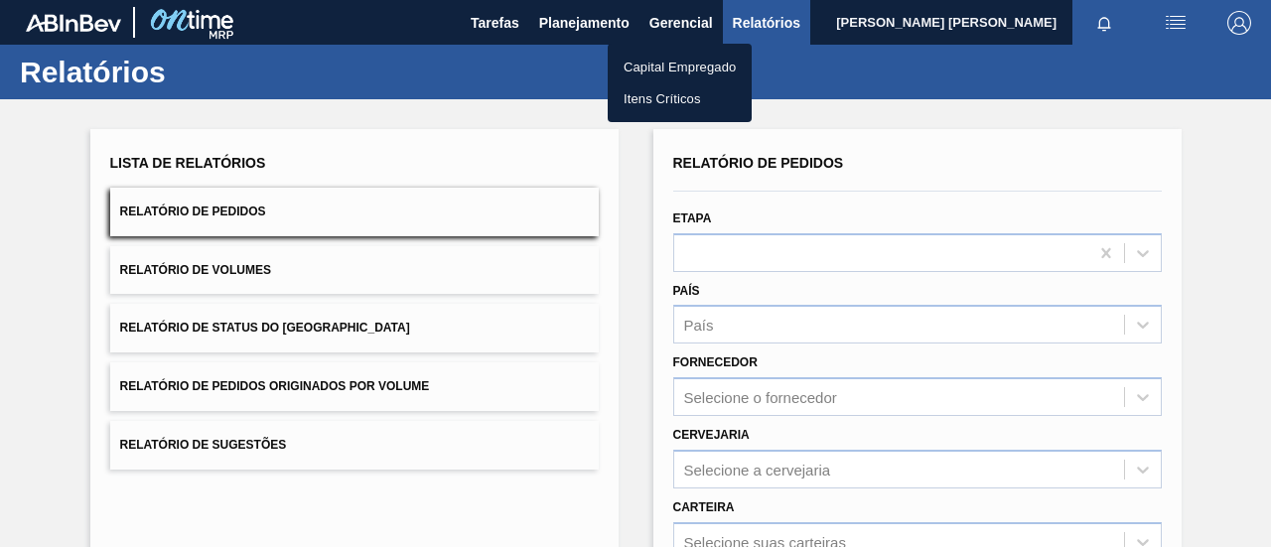
click at [594, 23] on div at bounding box center [635, 273] width 1271 height 547
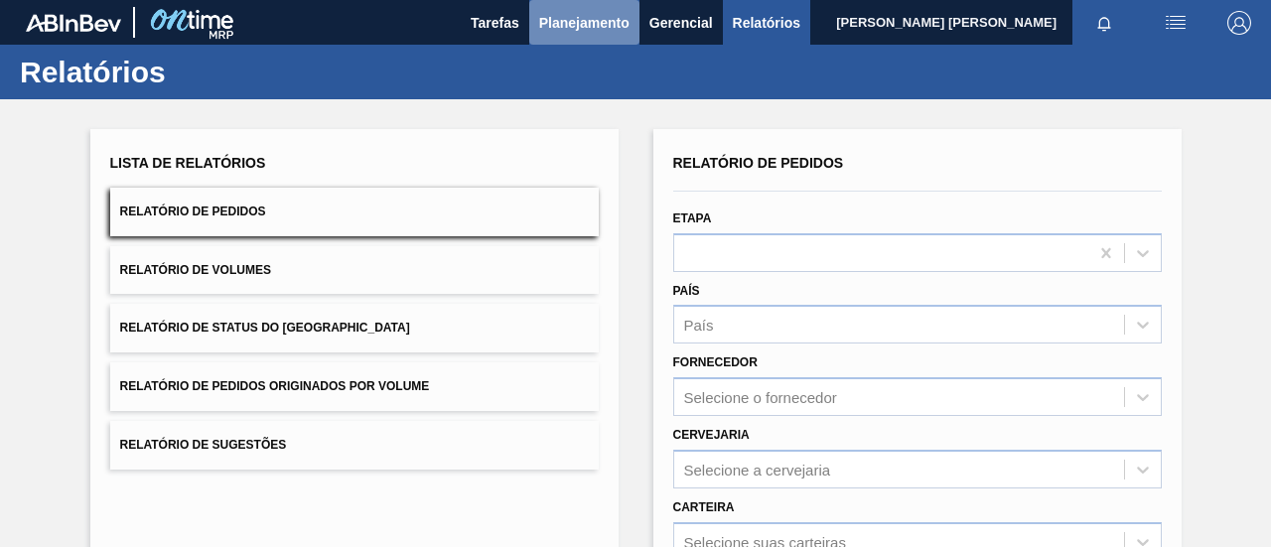
click at [589, 22] on span "Planejamento" at bounding box center [584, 23] width 90 height 24
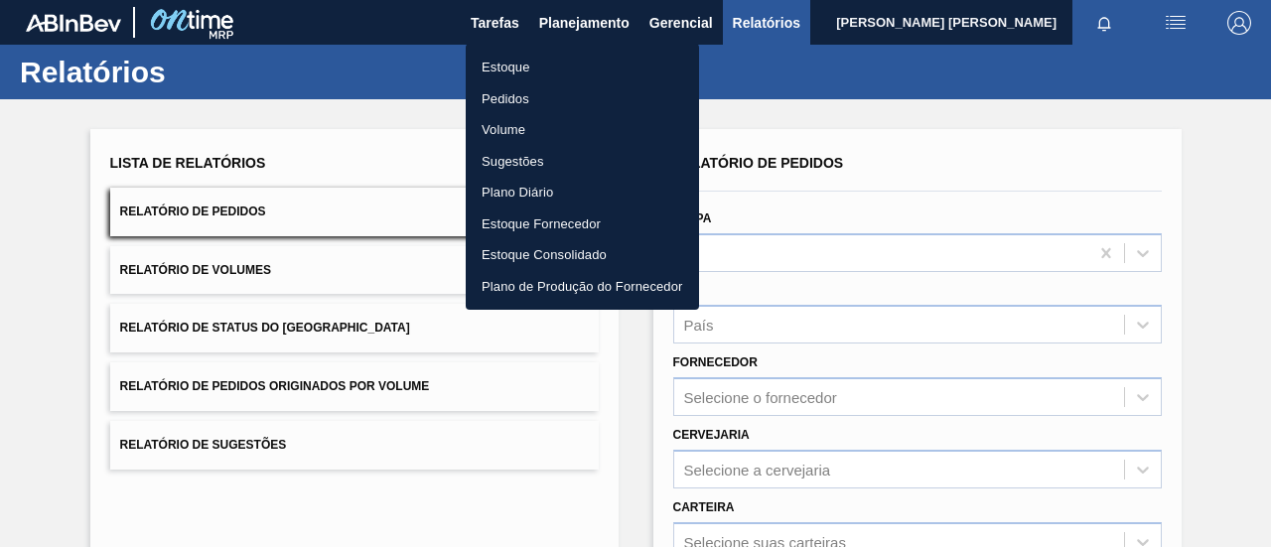
click at [813, 77] on div at bounding box center [635, 273] width 1271 height 547
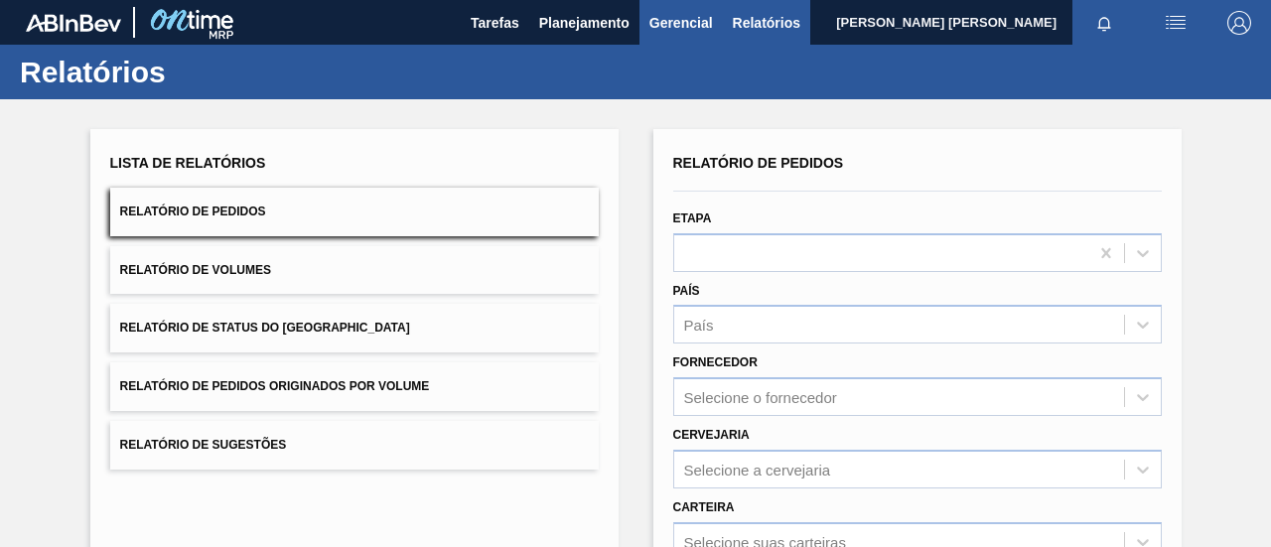
click at [689, 14] on span "Gerencial" at bounding box center [682, 23] width 64 height 24
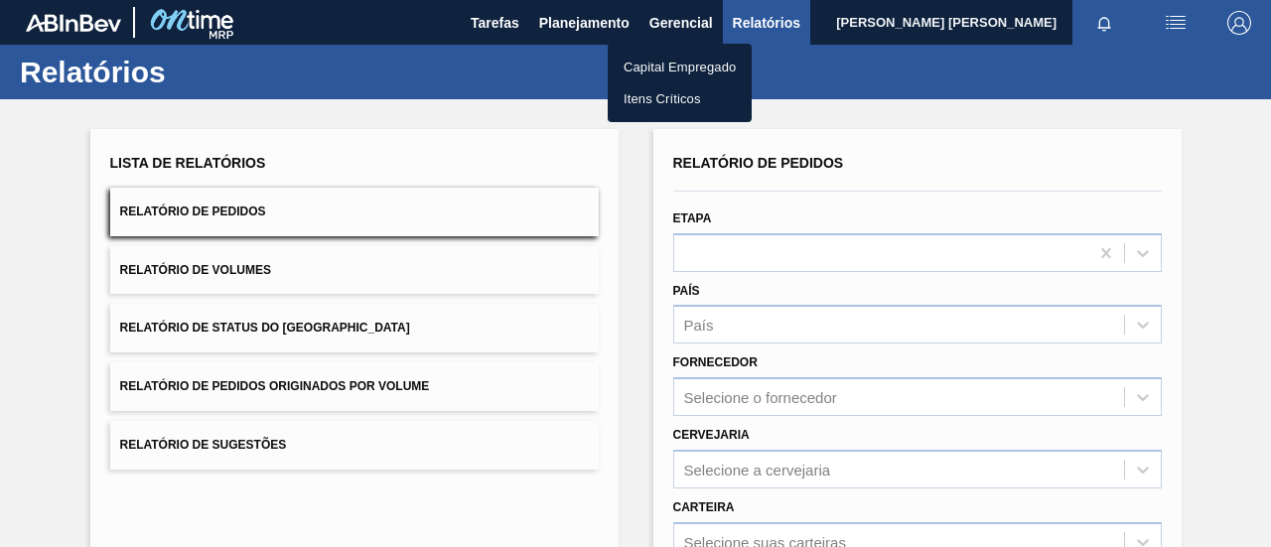
click at [668, 104] on li "Itens Críticos" at bounding box center [680, 99] width 144 height 32
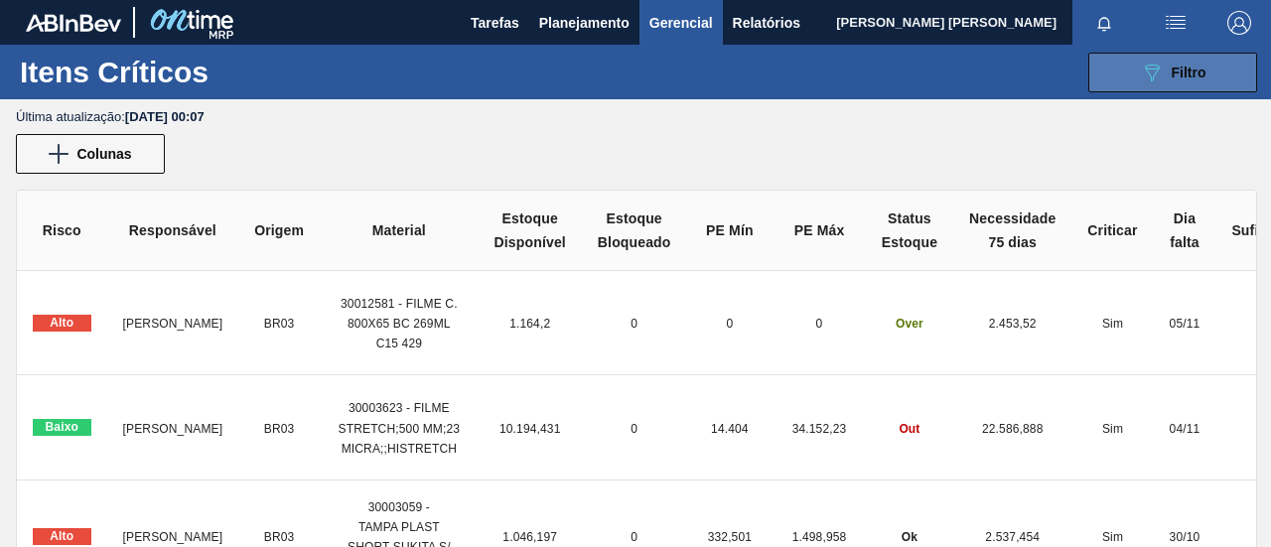
click at [1197, 61] on div "089F7B8B-B2A5-4AFE-B5C0-19BA573D28AC Filtro" at bounding box center [1173, 73] width 67 height 24
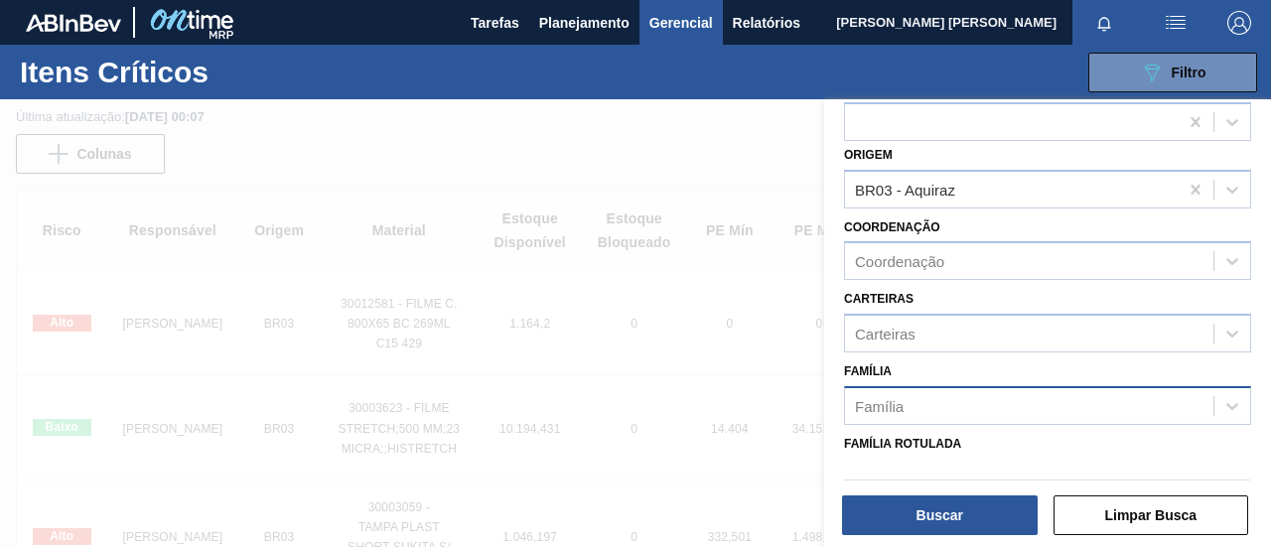
scroll to position [99, 0]
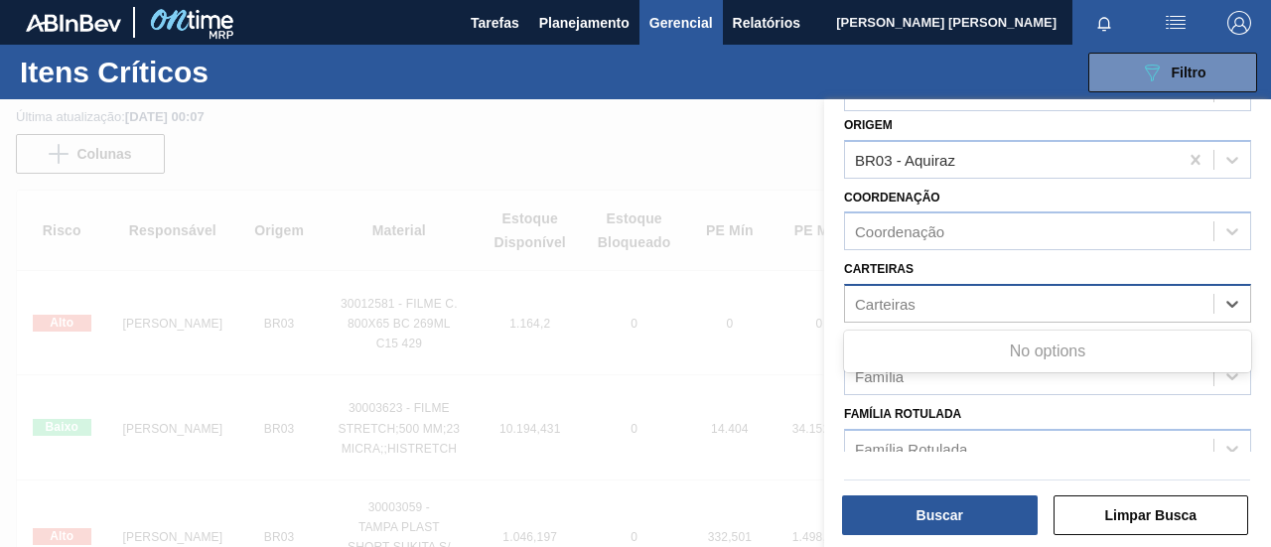
click at [967, 315] on div "Carteiras" at bounding box center [1029, 304] width 369 height 29
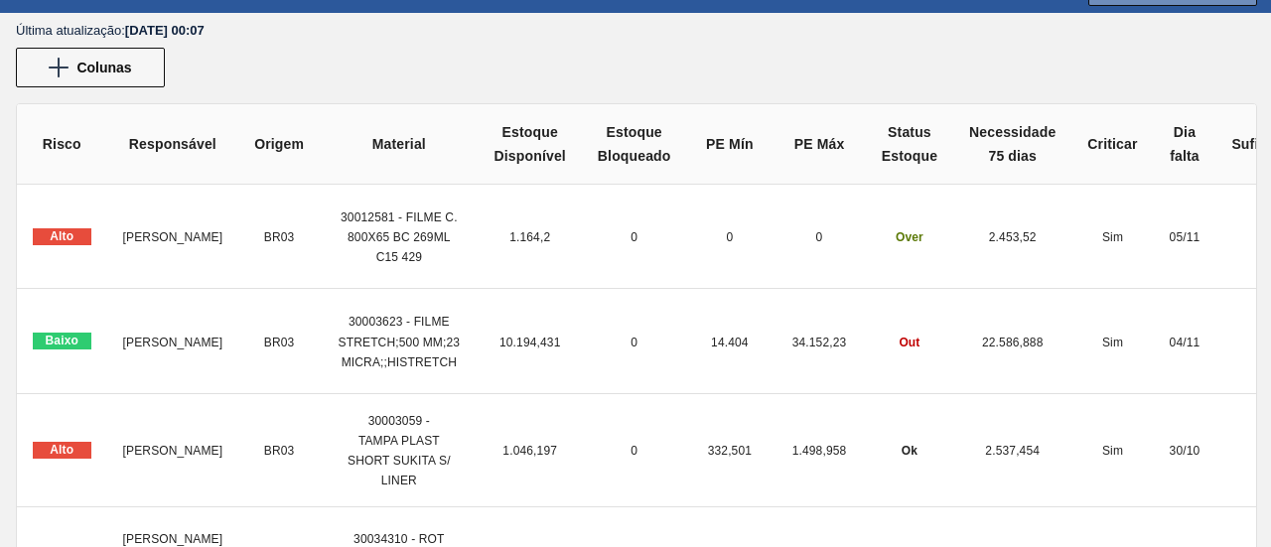
scroll to position [0, 0]
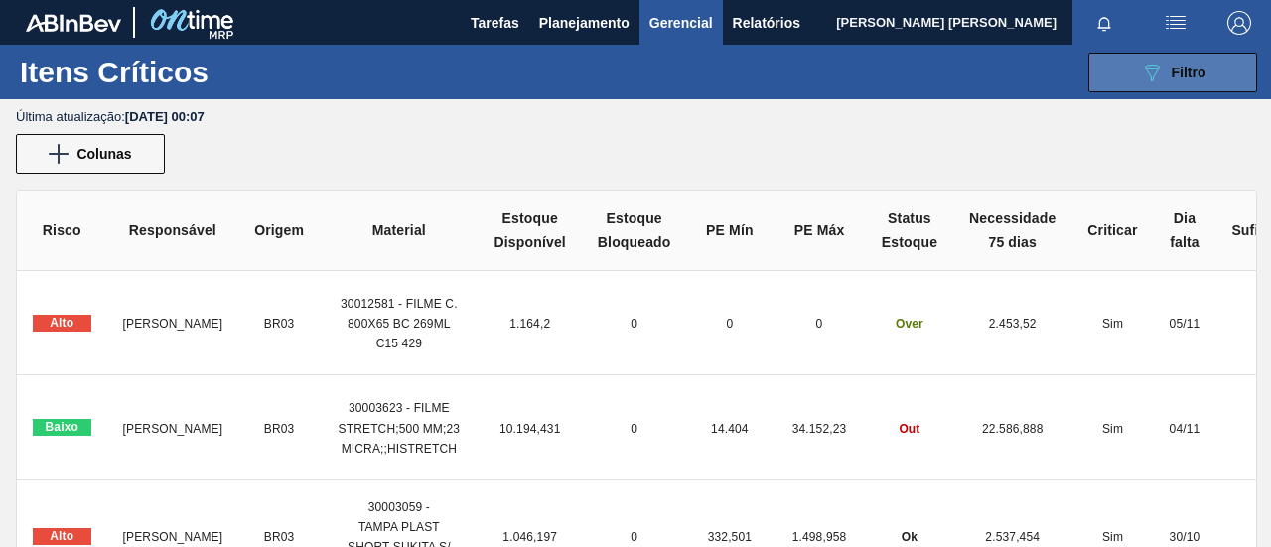
click at [1190, 80] on div "089F7B8B-B2A5-4AFE-B5C0-19BA573D28AC Filtro" at bounding box center [1173, 73] width 67 height 24
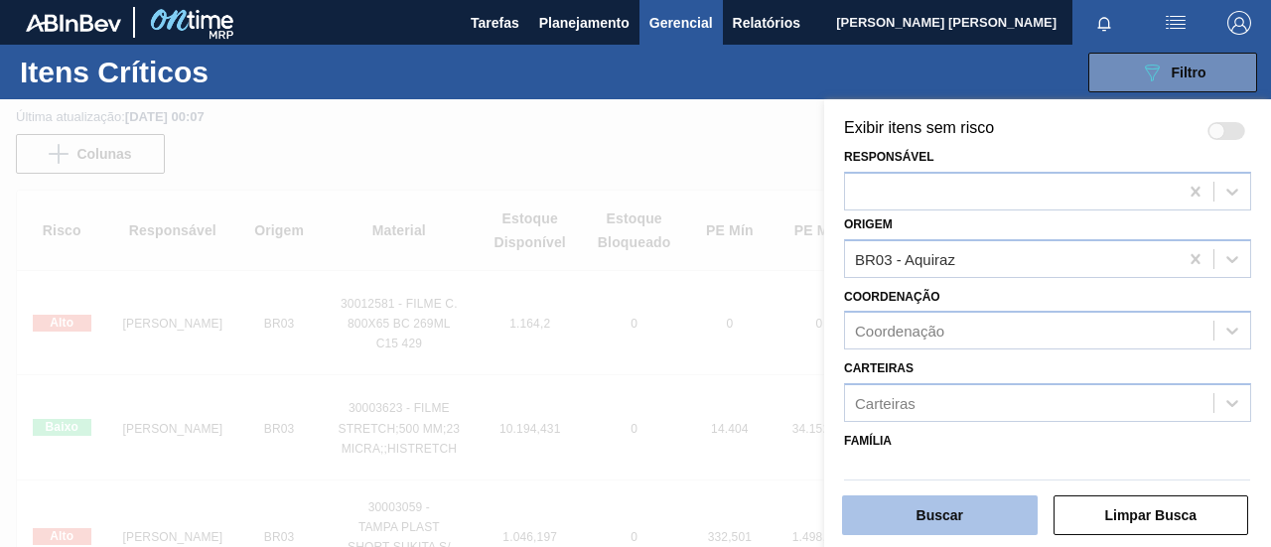
click at [928, 518] on button "Buscar" at bounding box center [940, 516] width 196 height 40
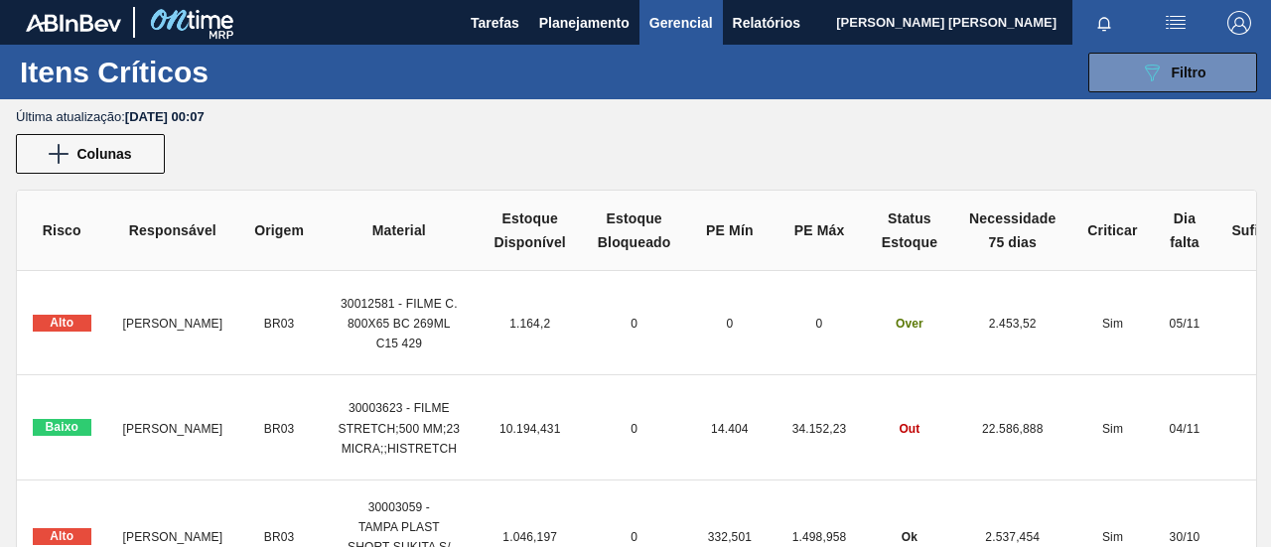
click at [675, 162] on div "Colunas" at bounding box center [635, 154] width 1271 height 40
click at [596, 33] on span "Planejamento" at bounding box center [584, 23] width 90 height 24
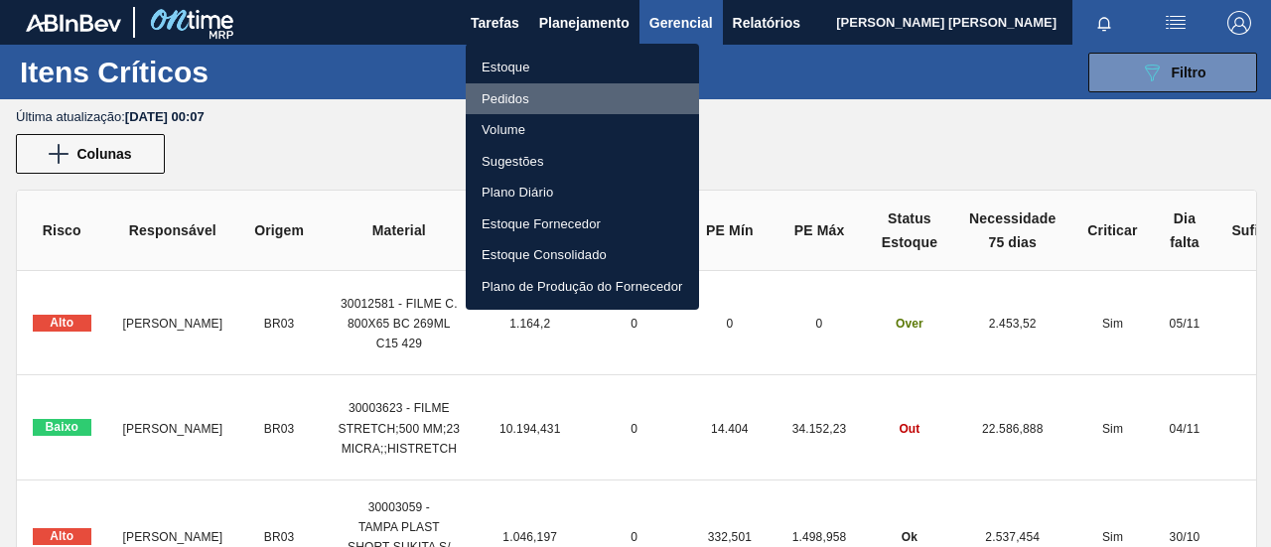
click at [510, 100] on li "Pedidos" at bounding box center [582, 99] width 233 height 32
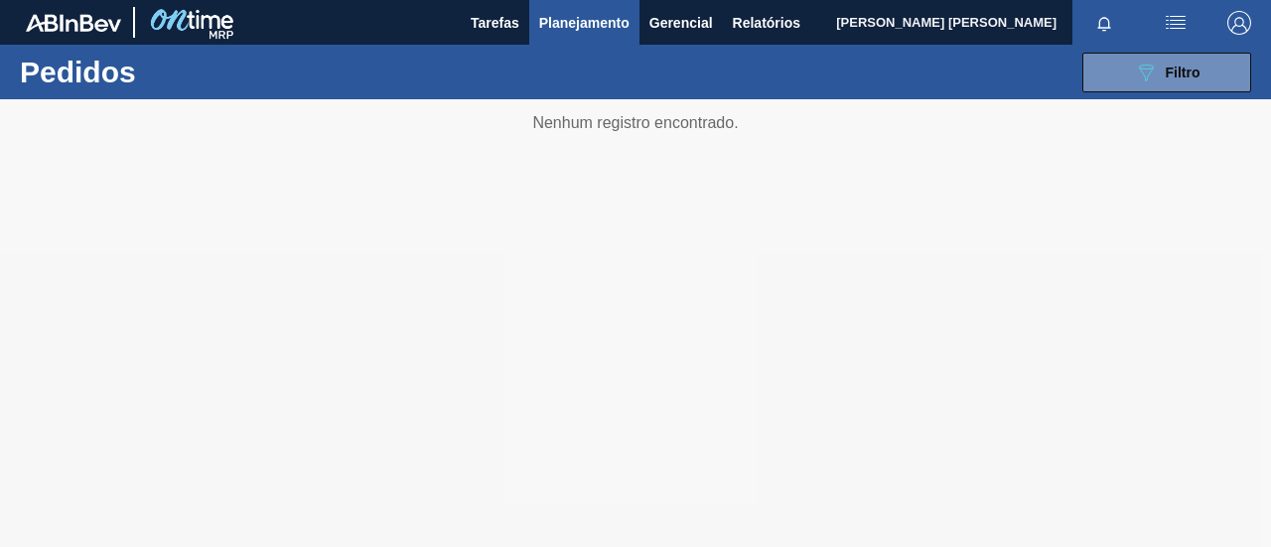
click at [563, 82] on div "089F7B8B-B2A5-4AFE-B5C0-19BA573D28AC Filtro Código Pedido Portal Códido PO SAP …" at bounding box center [778, 73] width 968 height 60
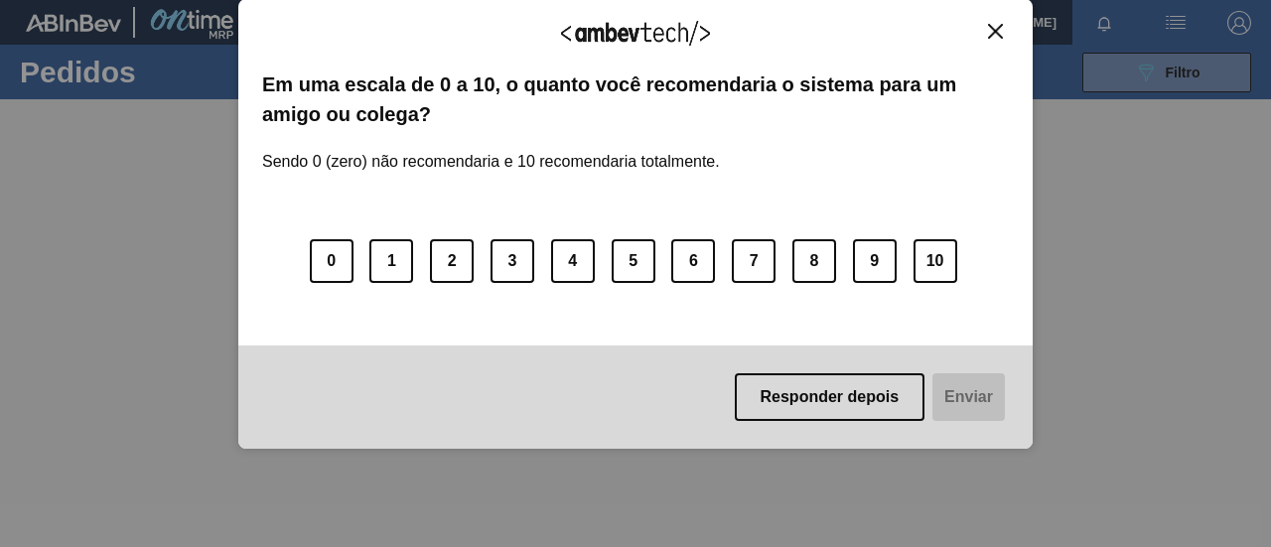
click at [986, 36] on button "Close" at bounding box center [995, 31] width 27 height 17
